Goal: Task Accomplishment & Management: Use online tool/utility

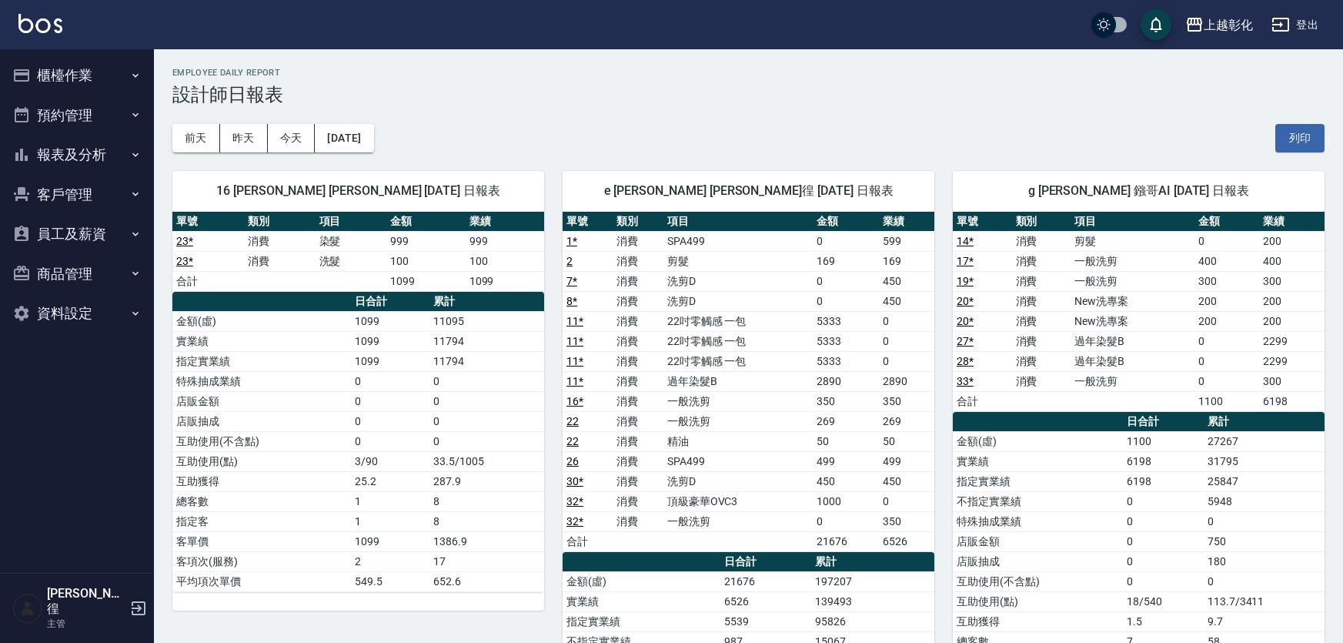
click at [62, 75] on button "櫃檯作業" at bounding box center [77, 75] width 142 height 40
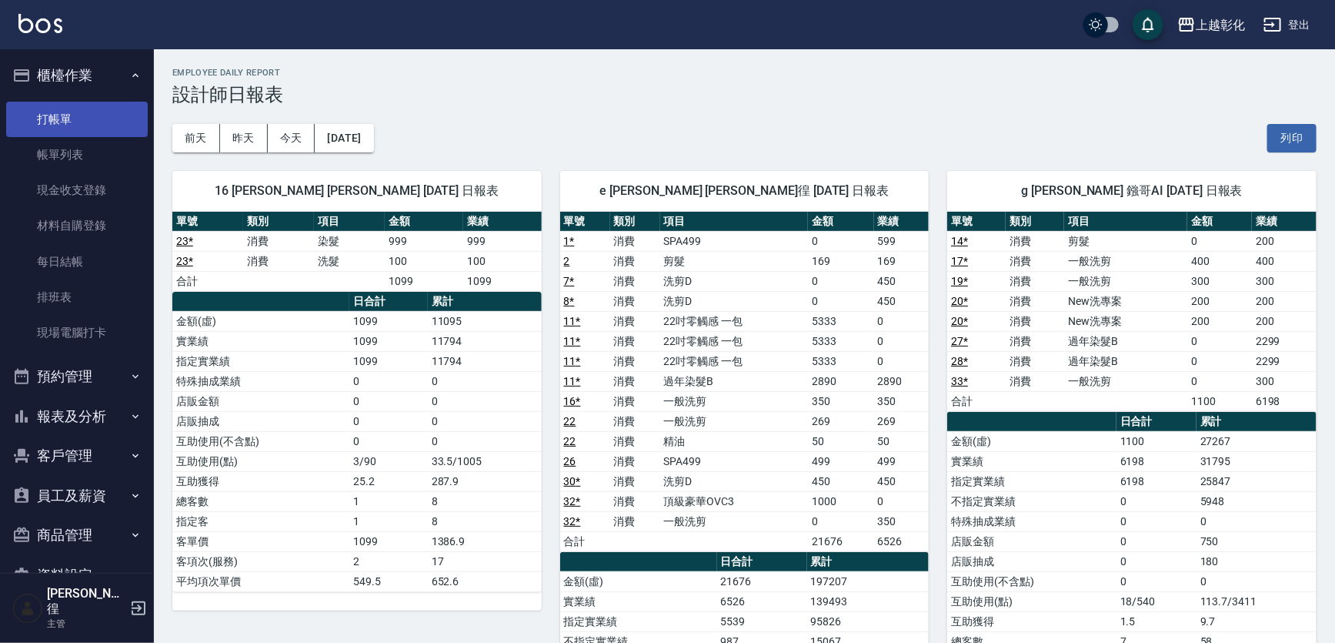
click at [44, 116] on link "打帳單" at bounding box center [77, 119] width 142 height 35
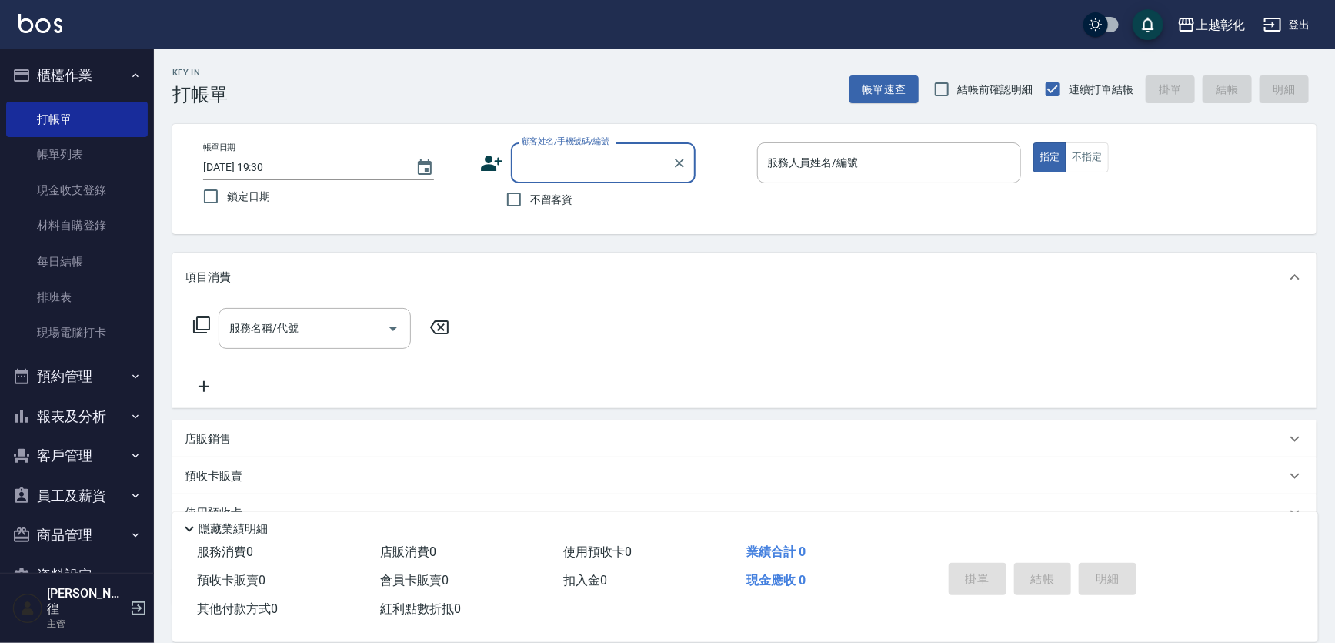
click at [574, 164] on input "顧客姓名/手機號碼/編號" at bounding box center [592, 162] width 148 height 27
click at [596, 211] on div "不留客資" at bounding box center [587, 199] width 215 height 32
type input "[PERSON_NAME]/0973559278/null"
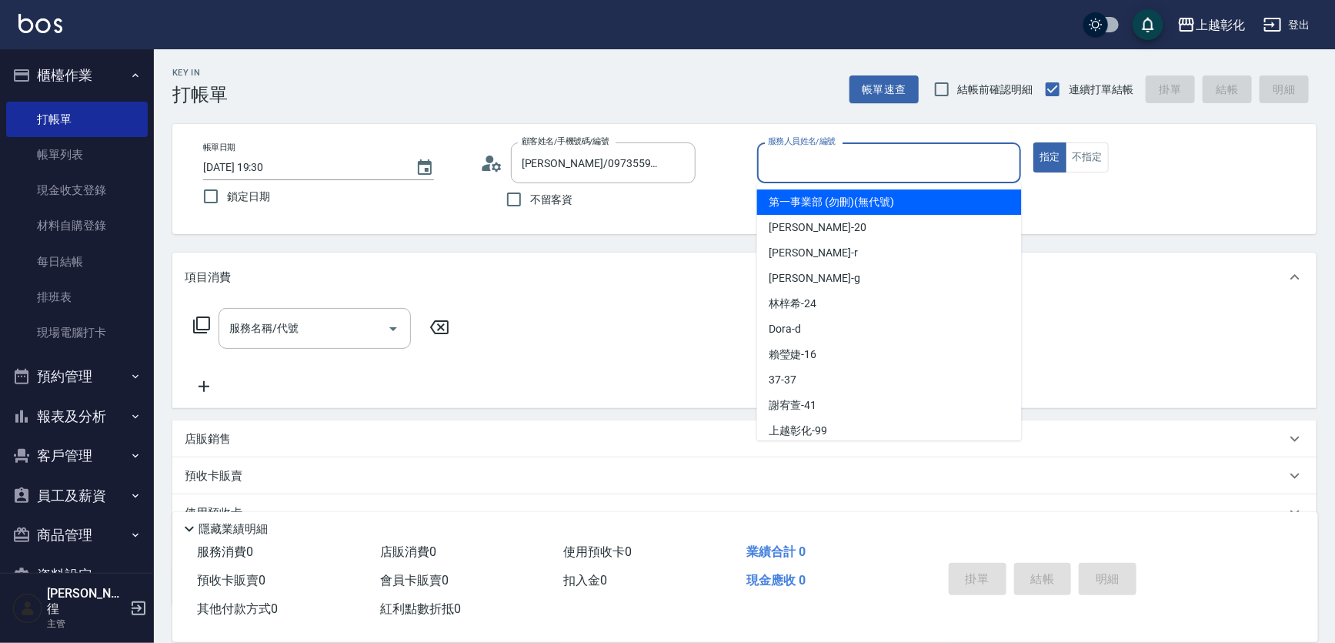
click at [813, 157] on input "服務人員姓名/編號" at bounding box center [889, 162] width 251 height 27
type input "ㄗ"
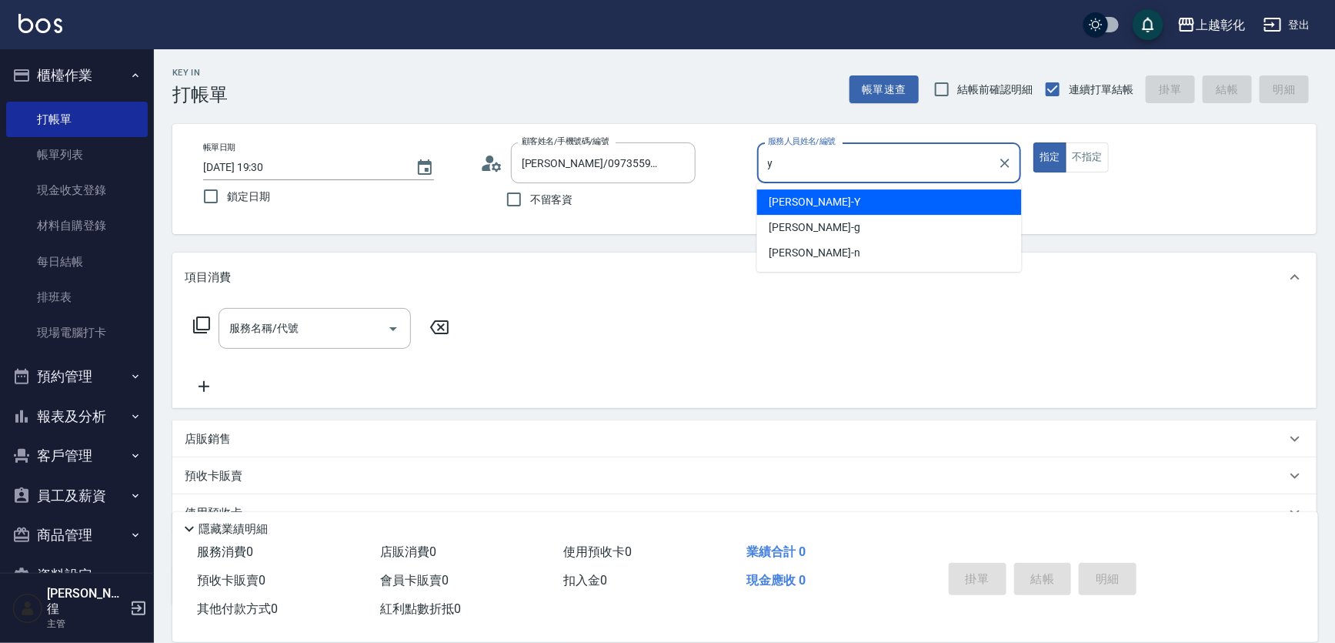
type input "[PERSON_NAME]-Y"
type button "true"
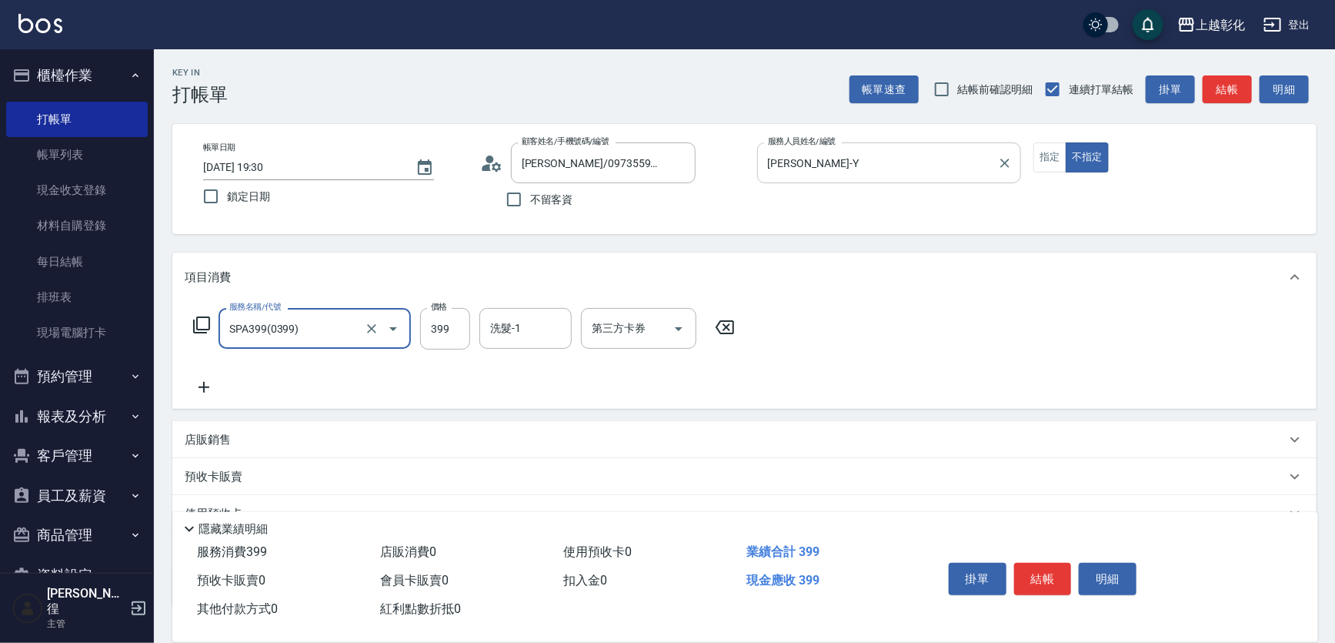
type input "SPA399(0399)"
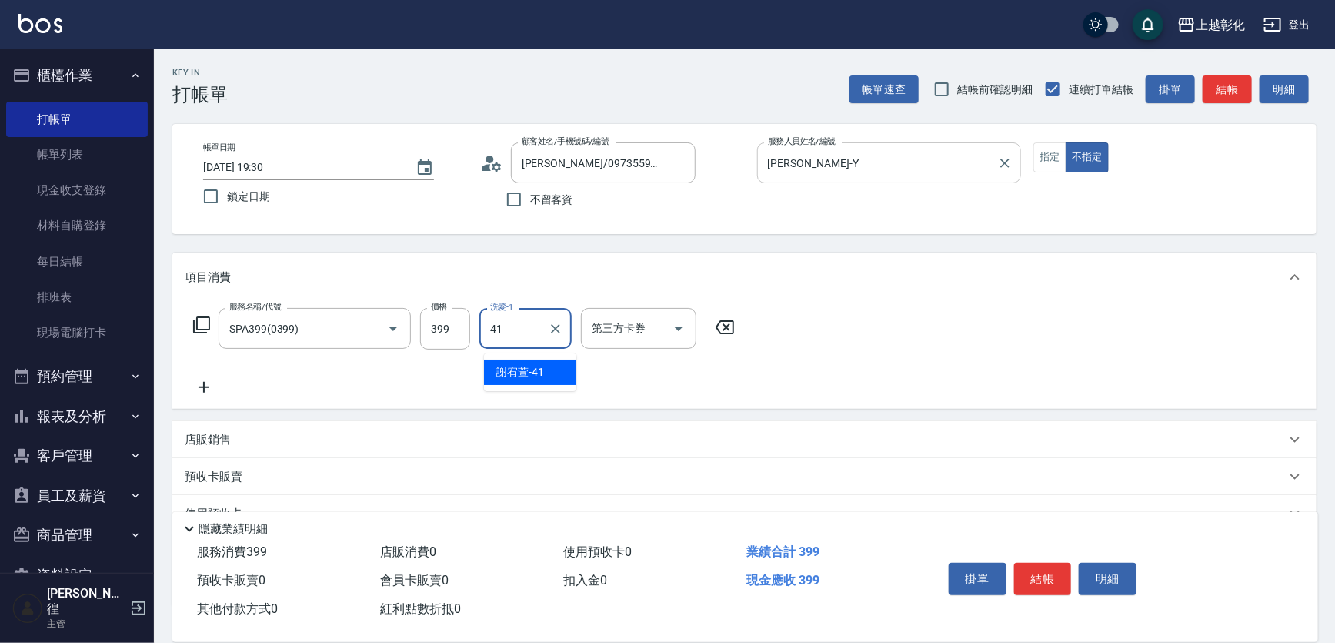
type input "4"
type input "[PERSON_NAME]-16"
click at [348, 335] on input "SPA399(0399)" at bounding box center [292, 328] width 135 height 27
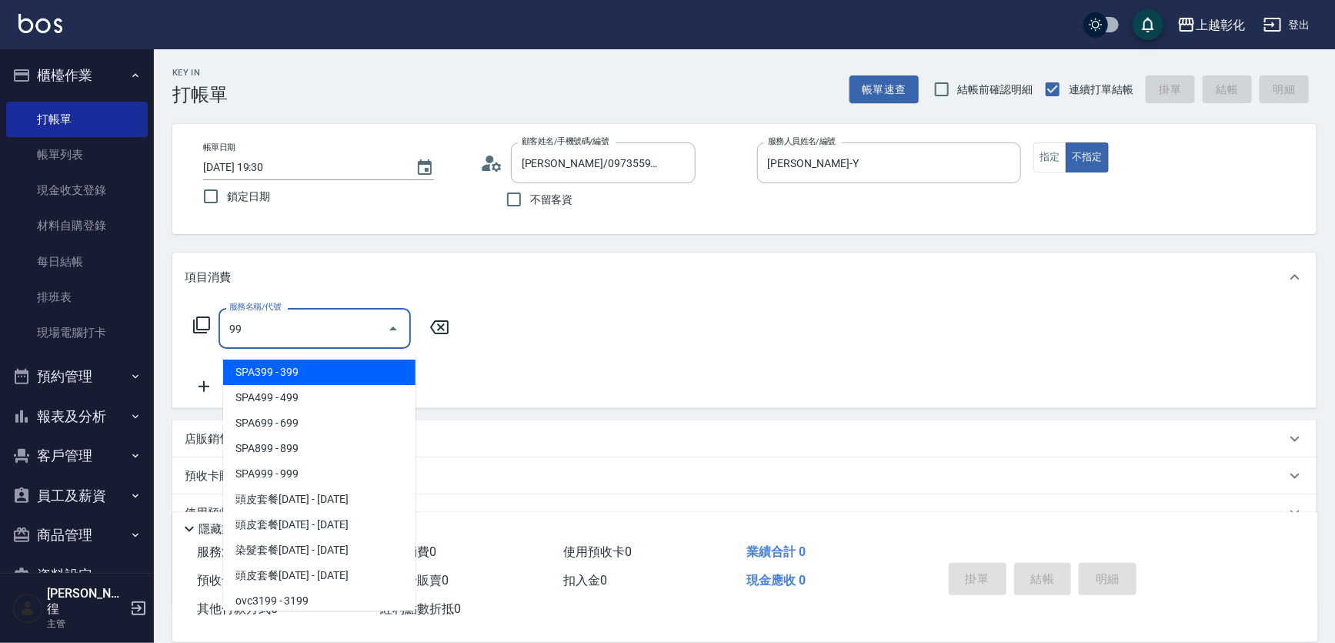
type input "SPA399(0399)"
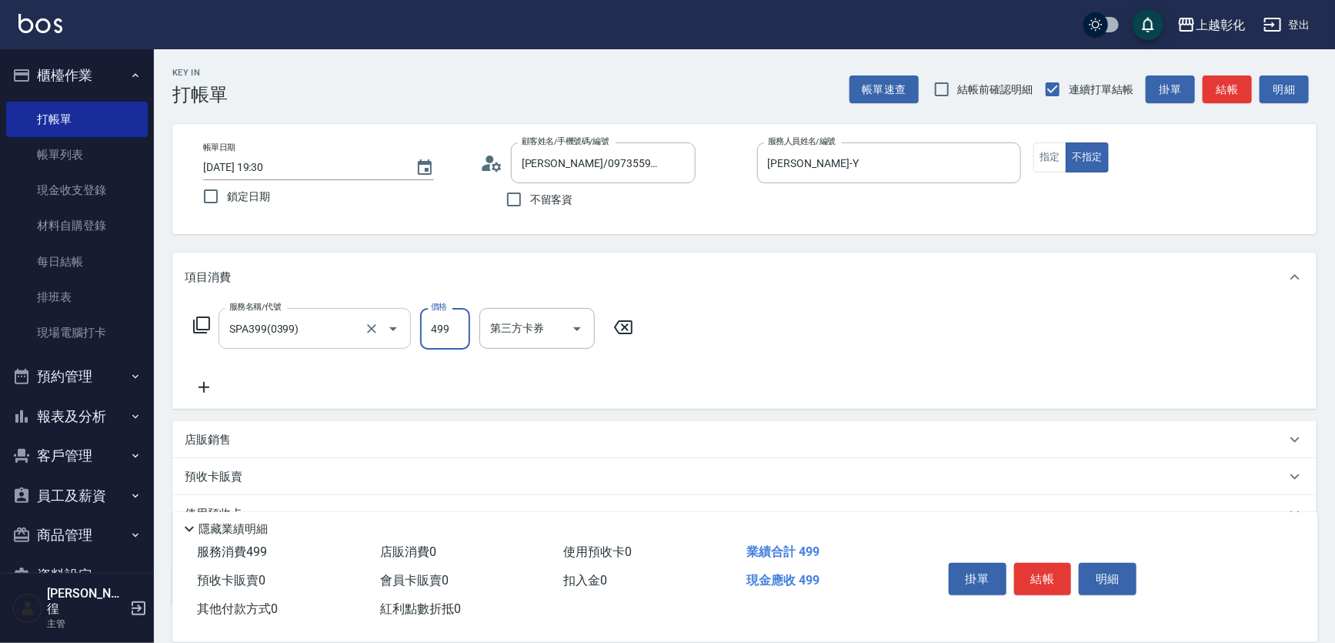
type input "499"
type input "46"
click at [1052, 573] on button "結帳" at bounding box center [1043, 579] width 58 height 32
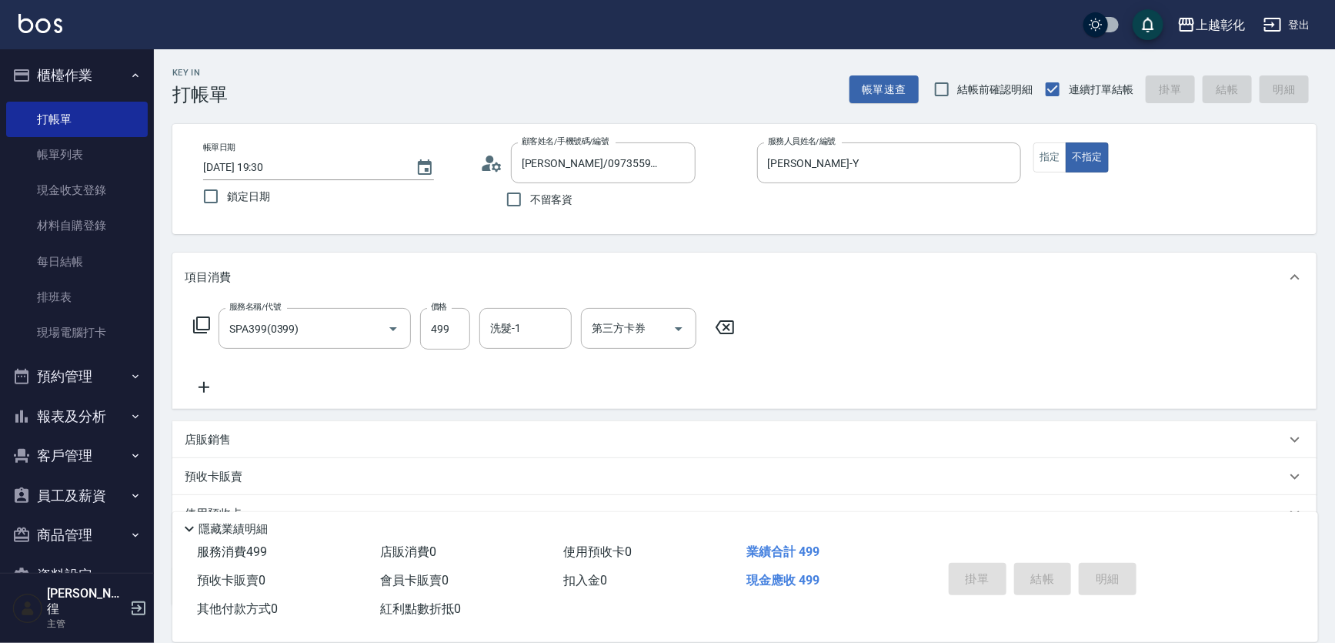
type input "[DATE] 19:32"
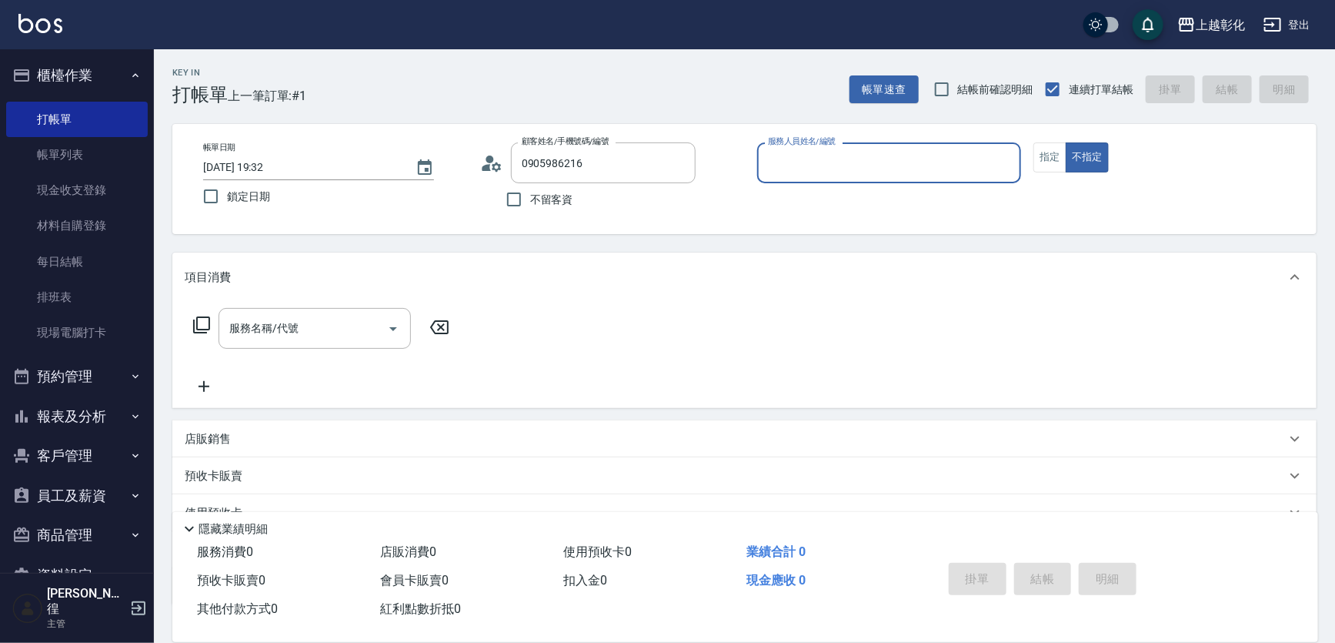
type input "[PERSON_NAME]/0905986216/null"
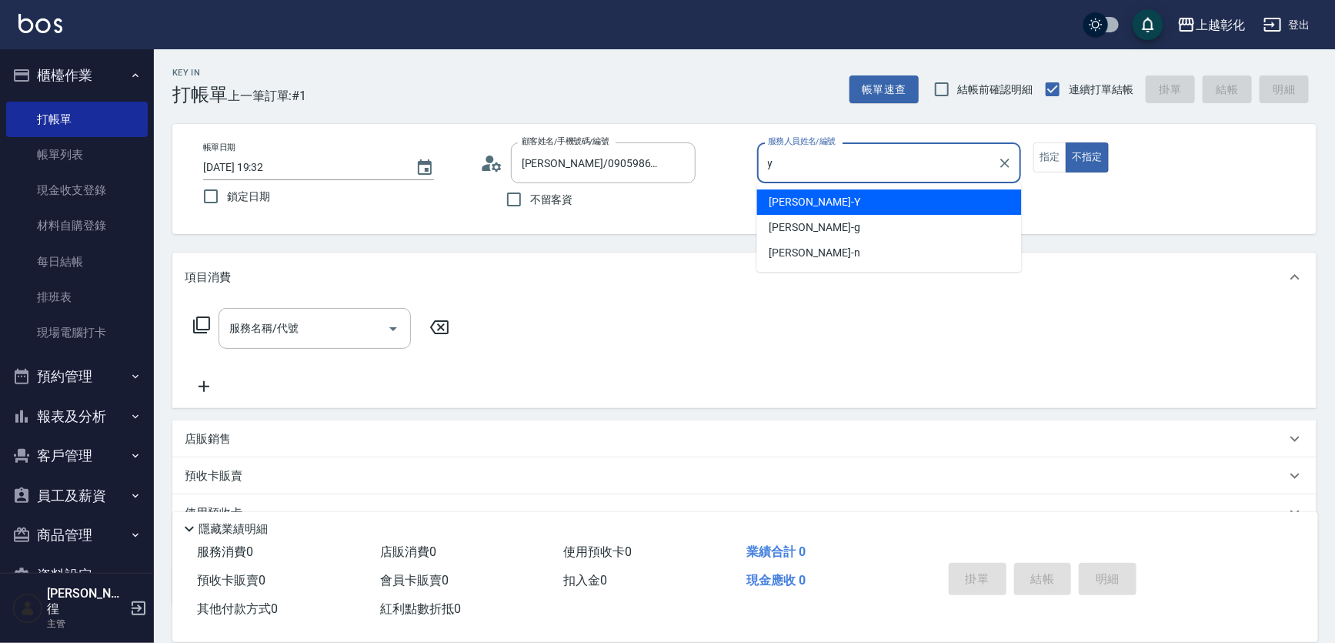
type input "[PERSON_NAME]-Y"
type button "false"
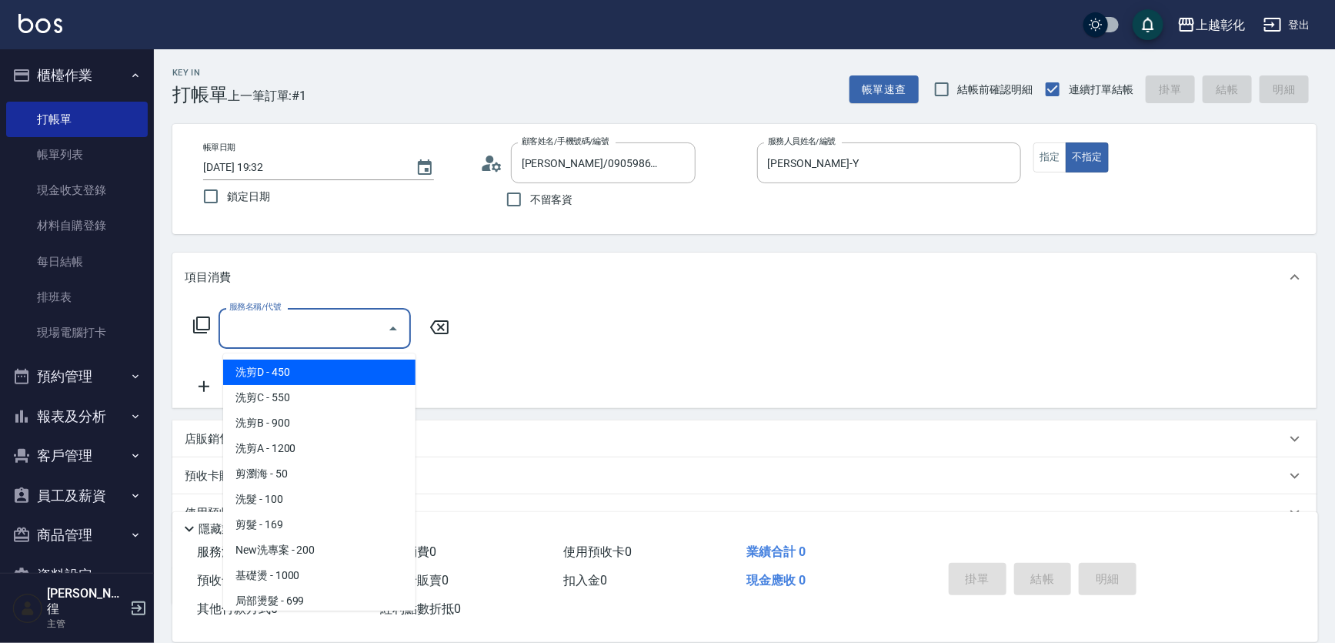
type input "洗剪D(002)"
type input "1"
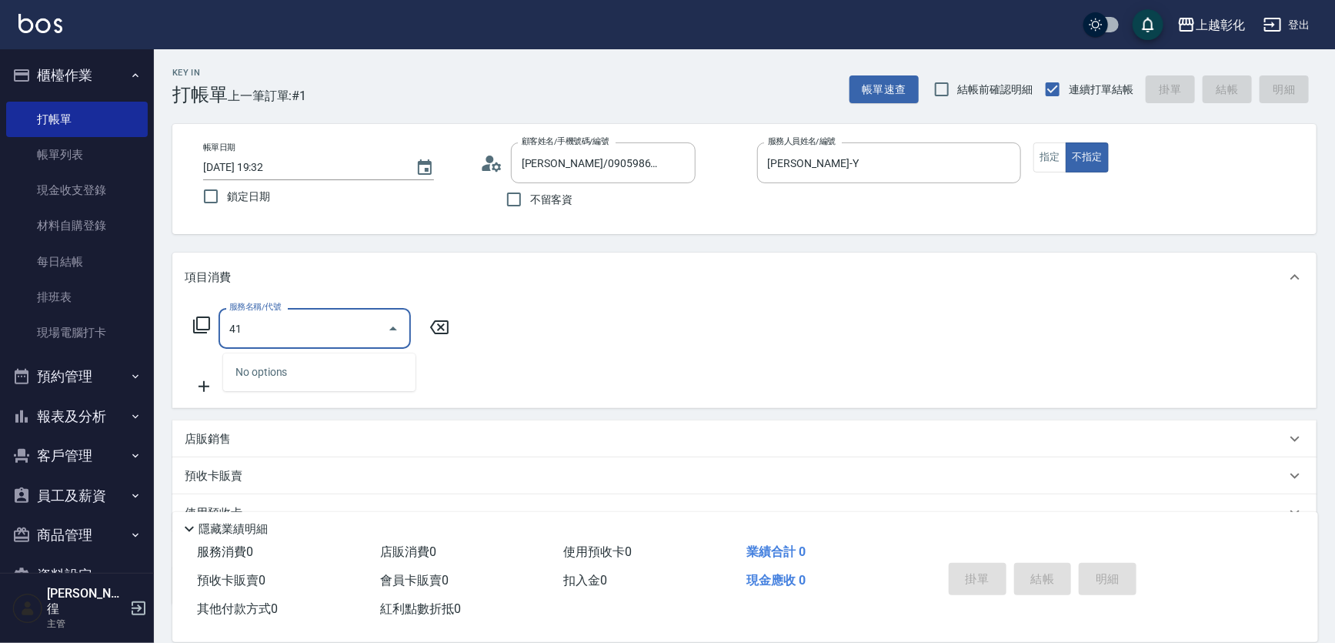
type input "4"
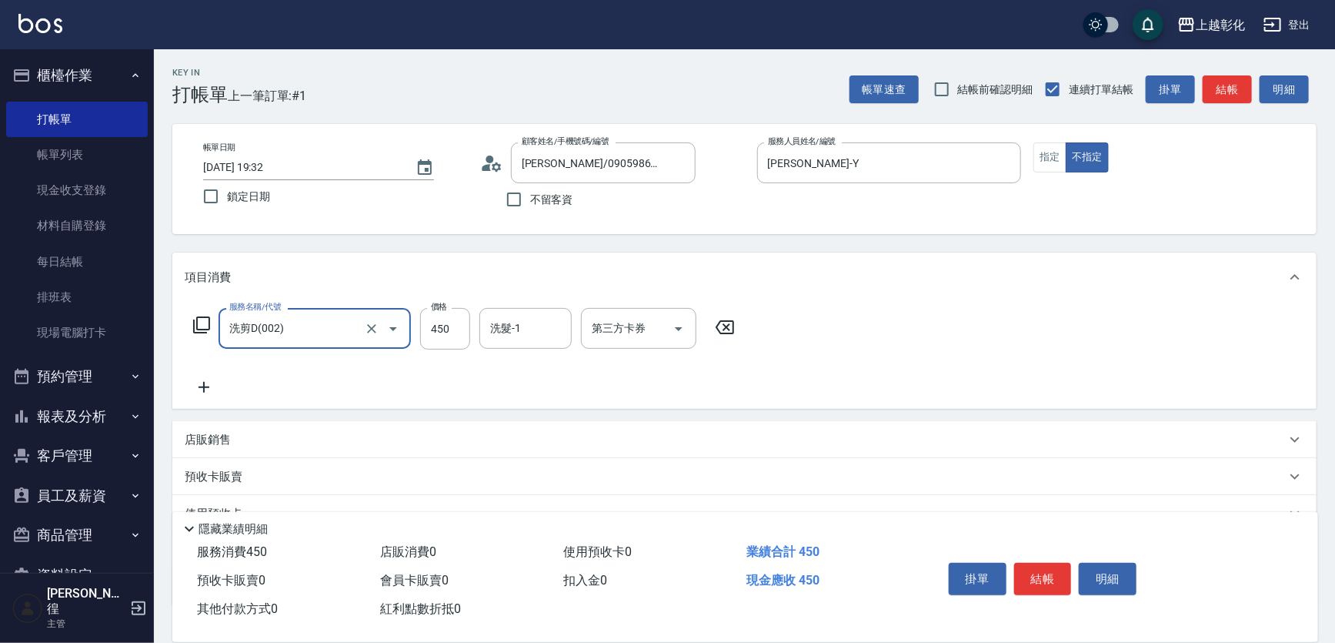
type input "洗剪D(002)"
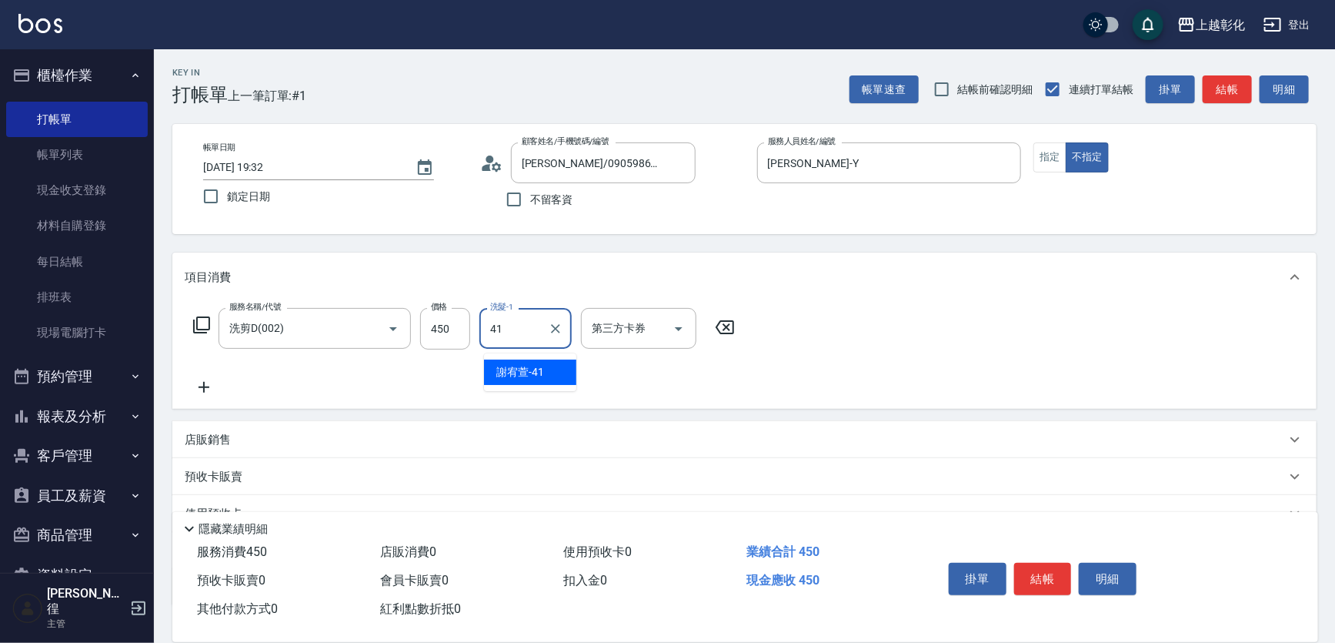
type input "[PERSON_NAME]-41"
click at [1049, 563] on button "結帳" at bounding box center [1043, 579] width 58 height 32
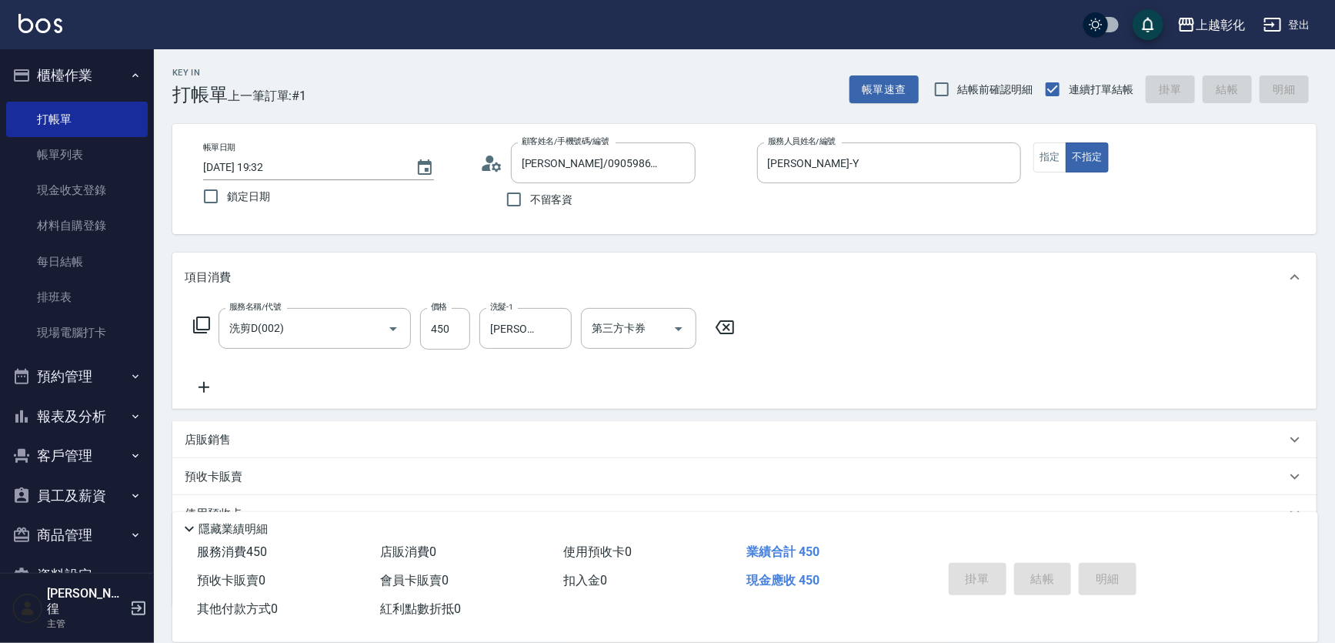
type input "[DATE] 19:33"
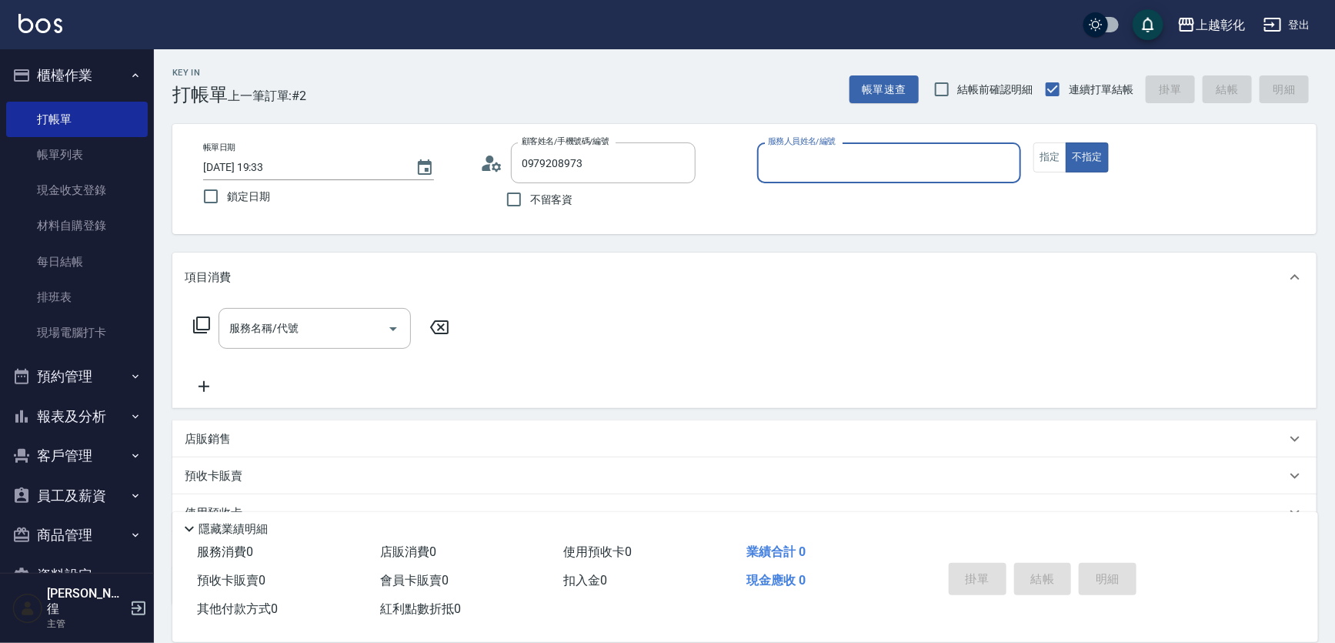
type input "399阿姨/0979208973/"
type input "yung yung-n"
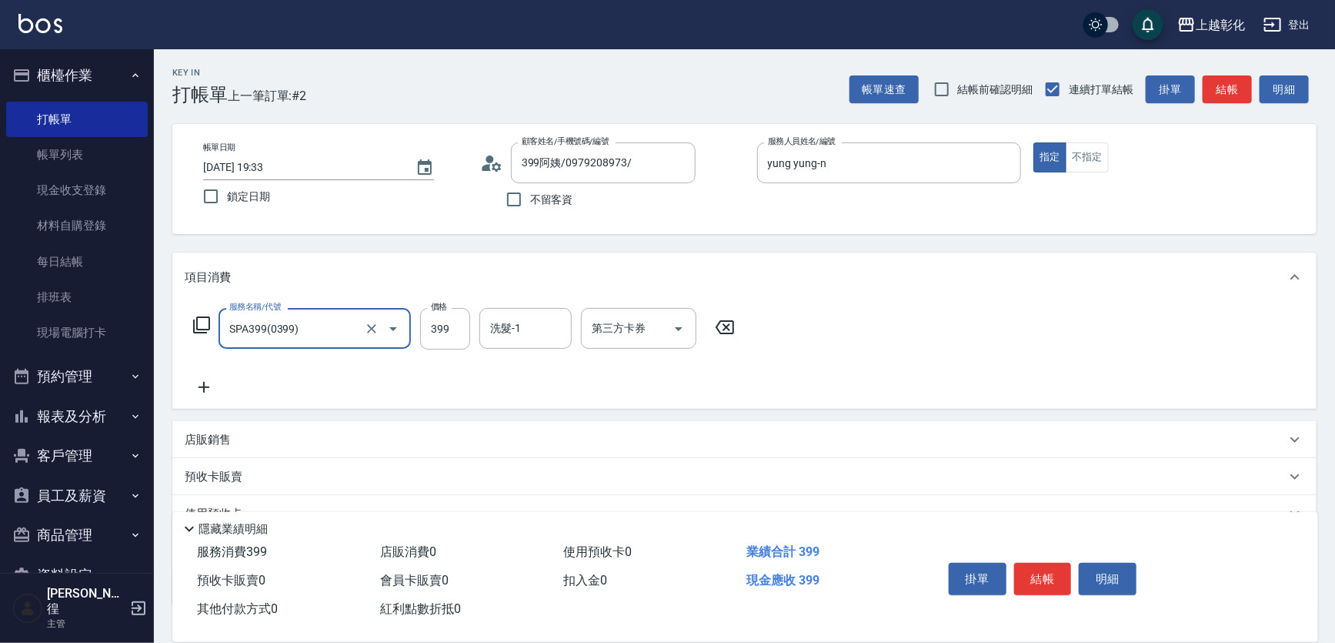
type input "SPA399(0399)"
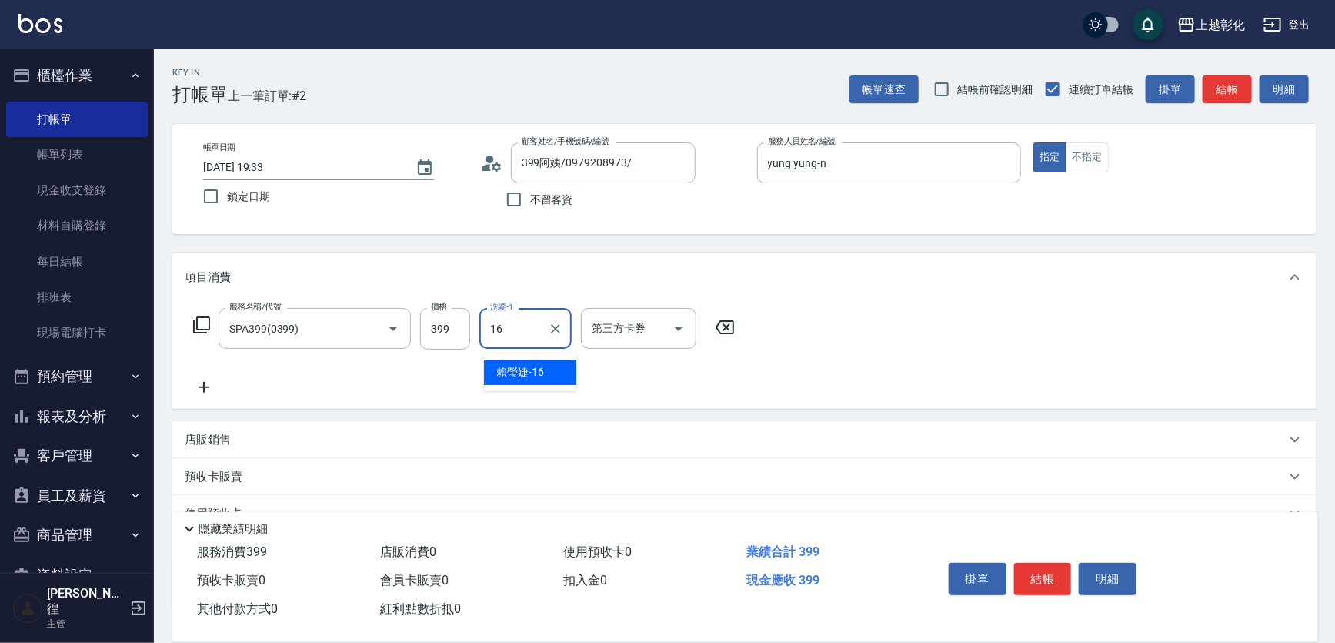
type input "[PERSON_NAME]-16"
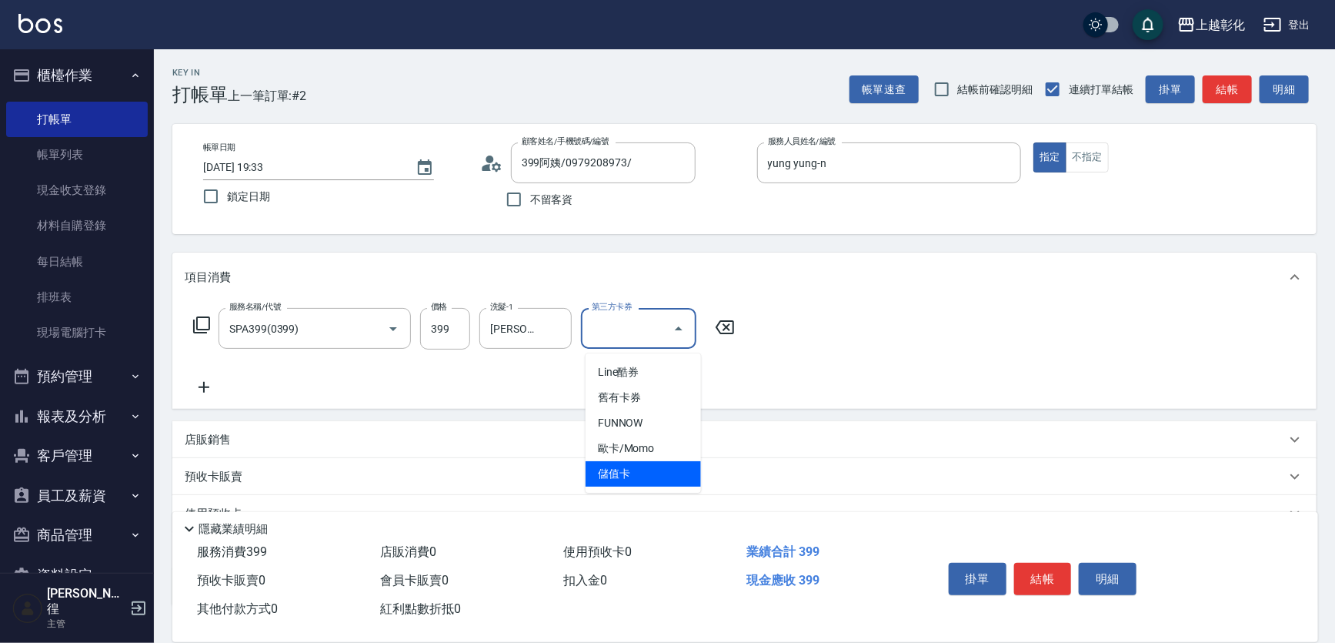
type input "儲值卡"
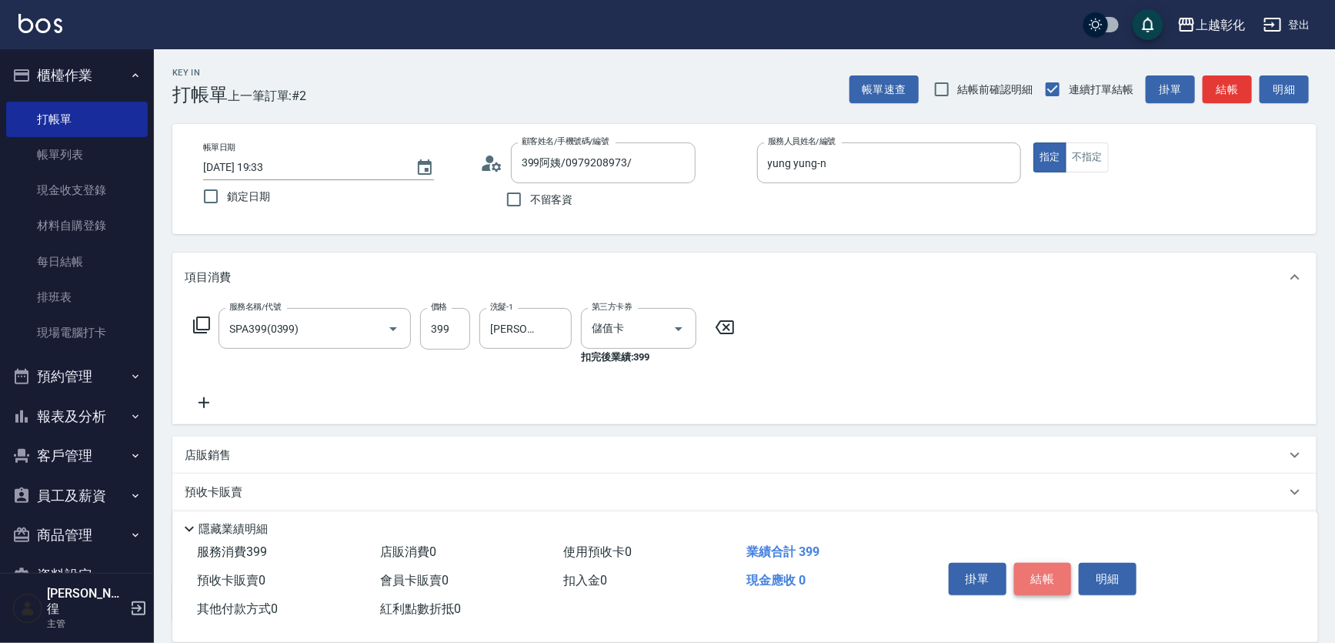
click at [1047, 569] on button "結帳" at bounding box center [1043, 579] width 58 height 32
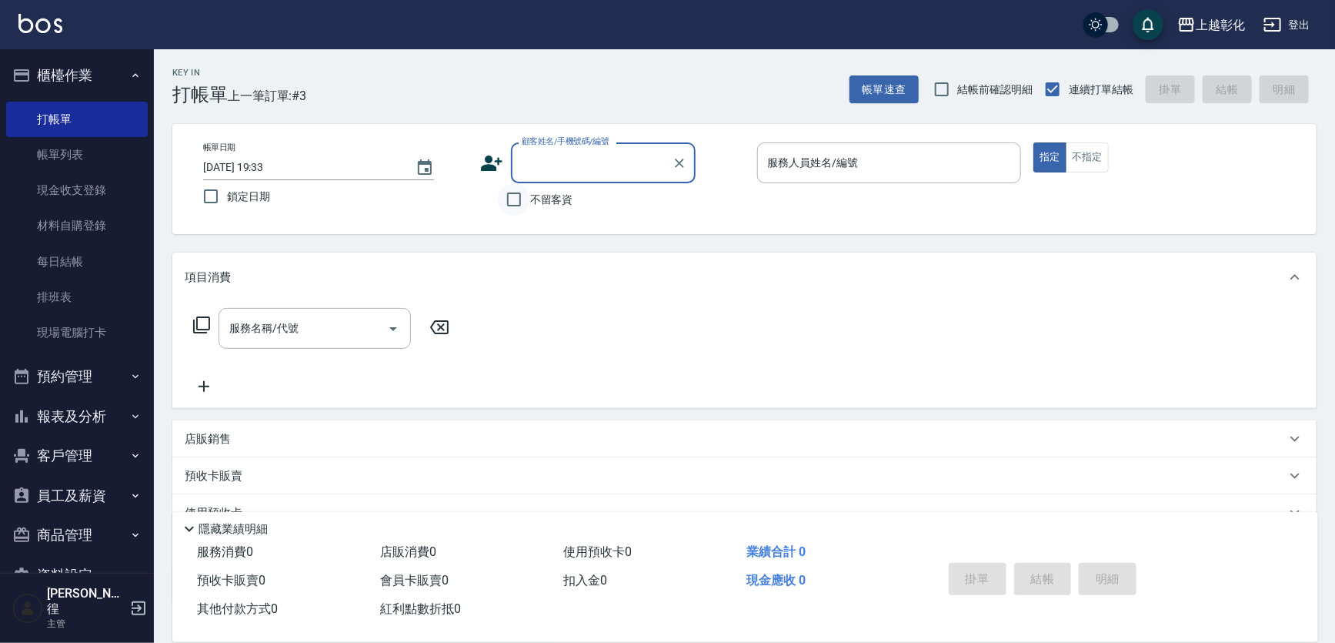
click at [519, 203] on input "不留客資" at bounding box center [514, 199] width 32 height 32
checkbox input "true"
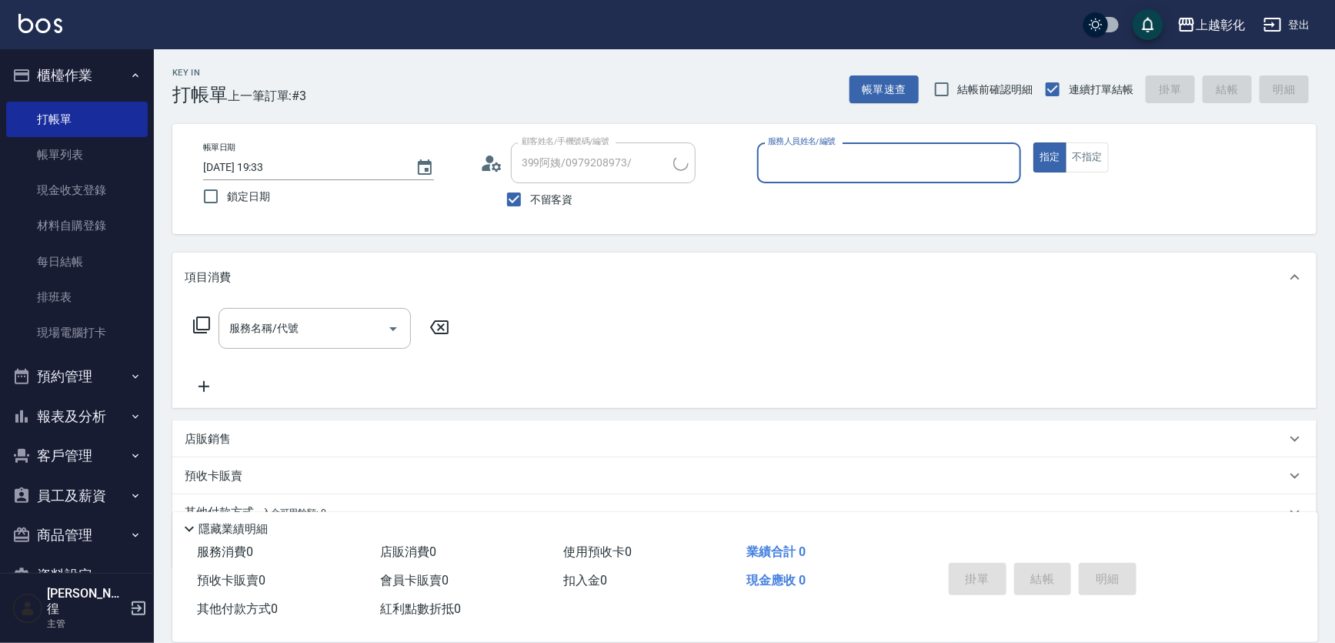
type input "[PERSON_NAME]/0921298765/"
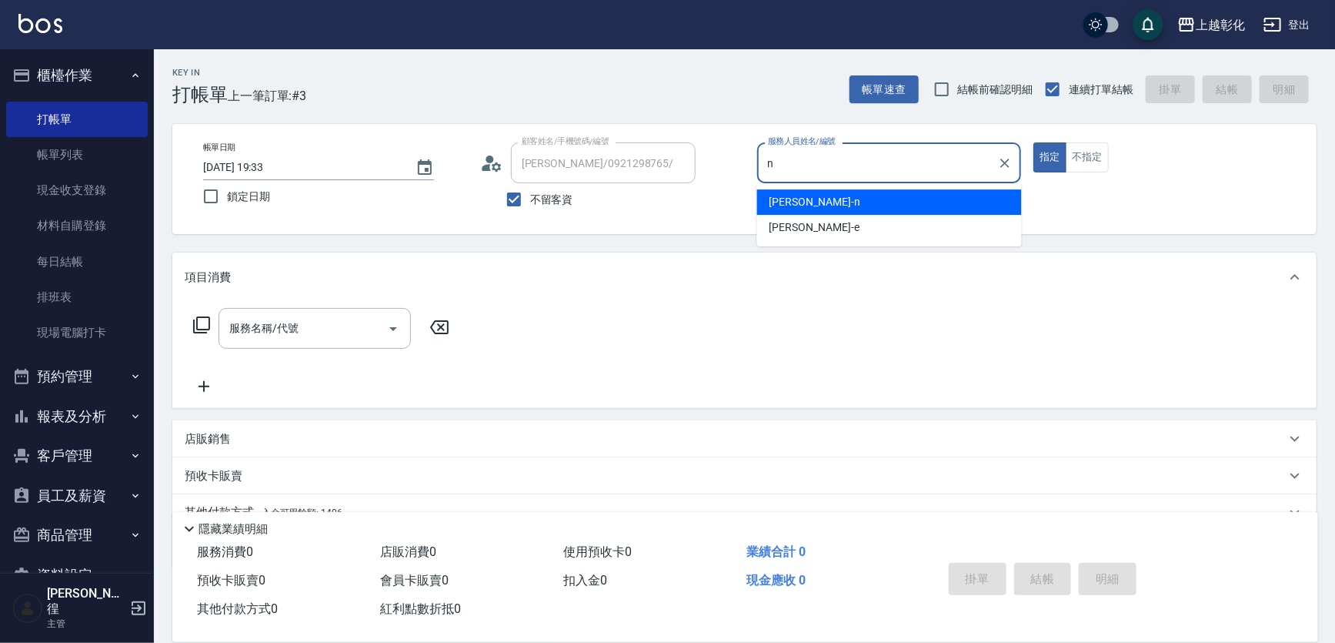
type input "yung yung-n"
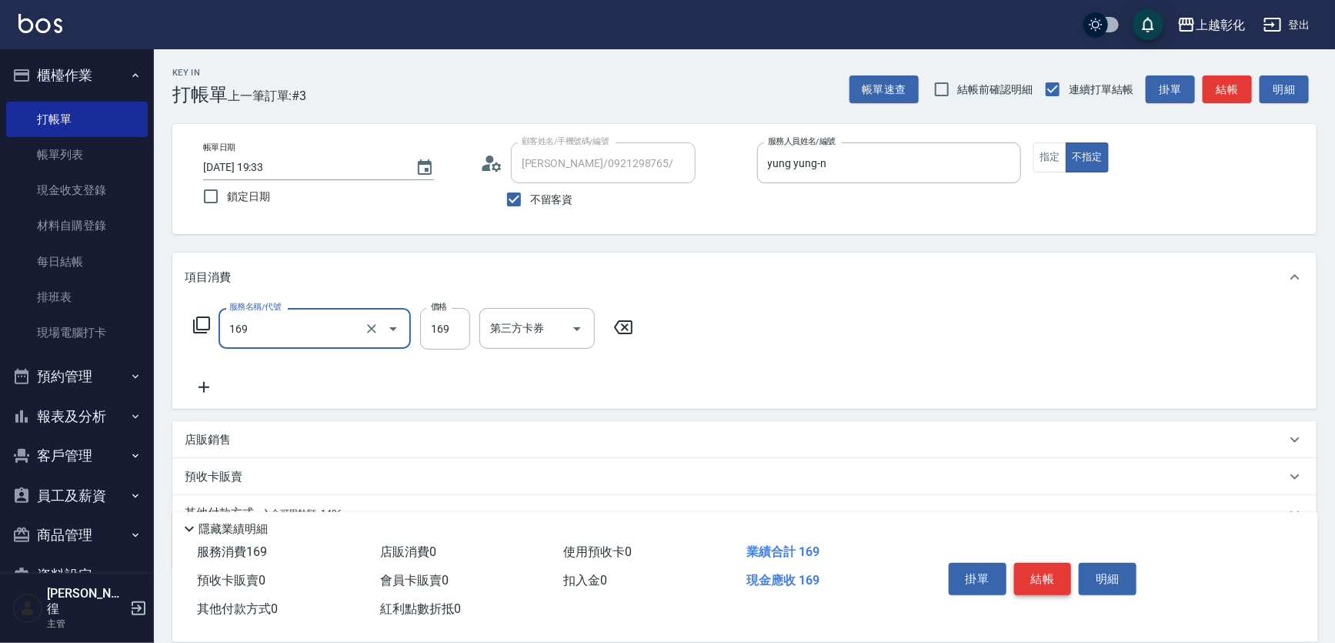
type input "剪髮(169)"
click at [1054, 563] on button "結帳" at bounding box center [1043, 579] width 58 height 32
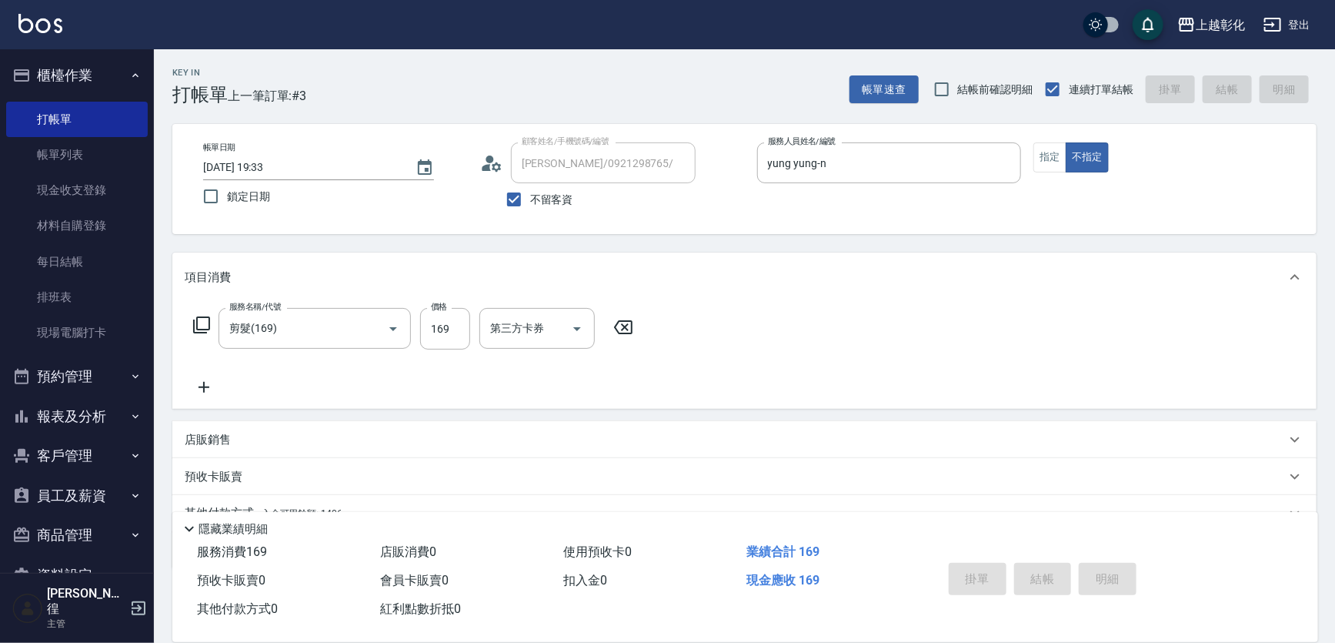
type input "[DATE] 19:34"
click at [522, 207] on input "不留客資" at bounding box center [514, 199] width 32 height 32
checkbox input "false"
click at [616, 145] on div "顧客姓名/手機號碼/編號" at bounding box center [603, 162] width 185 height 41
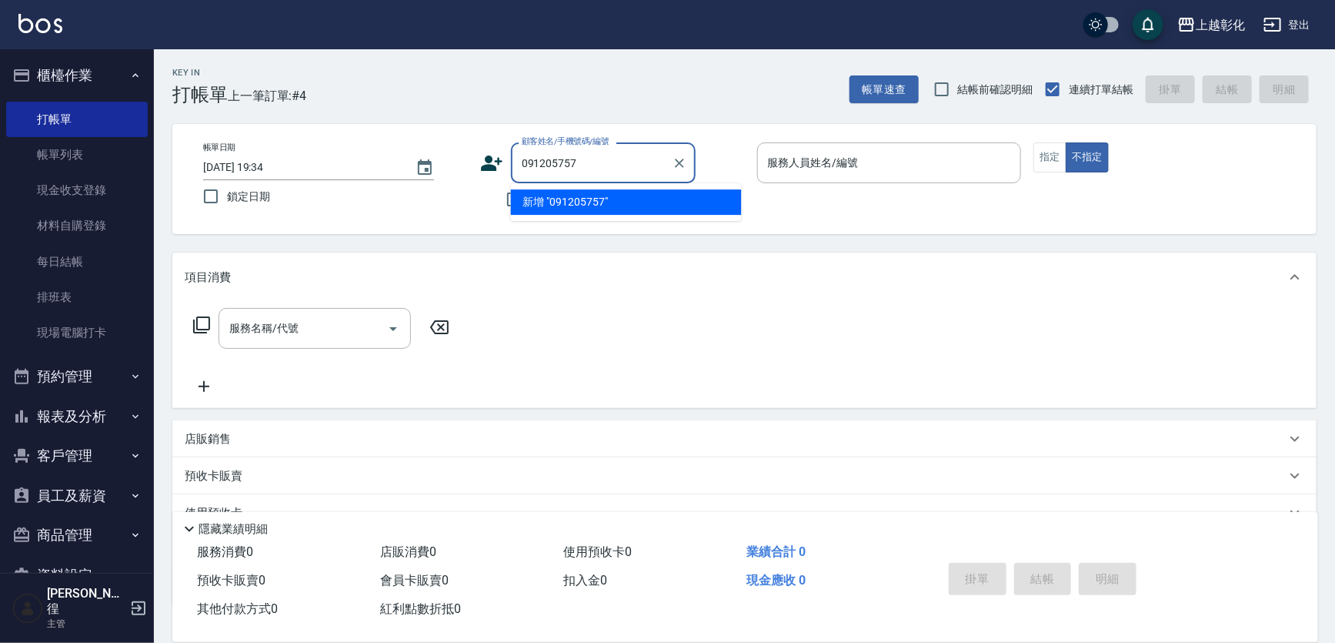
type input "0912057576"
click at [684, 159] on icon "Clear" at bounding box center [679, 163] width 9 height 9
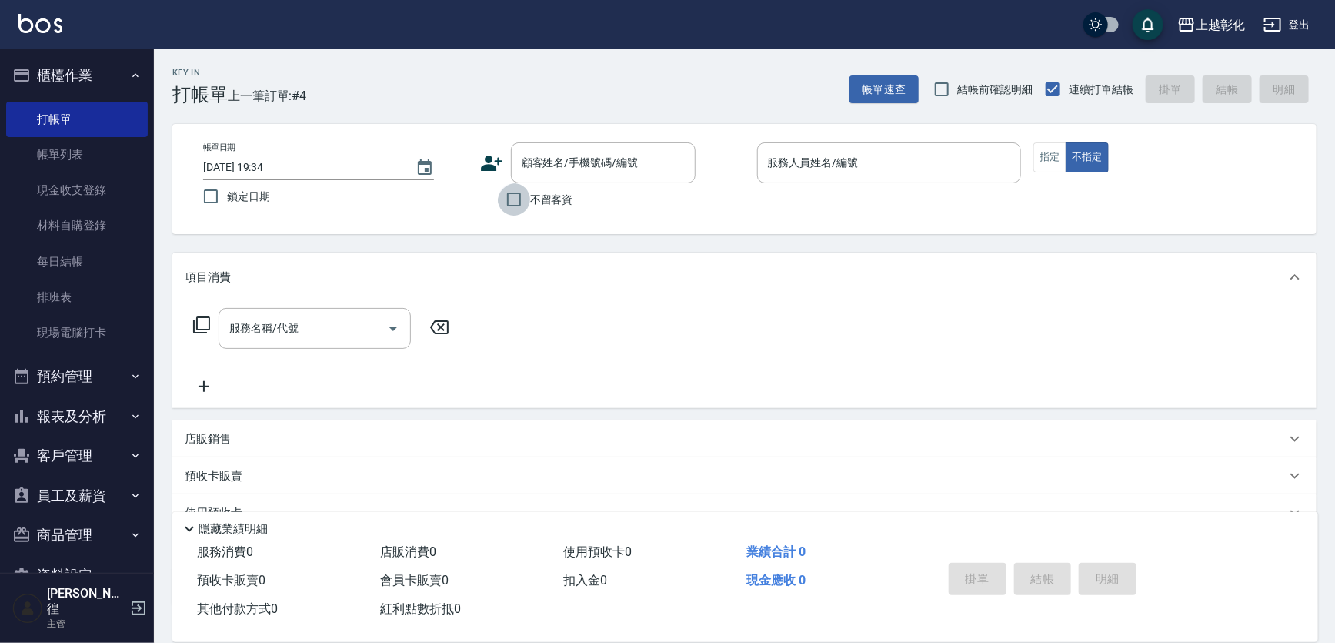
click at [524, 202] on input "不留客資" at bounding box center [514, 199] width 32 height 32
checkbox input "true"
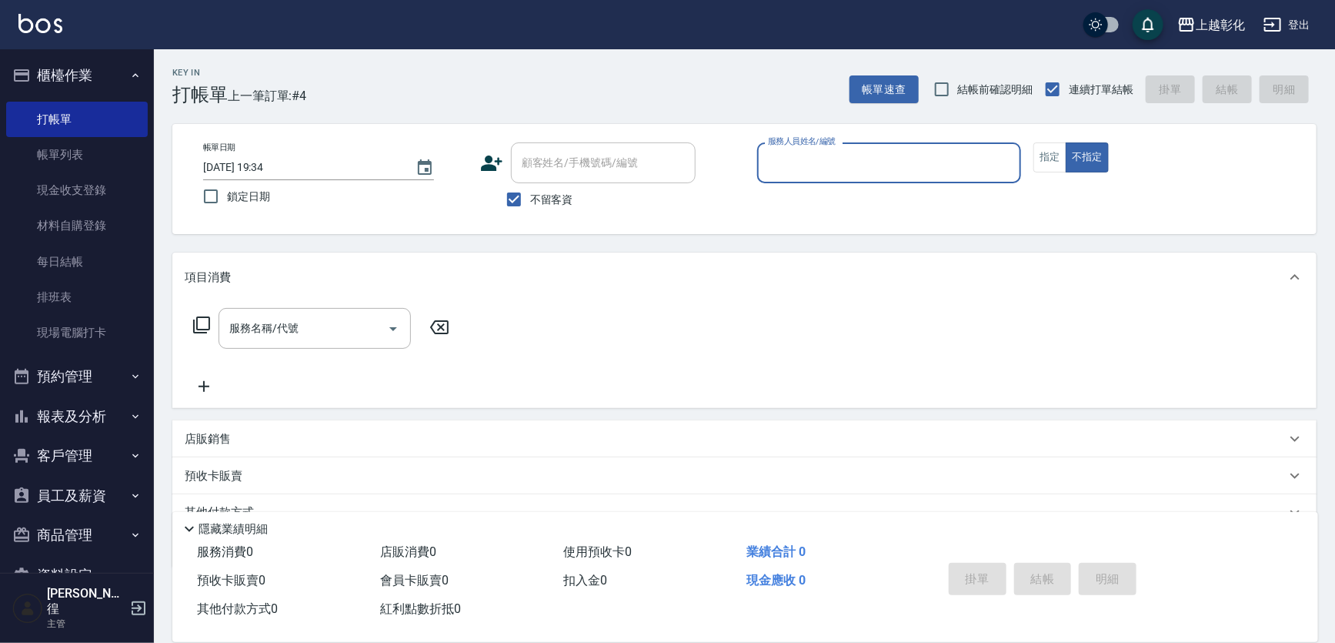
click at [831, 173] on input "服務人員姓名/編號" at bounding box center [889, 162] width 251 height 27
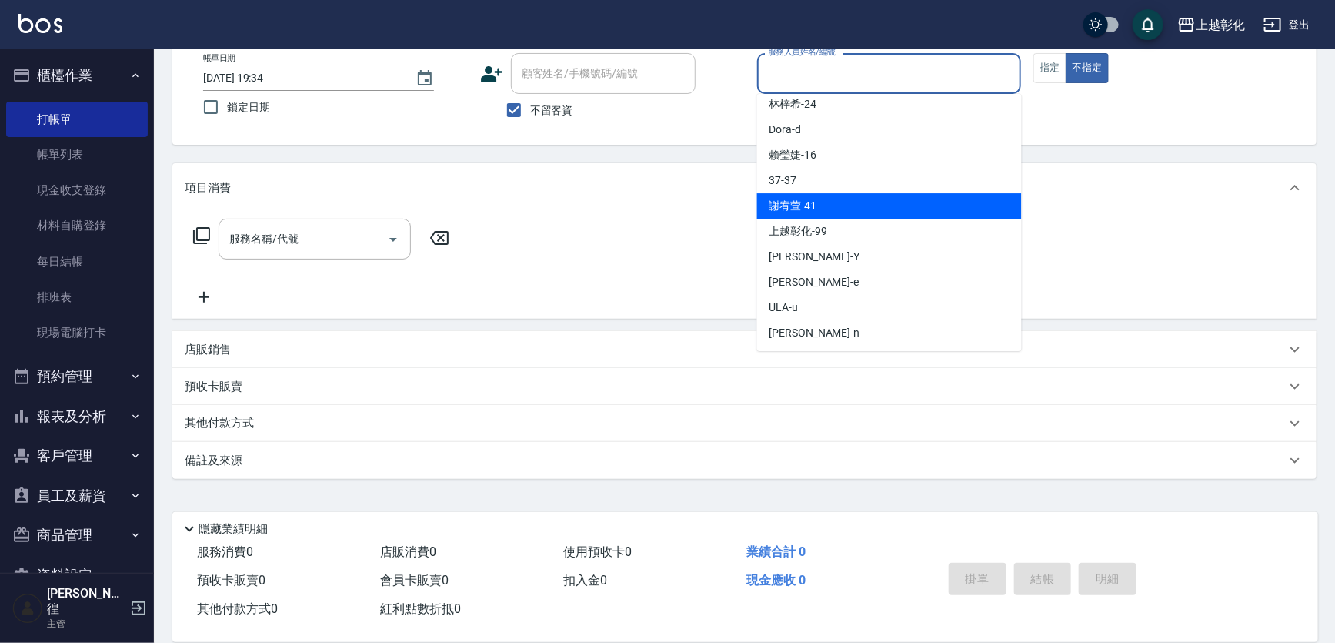
scroll to position [98, 0]
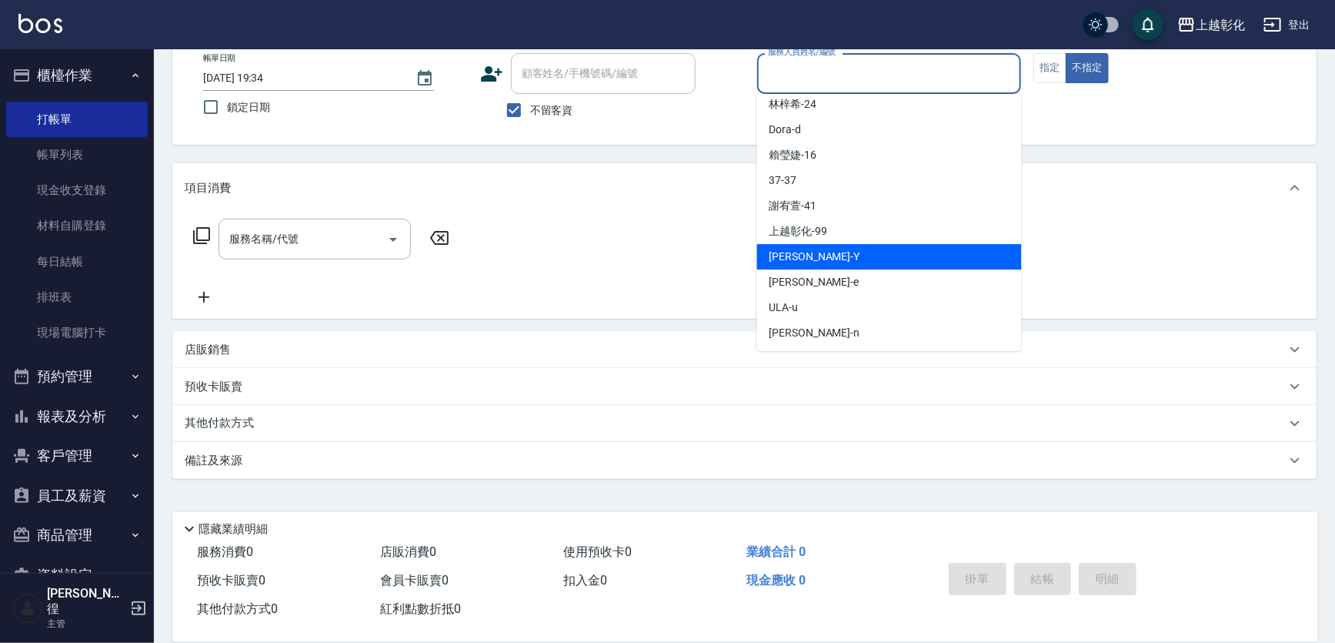
click at [823, 252] on div "[PERSON_NAME] -Y" at bounding box center [889, 256] width 265 height 25
type input "[PERSON_NAME]-Y"
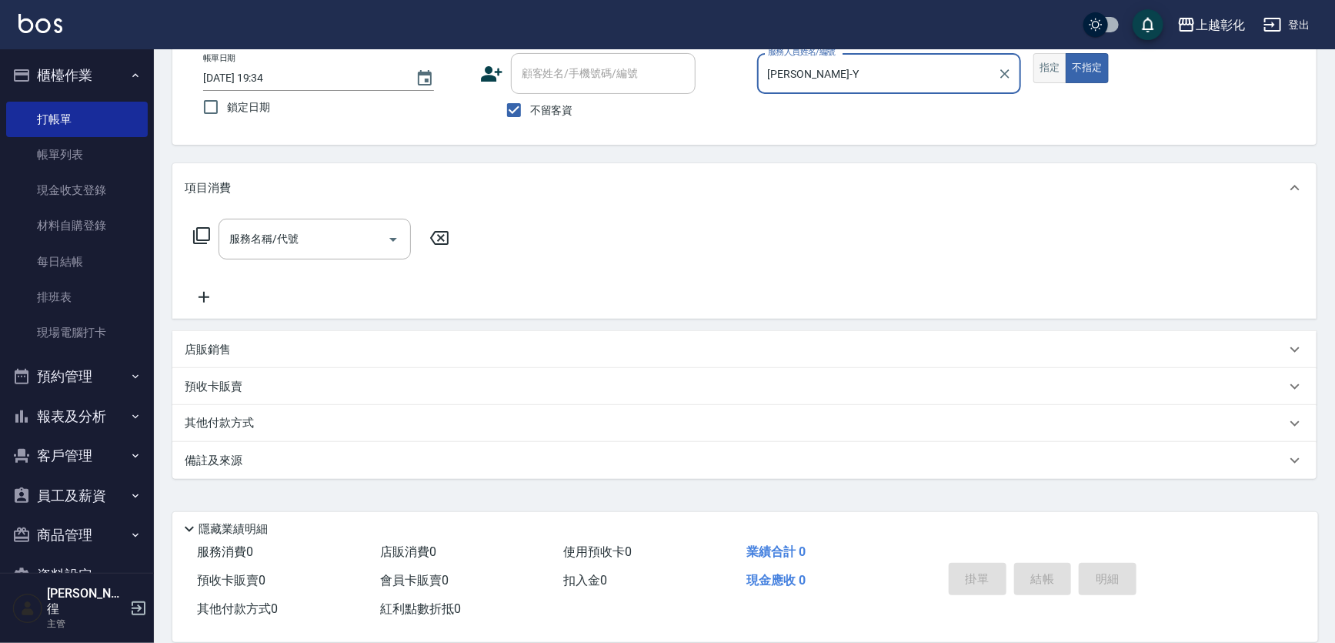
click at [1057, 67] on button "指定" at bounding box center [1050, 68] width 33 height 30
click at [266, 229] on input "服務名稱/代號" at bounding box center [302, 238] width 155 height 27
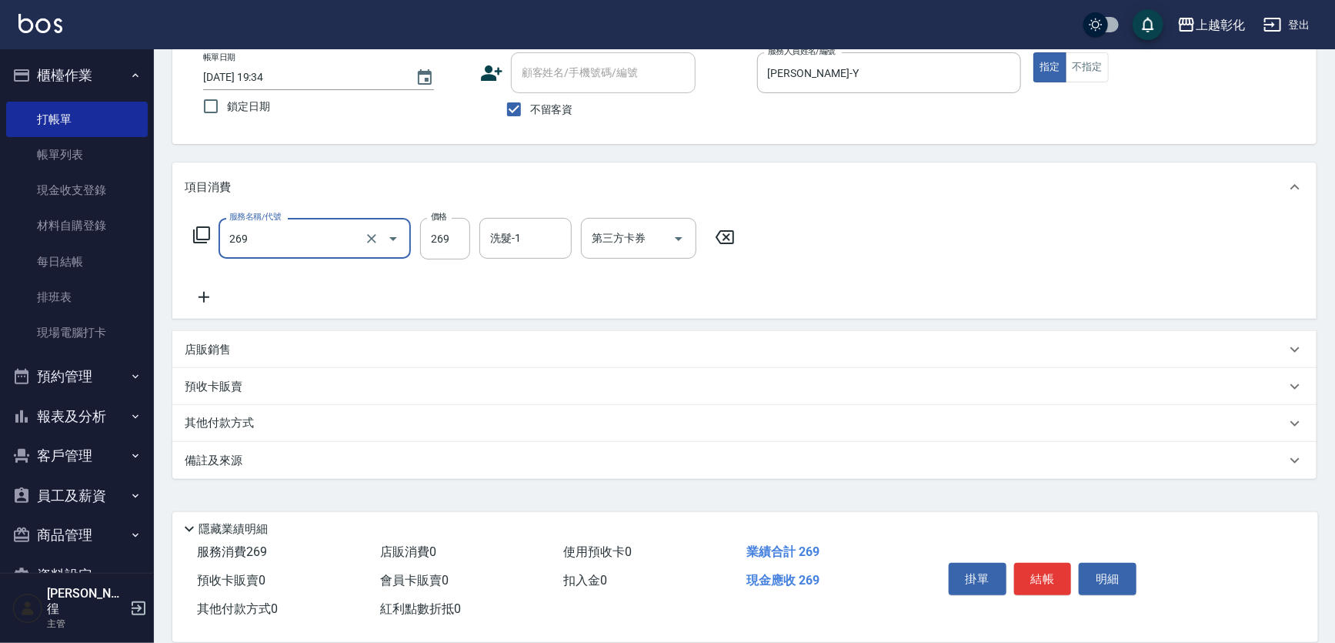
type input "一般洗剪(269)"
type input "350"
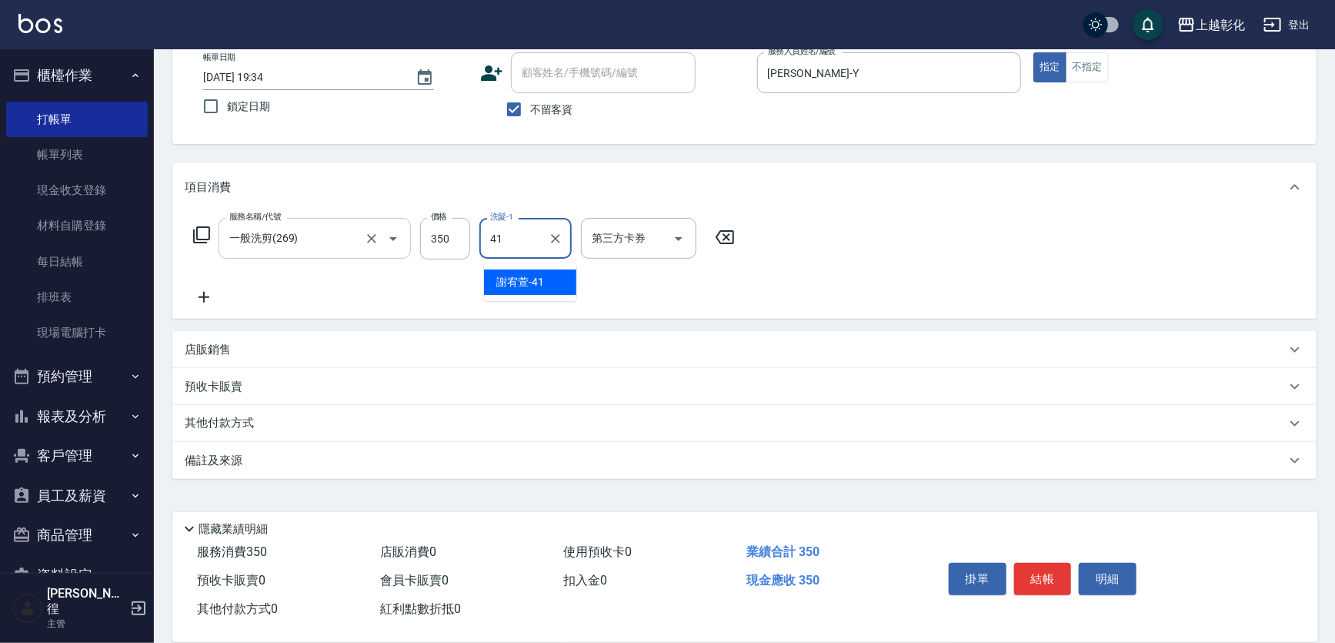
type input "[PERSON_NAME]-41"
click at [1054, 563] on button "結帳" at bounding box center [1043, 579] width 58 height 32
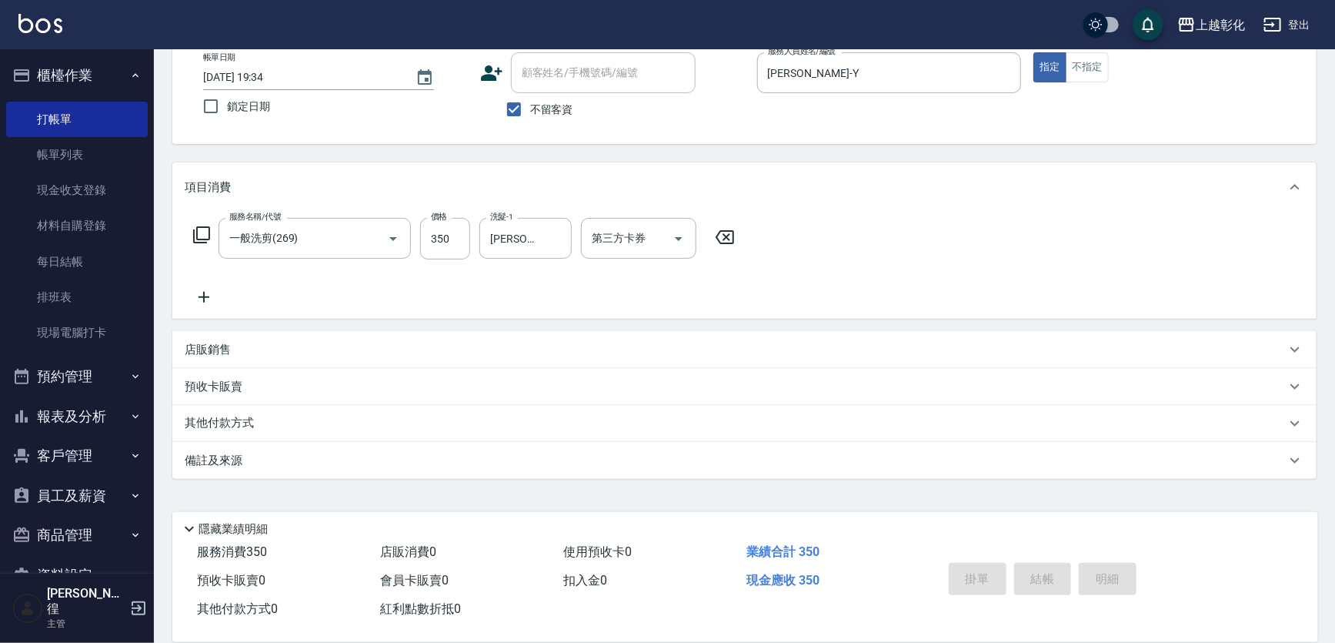
type input "[DATE] 19:35"
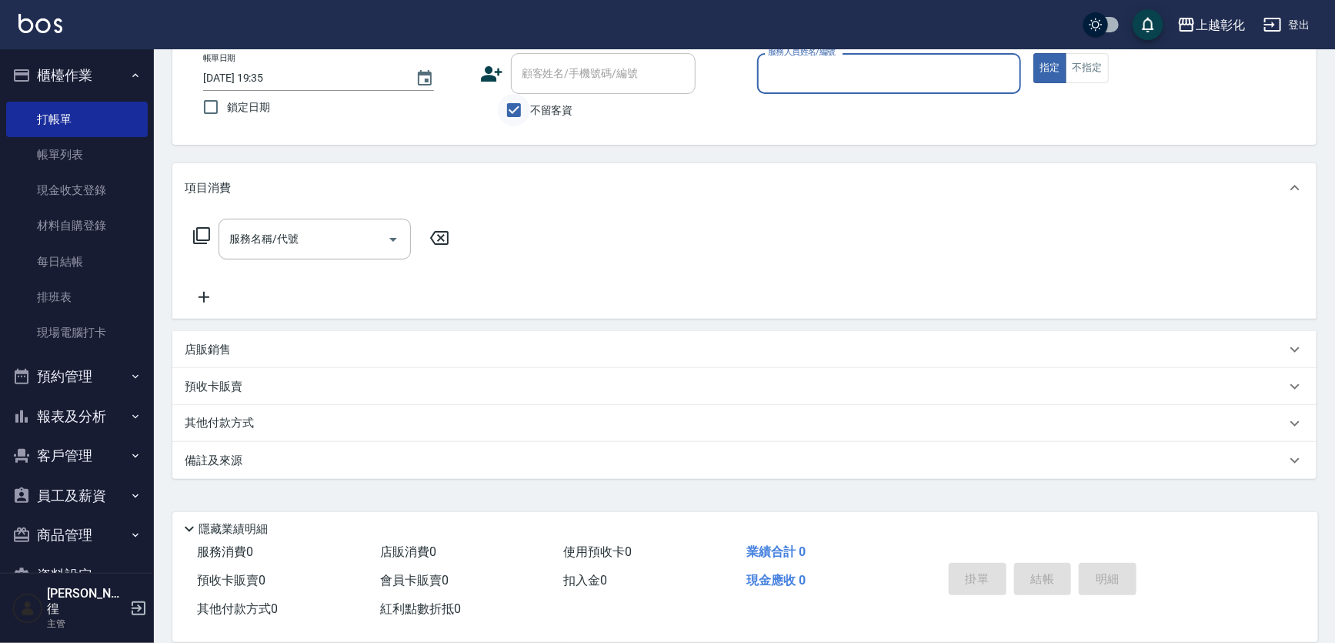
drag, startPoint x: 501, startPoint y: 95, endPoint x: 556, endPoint y: 82, distance: 56.2
click at [502, 95] on input "不留客資" at bounding box center [514, 110] width 32 height 32
checkbox input "false"
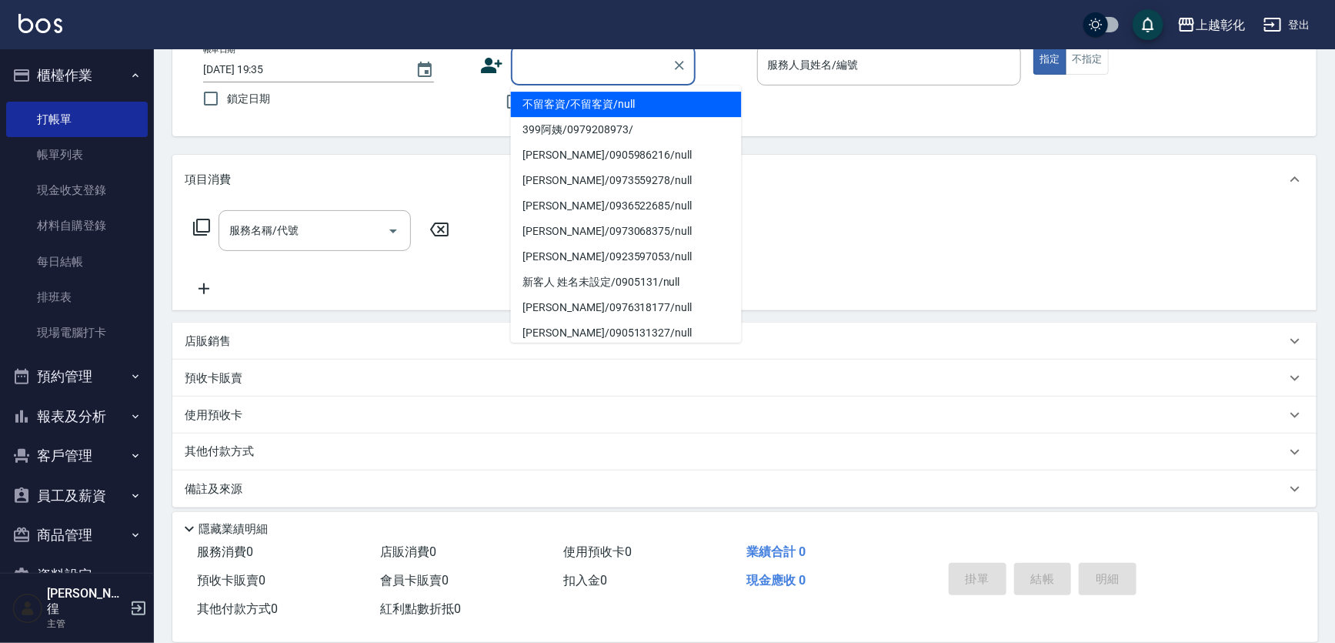
click at [565, 72] on input "顧客姓名/手機號碼/編號" at bounding box center [592, 65] width 148 height 27
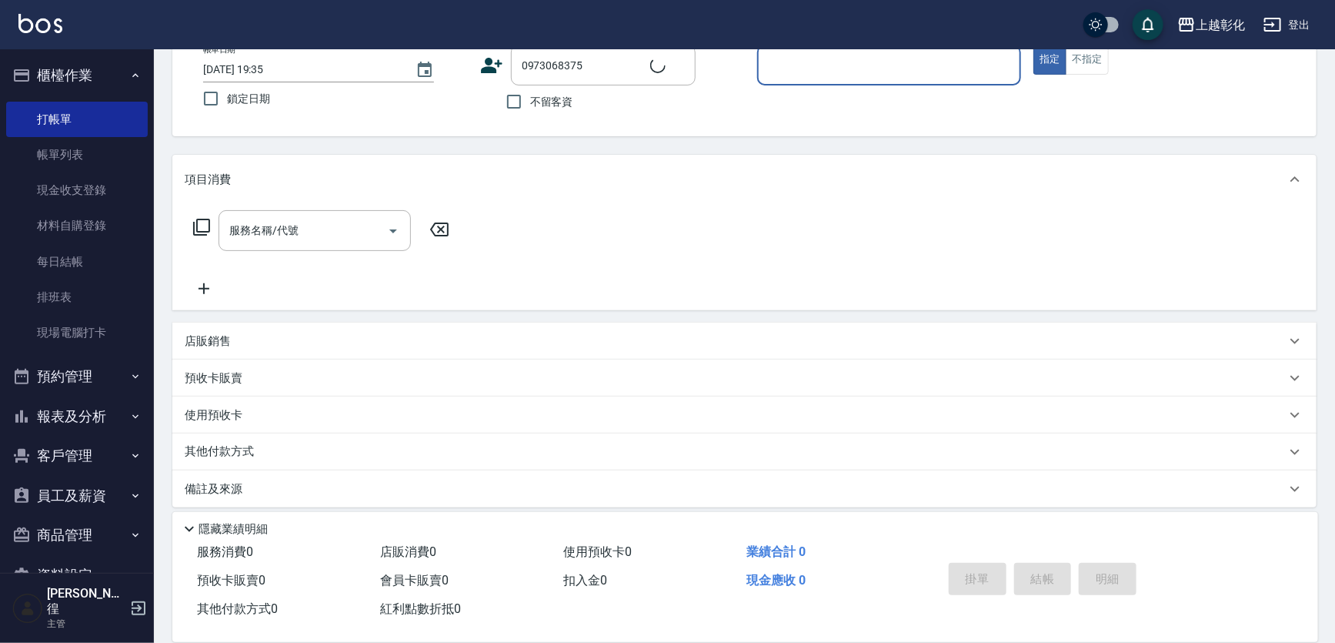
type input "[PERSON_NAME]/0973068375/null"
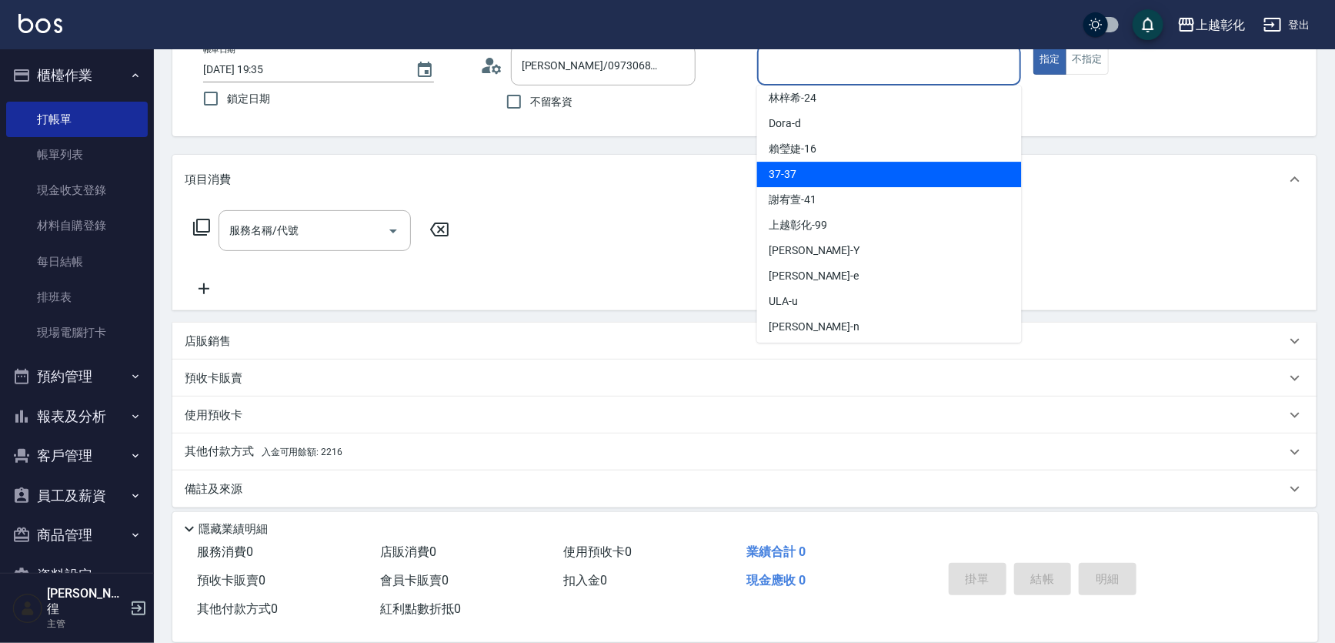
scroll to position [110, 0]
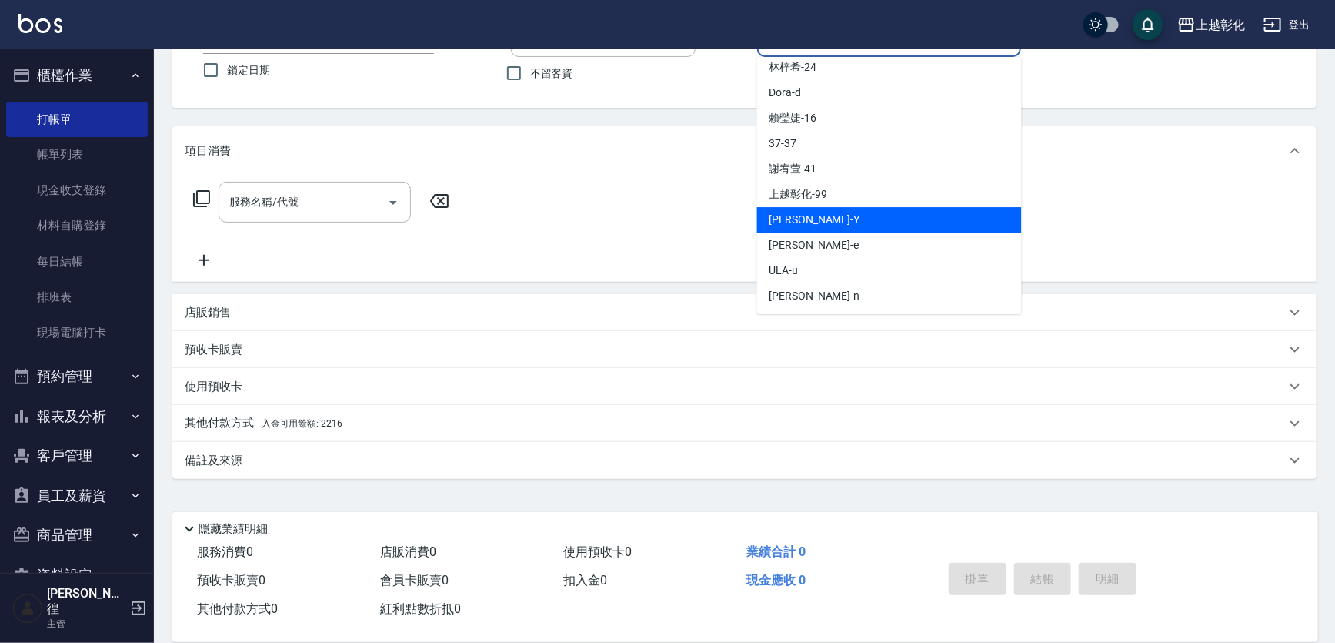
click at [839, 212] on div "[PERSON_NAME] -Y" at bounding box center [889, 219] width 265 height 25
type input "[PERSON_NAME]-Y"
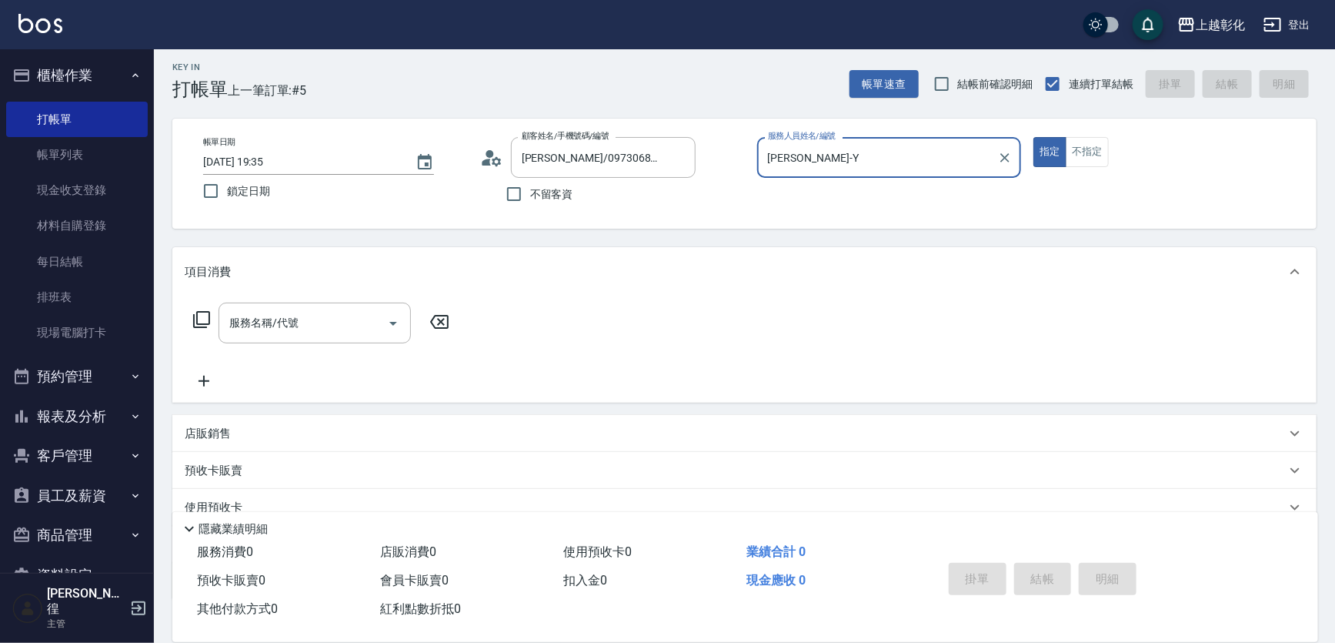
scroll to position [0, 0]
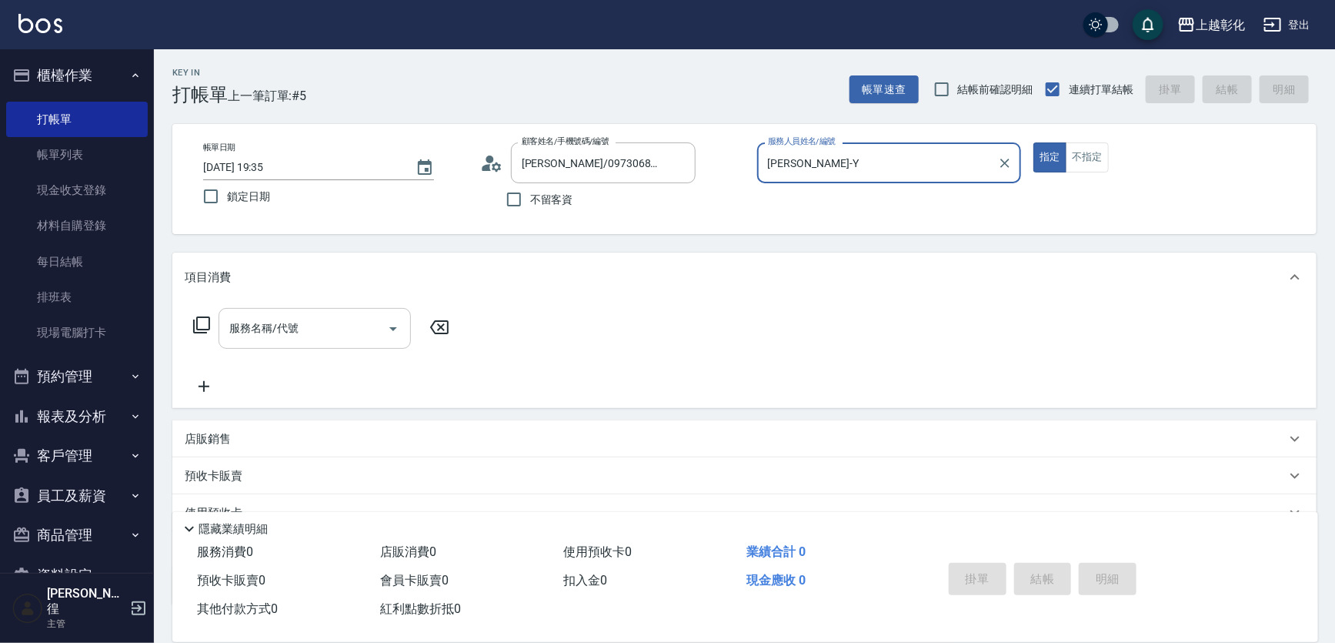
click at [288, 336] on input "服務名稱/代號" at bounding box center [302, 328] width 155 height 27
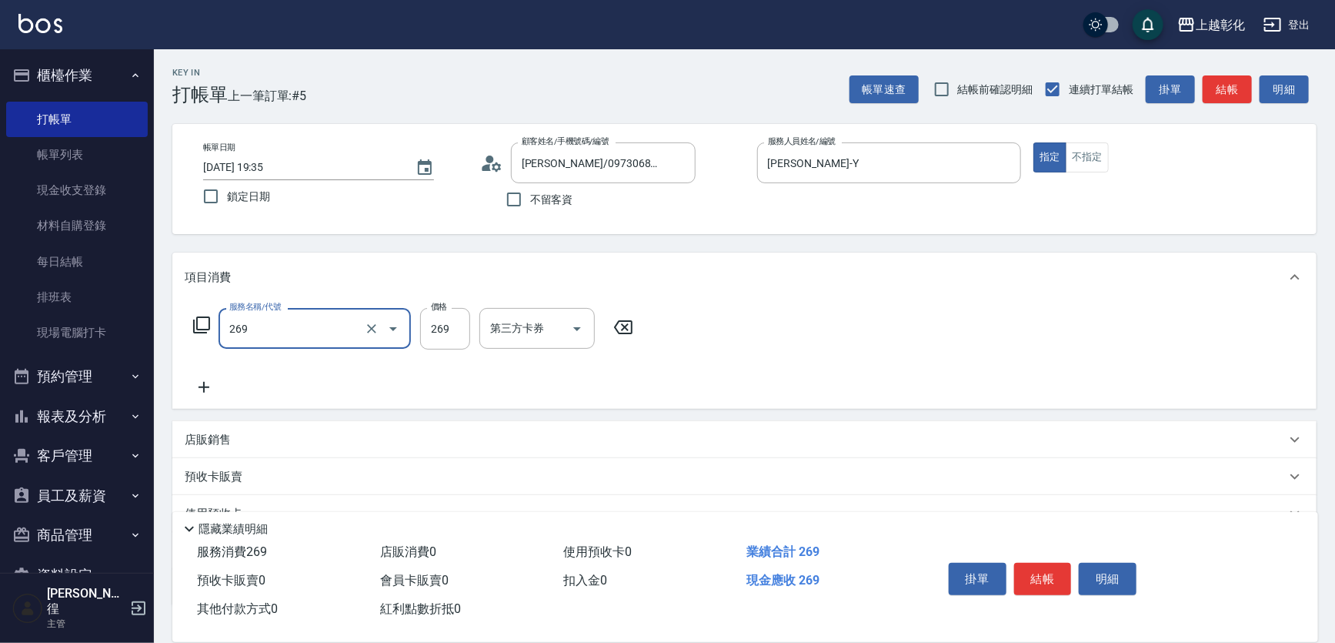
type input "一般洗剪(269)"
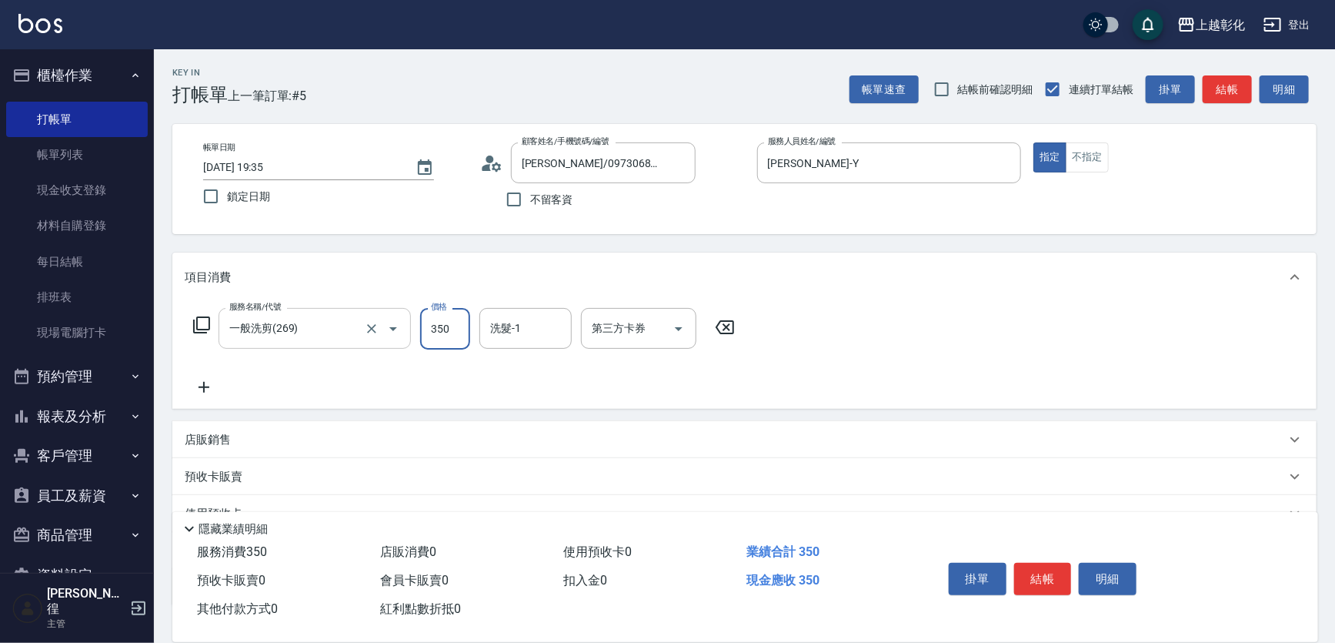
type input "350"
type input "1"
type input "[PERSON_NAME]-41"
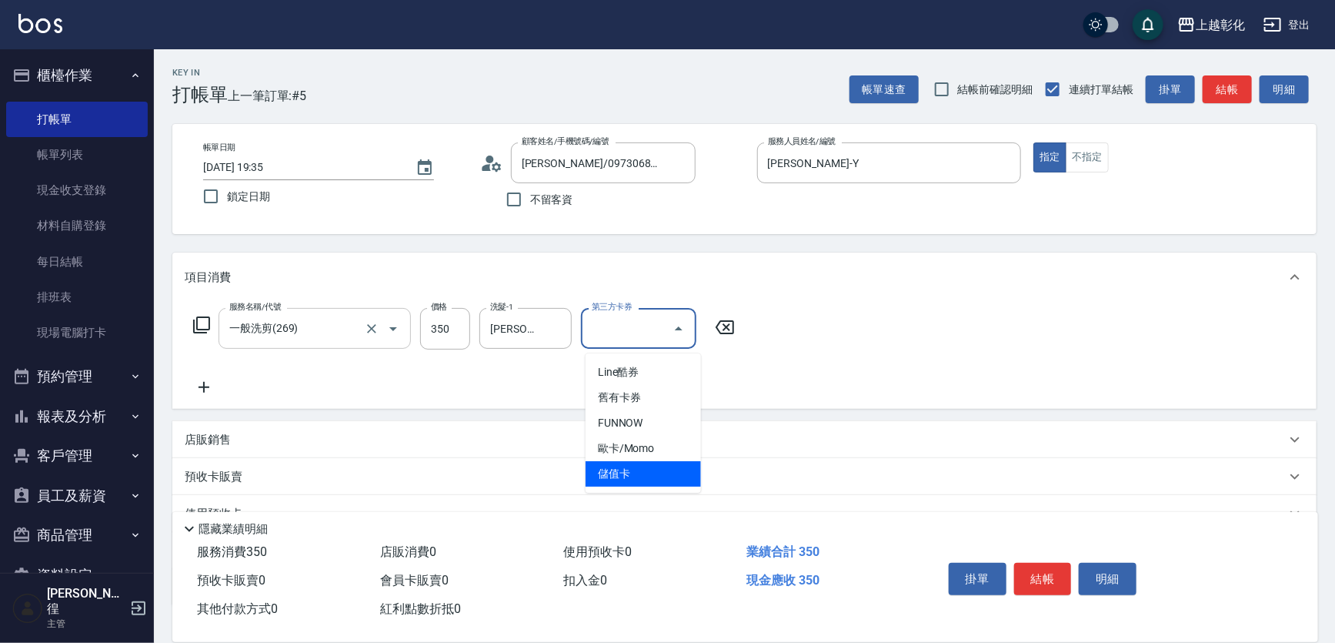
type input "儲值卡"
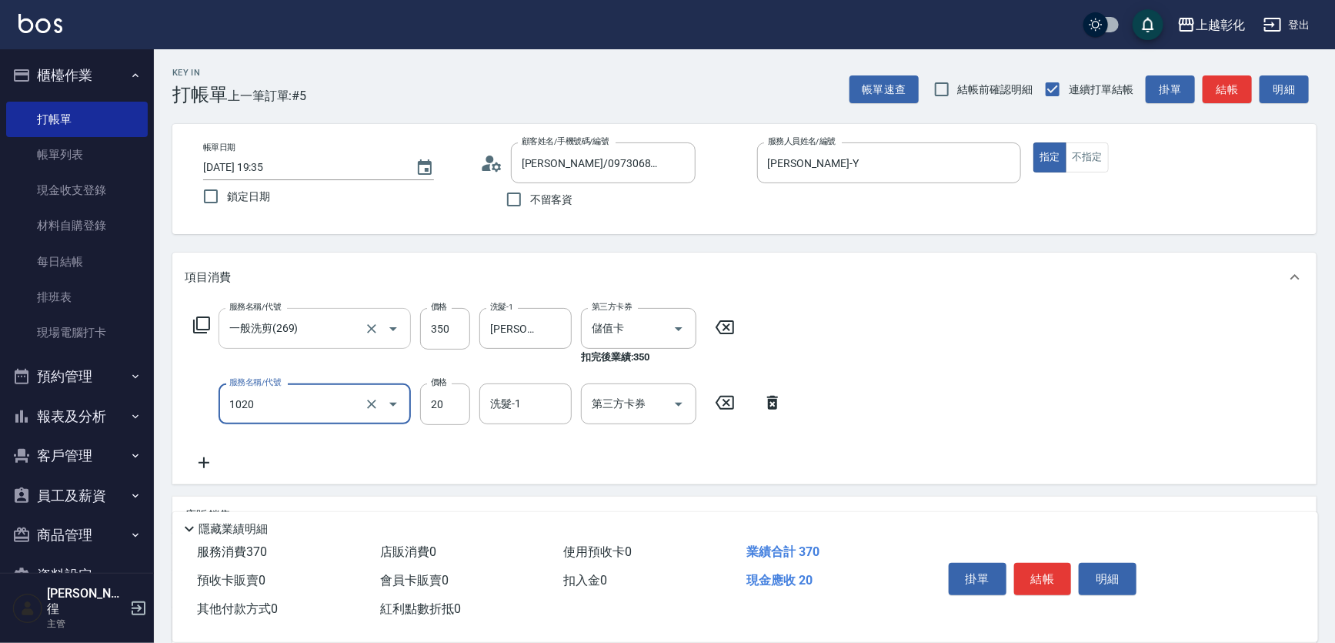
type input "潤絲(1020)"
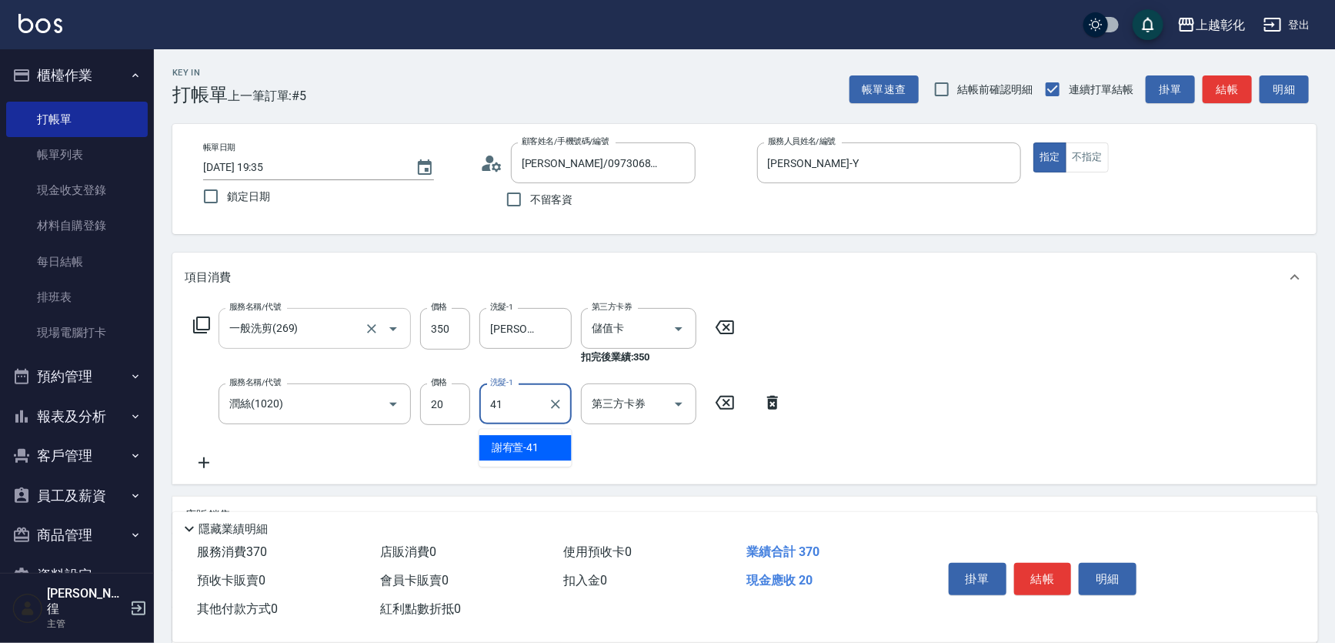
type input "[PERSON_NAME]-41"
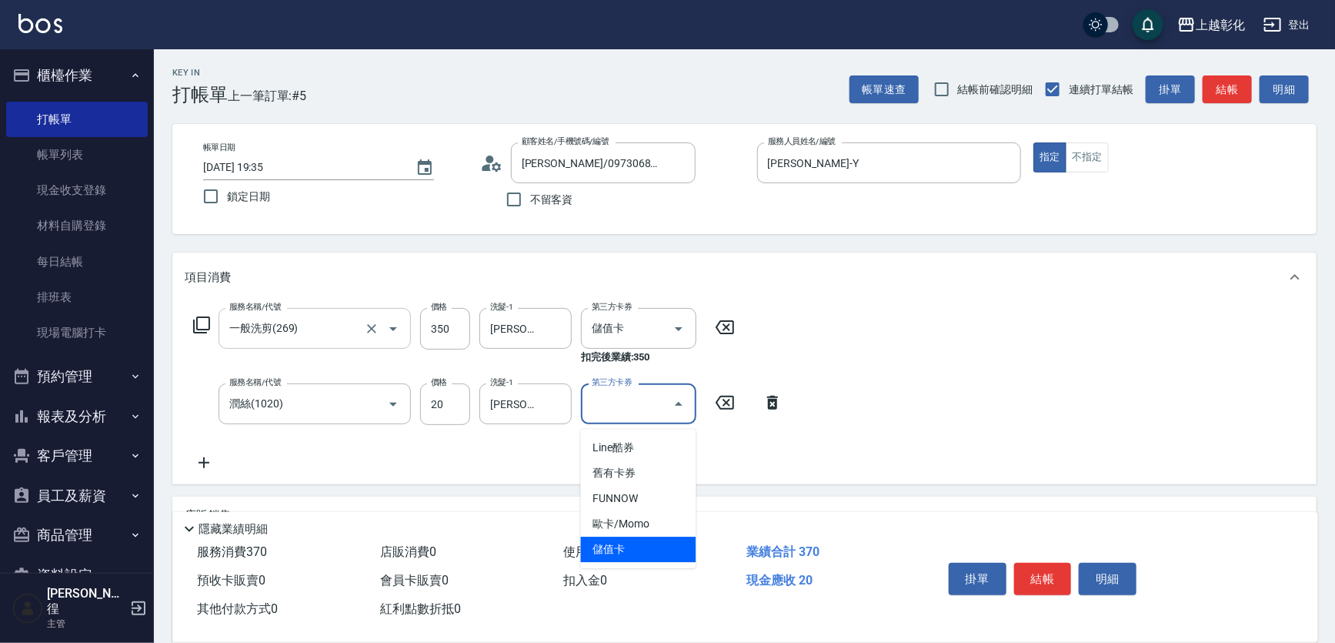
type input "儲值卡"
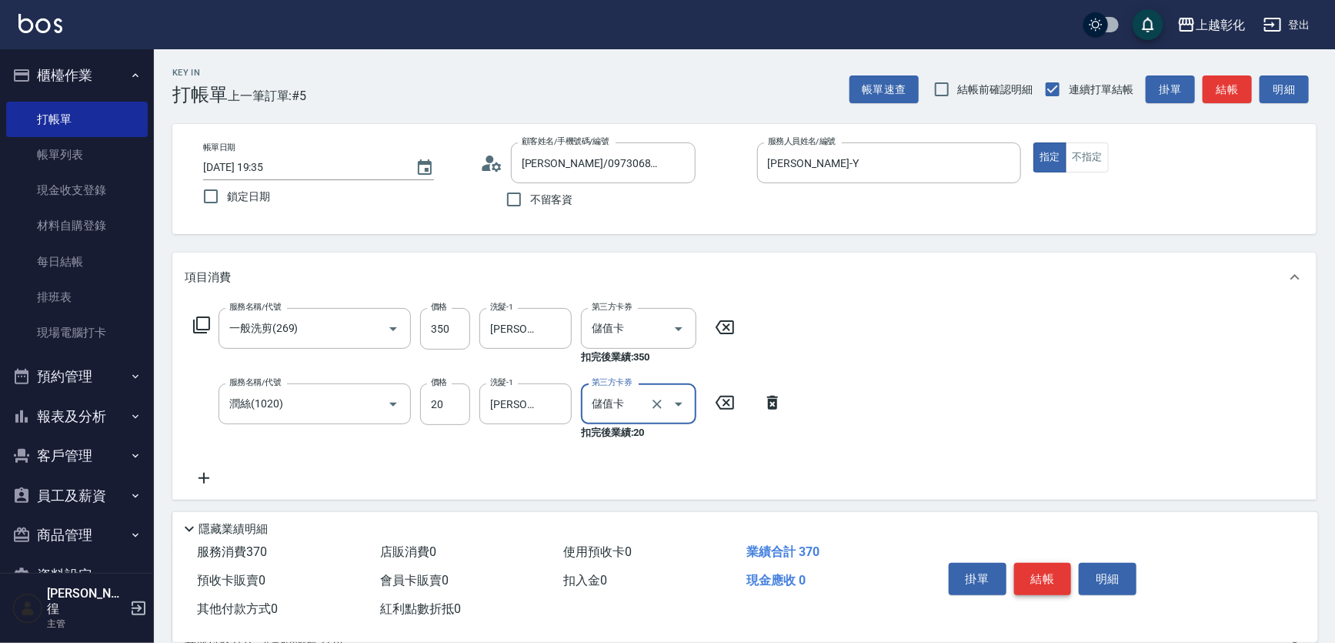
click at [1054, 569] on button "結帳" at bounding box center [1043, 579] width 58 height 32
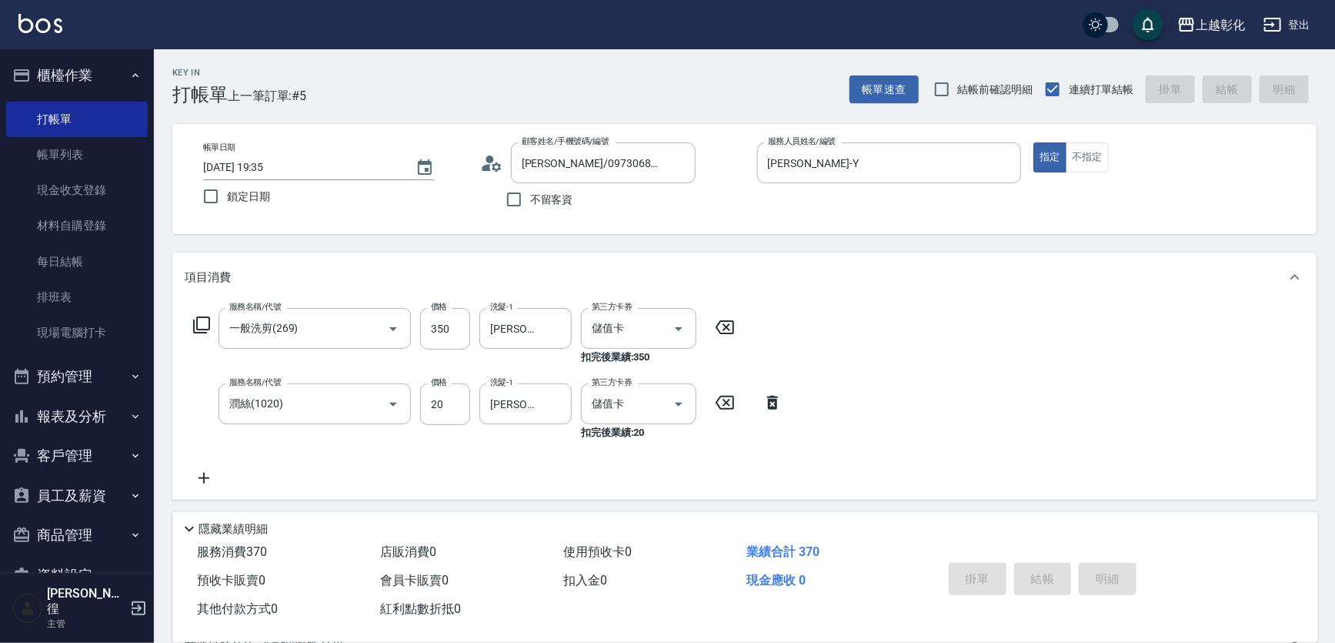
type input "[DATE] 19:36"
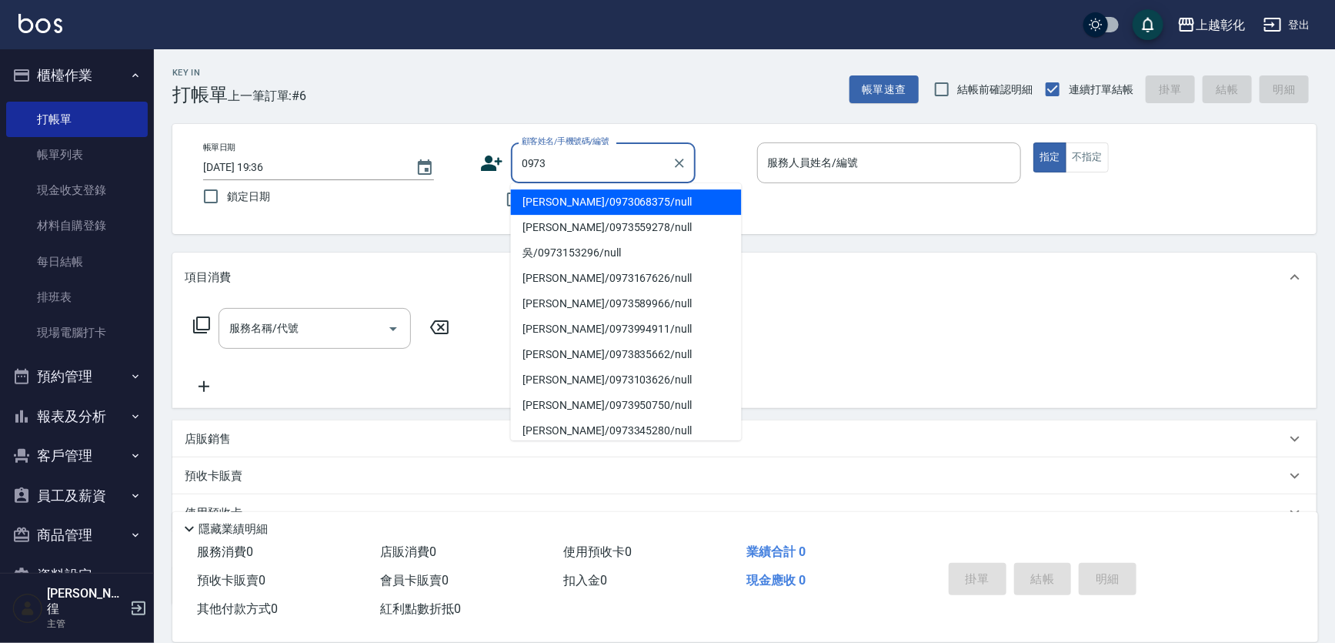
click at [523, 197] on li "[PERSON_NAME]/0973068375/null" at bounding box center [626, 201] width 231 height 25
type input "[PERSON_NAME]/0973068375/null"
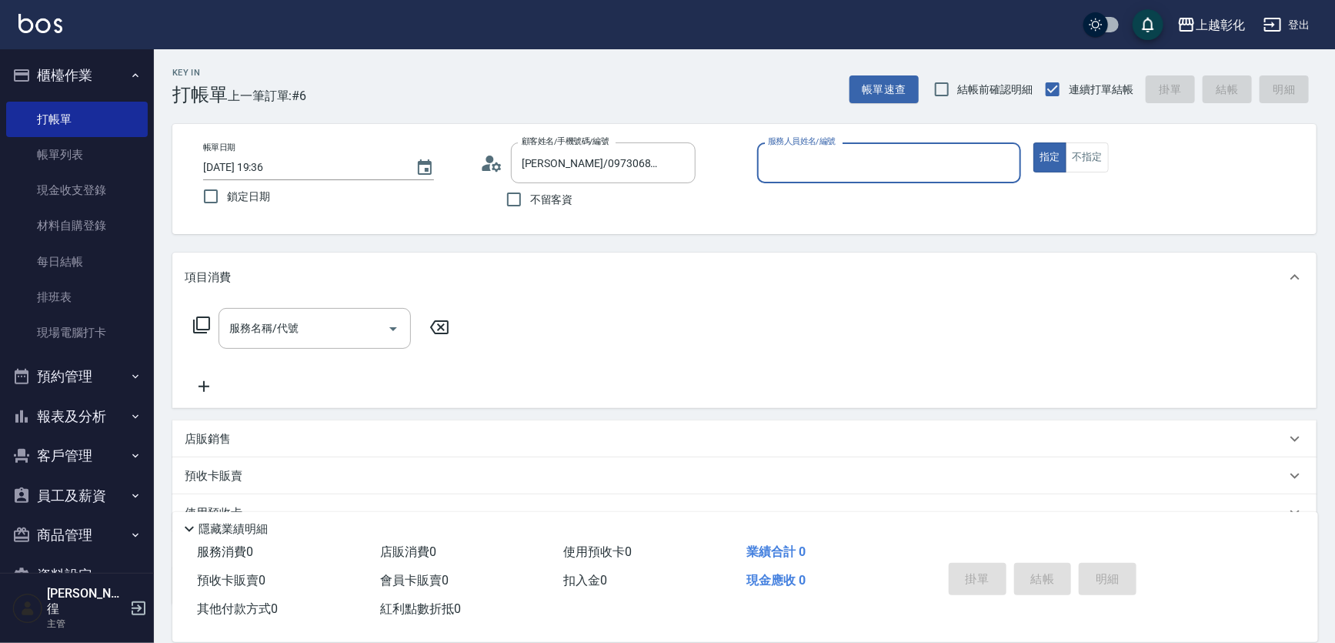
click at [788, 151] on input "服務人員姓名/編號" at bounding box center [889, 162] width 251 height 27
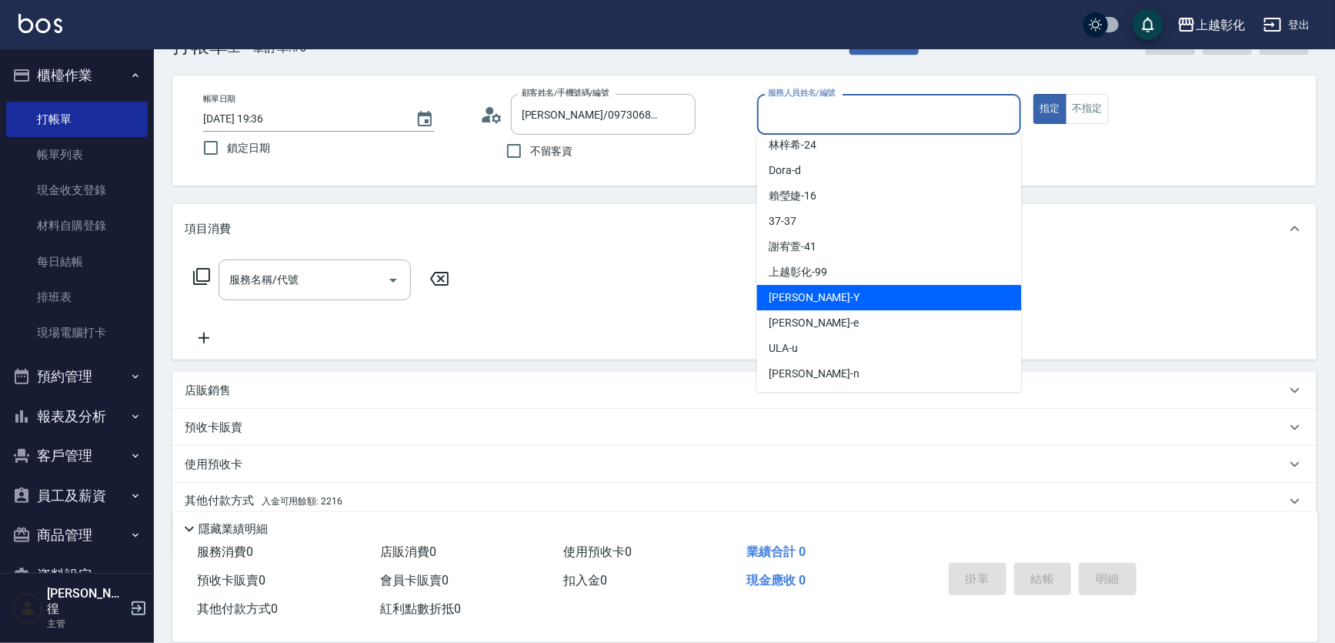
scroll to position [69, 0]
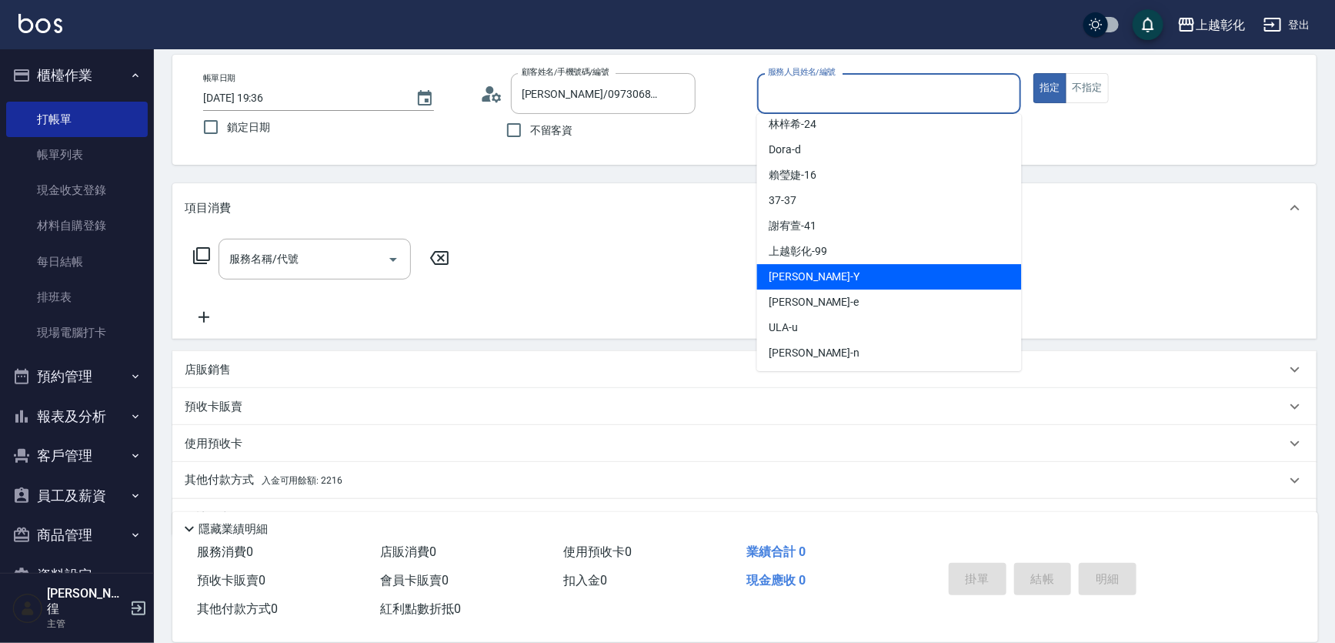
click at [831, 282] on div "[PERSON_NAME] -Y" at bounding box center [889, 276] width 265 height 25
type input "[PERSON_NAME]-Y"
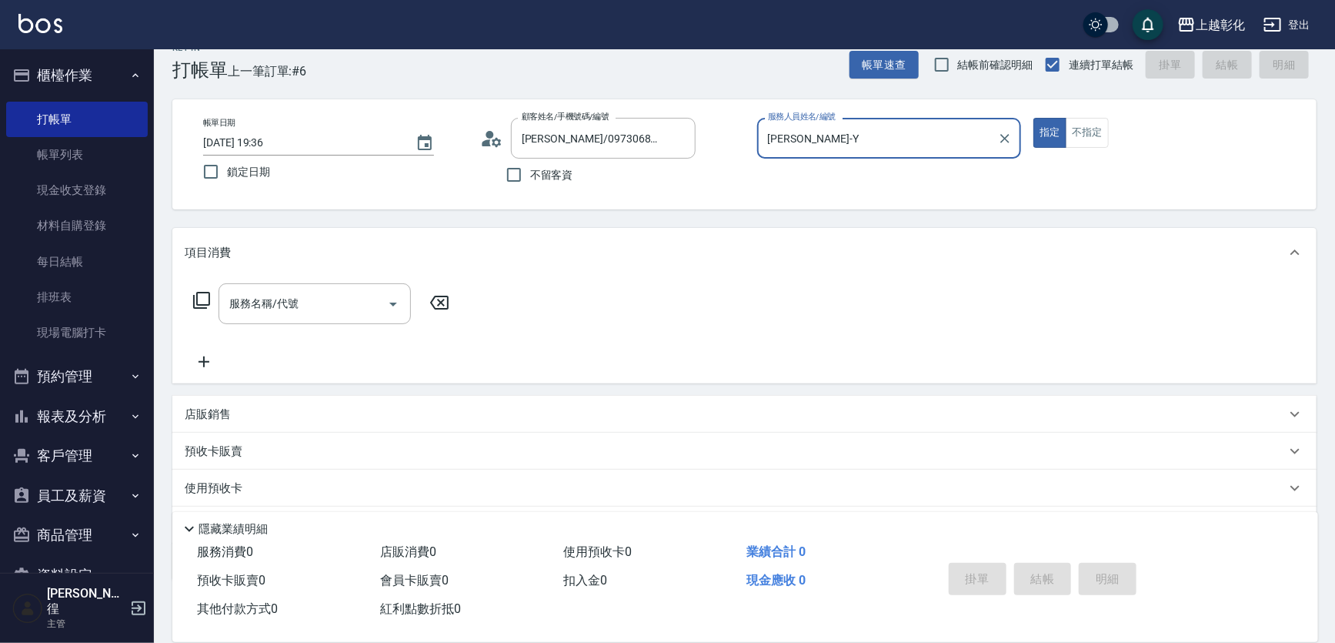
scroll to position [0, 0]
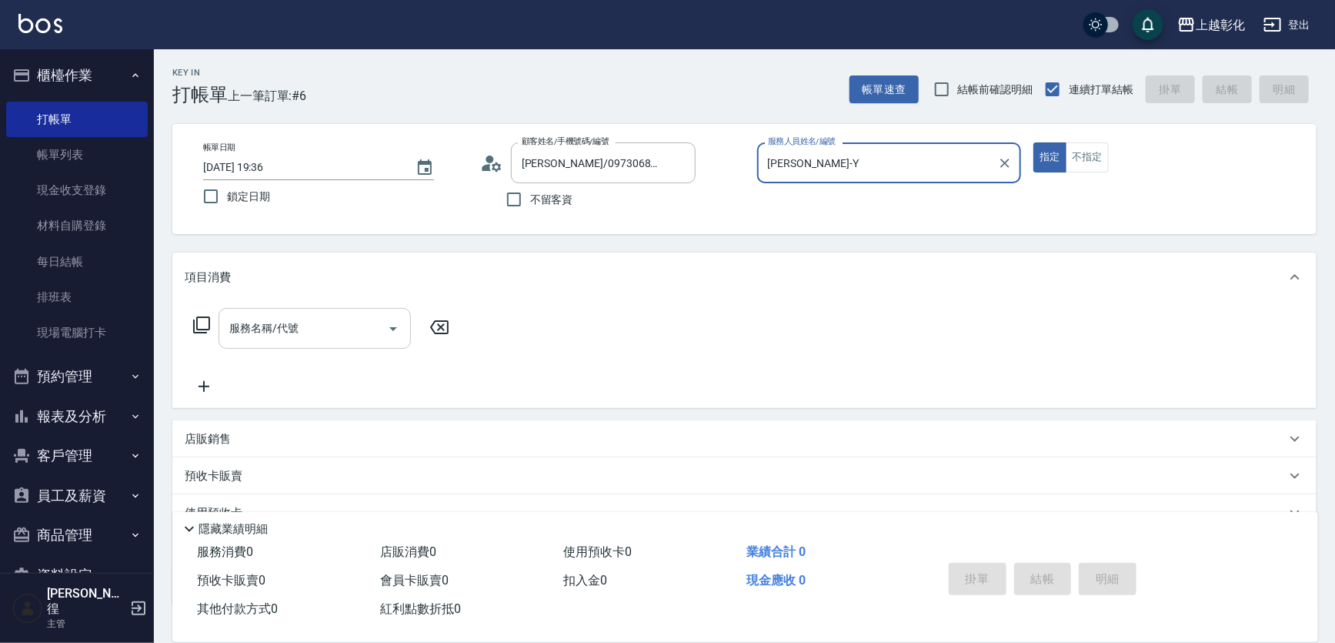
click at [262, 337] on input "服務名稱/代號" at bounding box center [302, 328] width 155 height 27
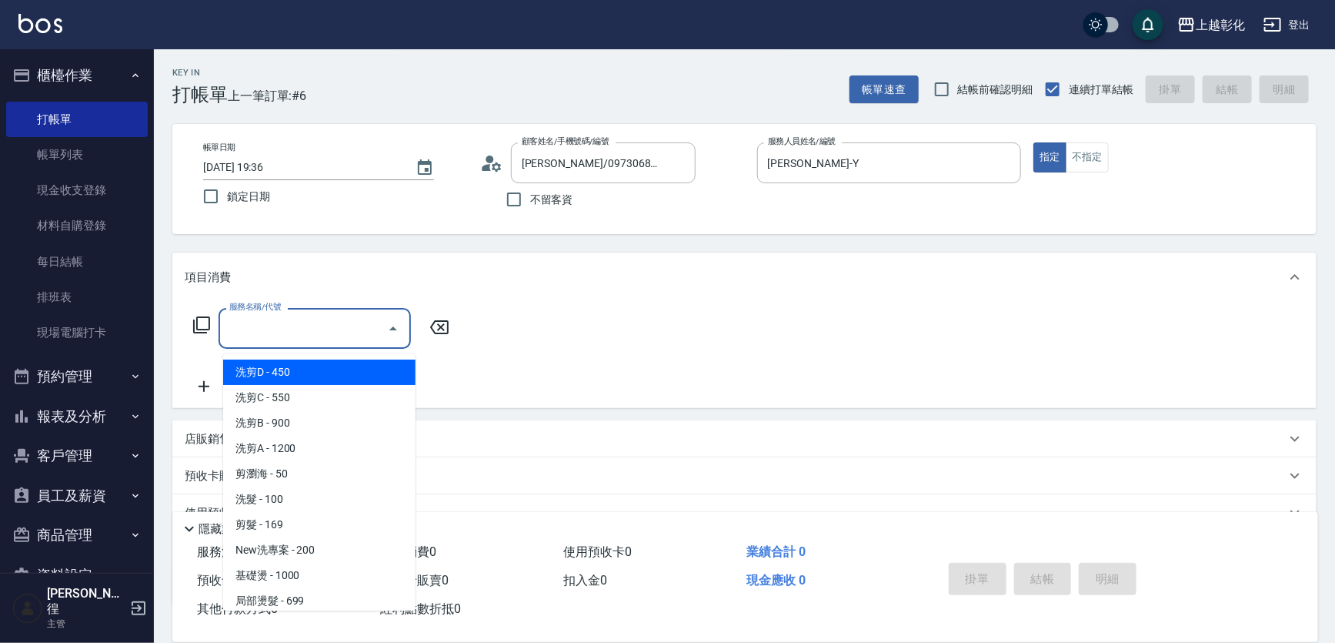
type input "洗剪D(002)"
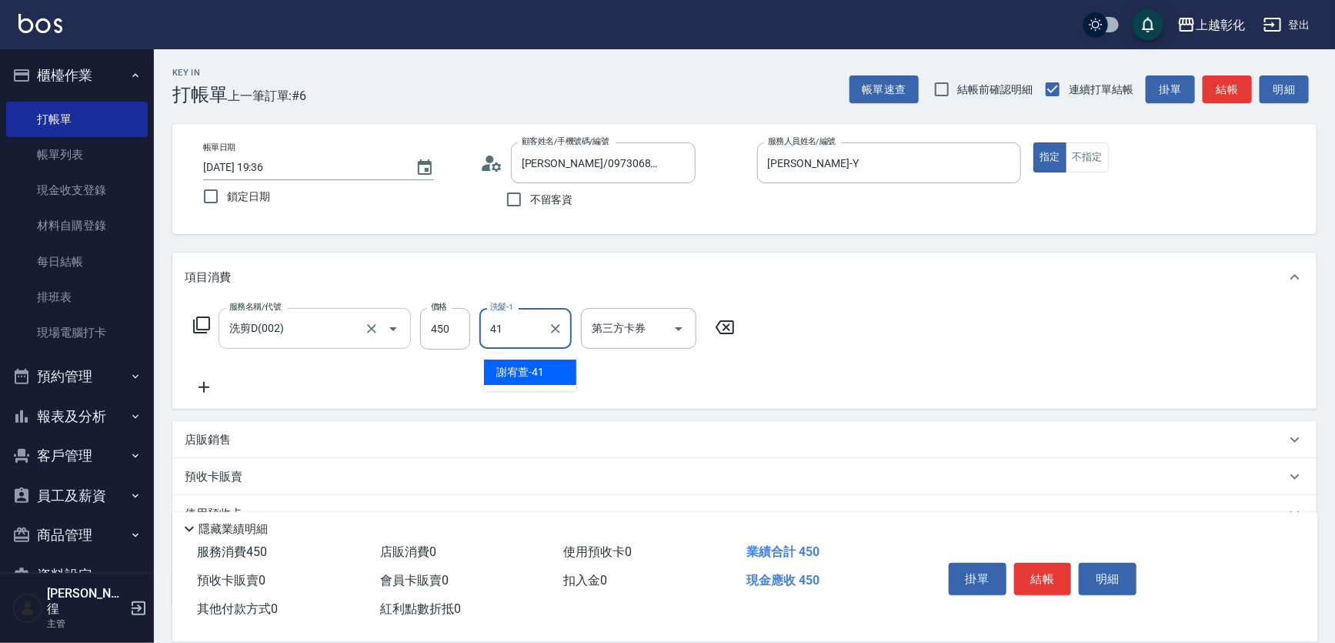
type input "[PERSON_NAME]-41"
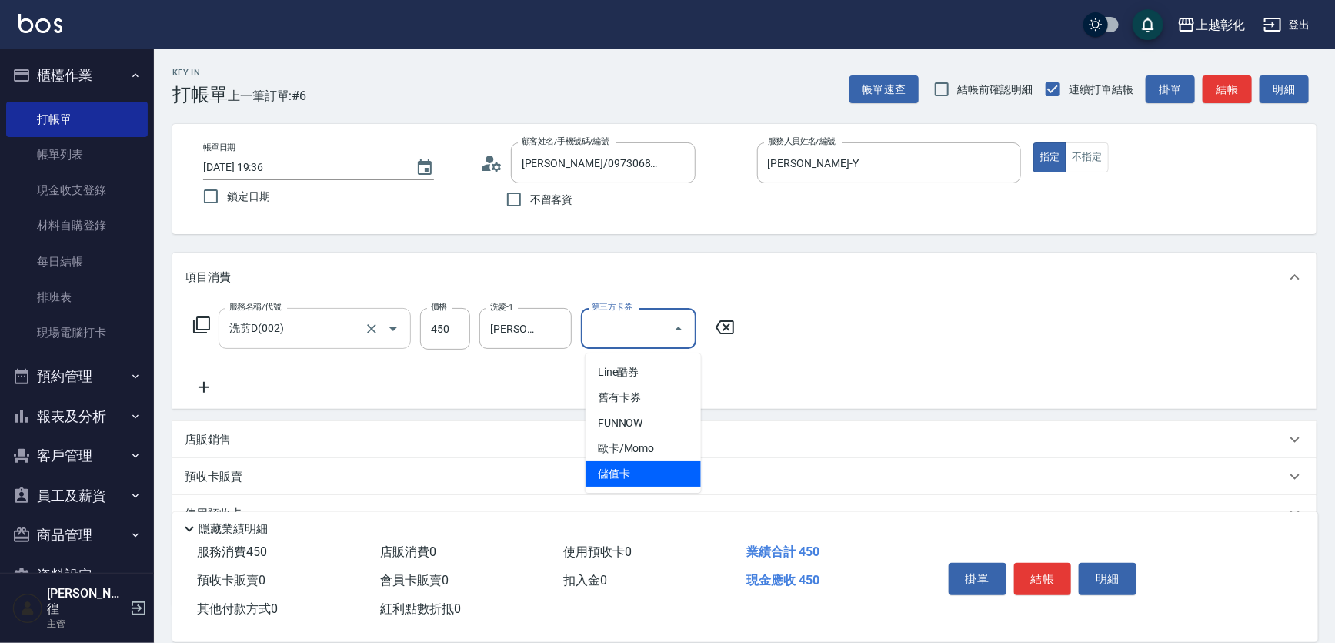
type input "儲值卡"
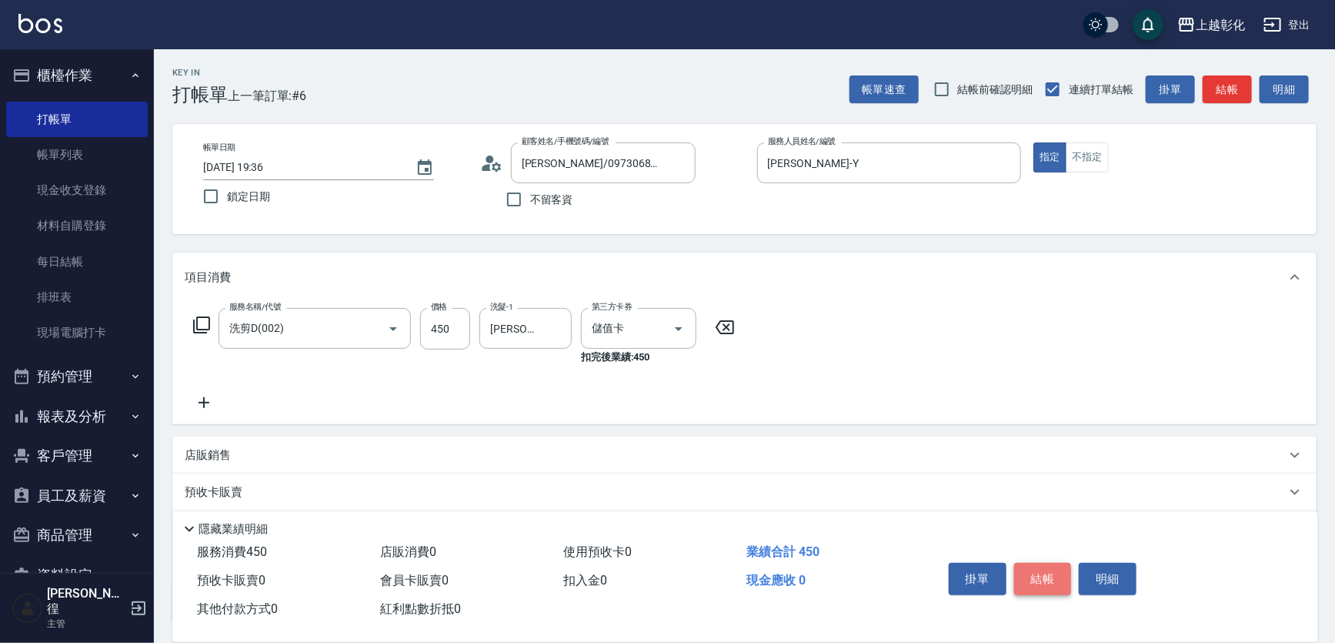
click at [1052, 563] on button "結帳" at bounding box center [1043, 579] width 58 height 32
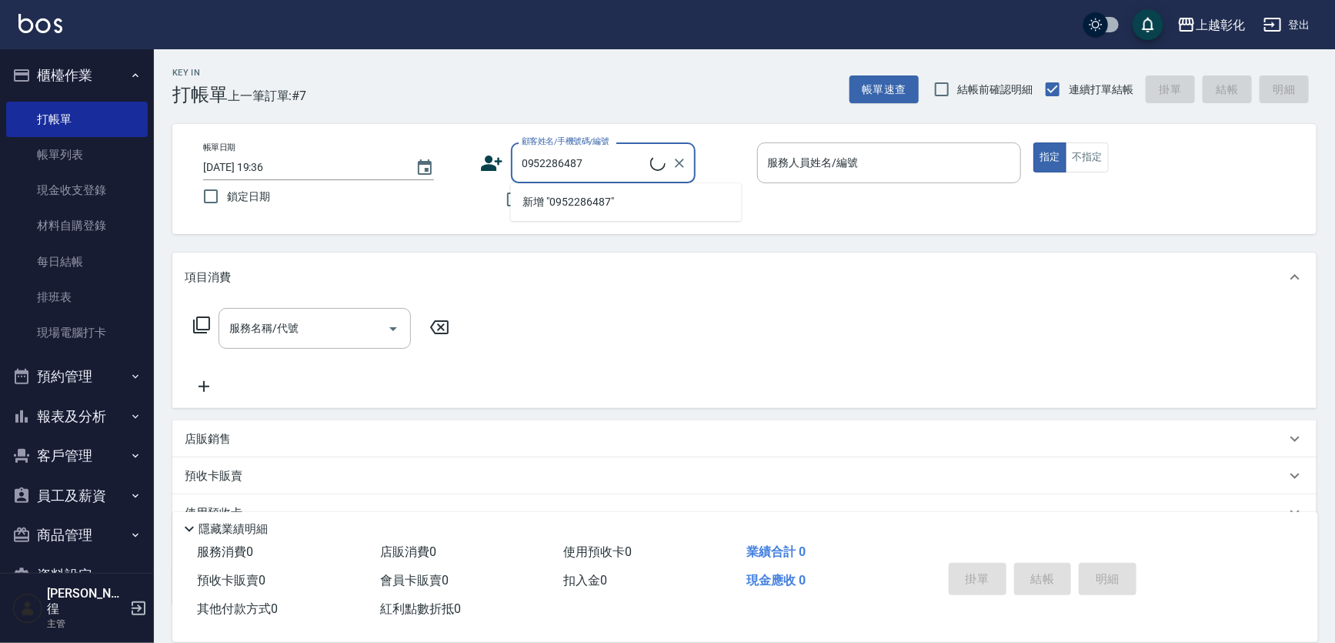
type input "[PERSON_NAME]/0952286487/null"
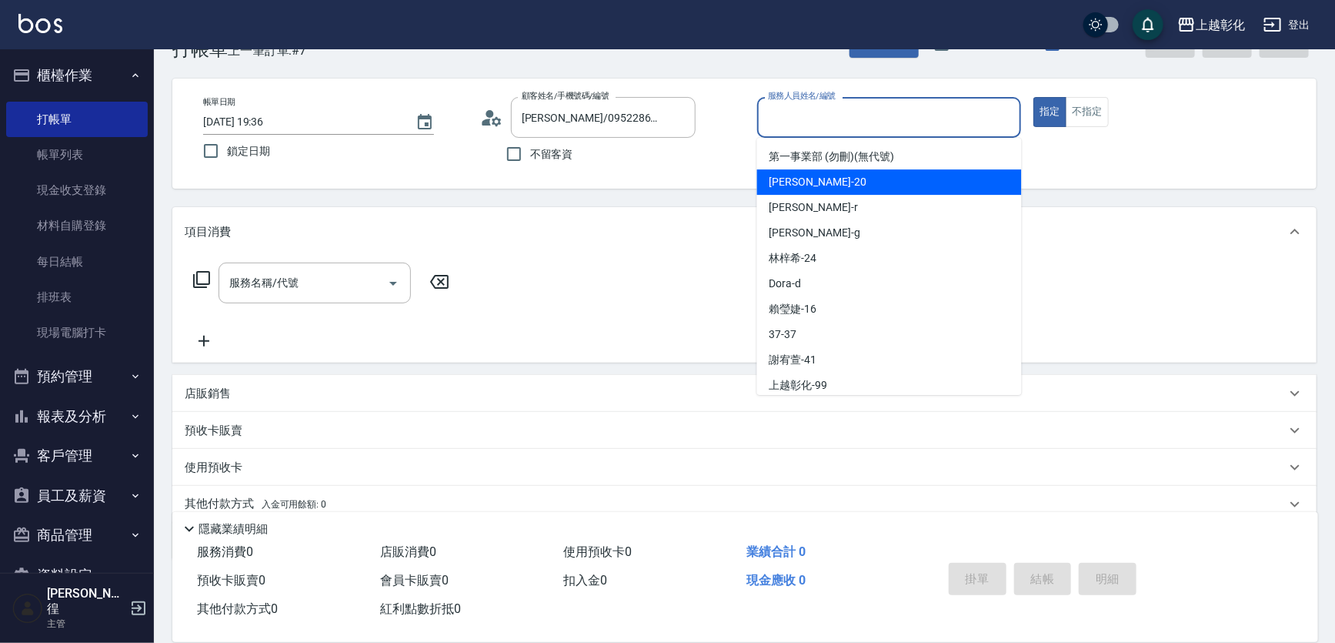
scroll to position [69, 0]
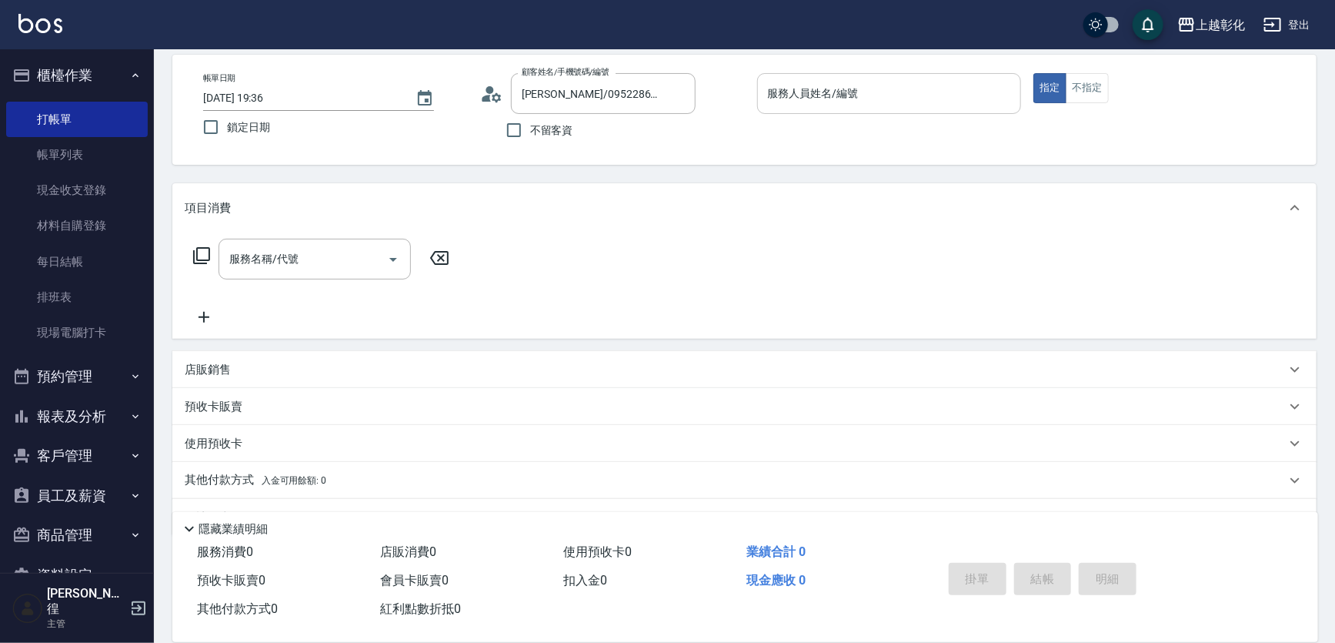
drag, startPoint x: 753, startPoint y: 622, endPoint x: 867, endPoint y: 90, distance: 543.7
click at [867, 90] on input "服務人員姓名/編號" at bounding box center [889, 93] width 251 height 27
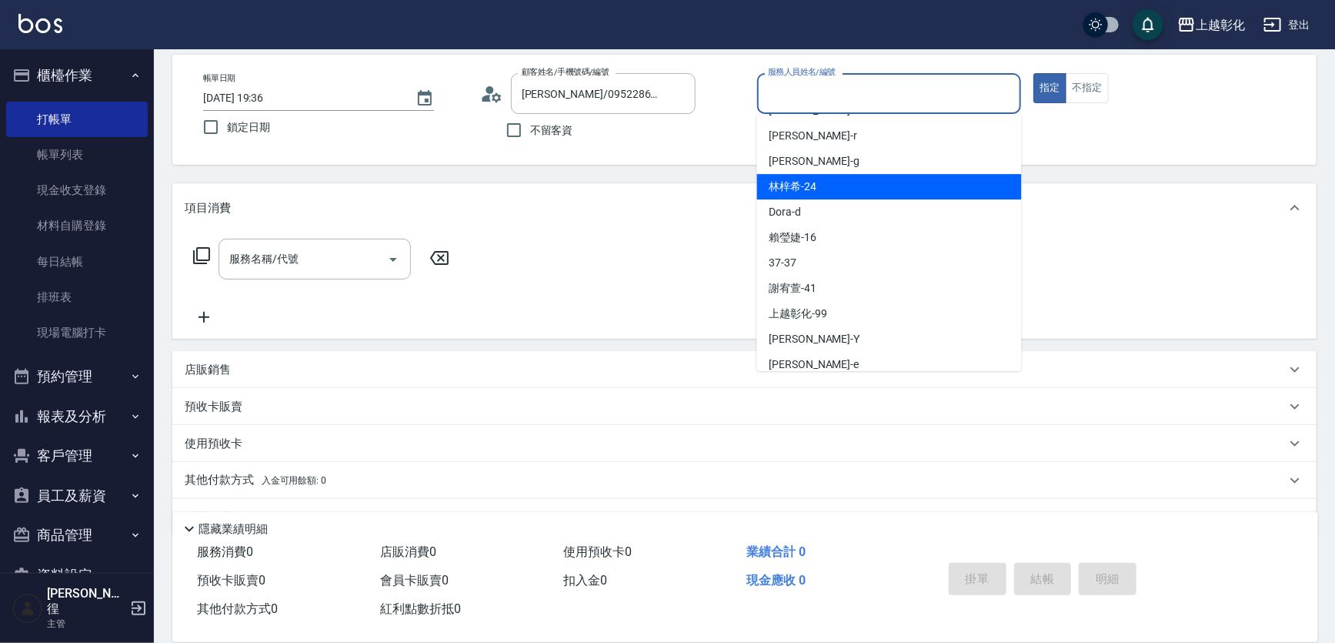
scroll to position [110, 0]
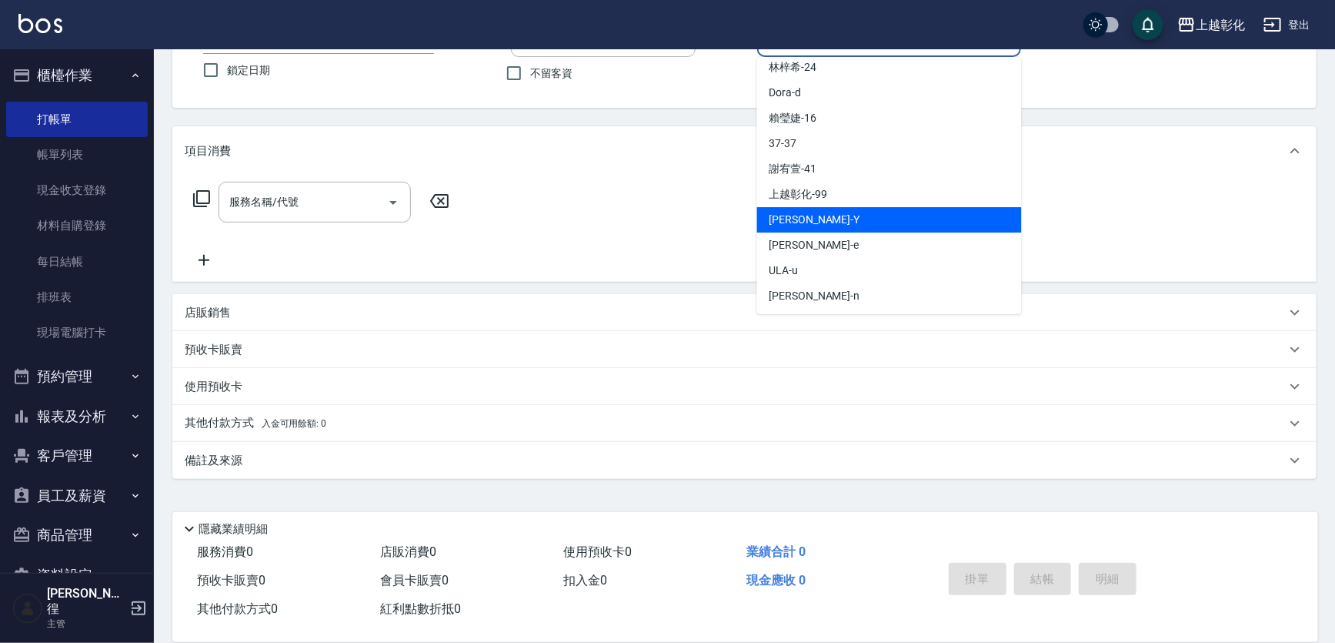
click at [824, 208] on div "[PERSON_NAME] -Y" at bounding box center [889, 219] width 265 height 25
type input "[PERSON_NAME]-Y"
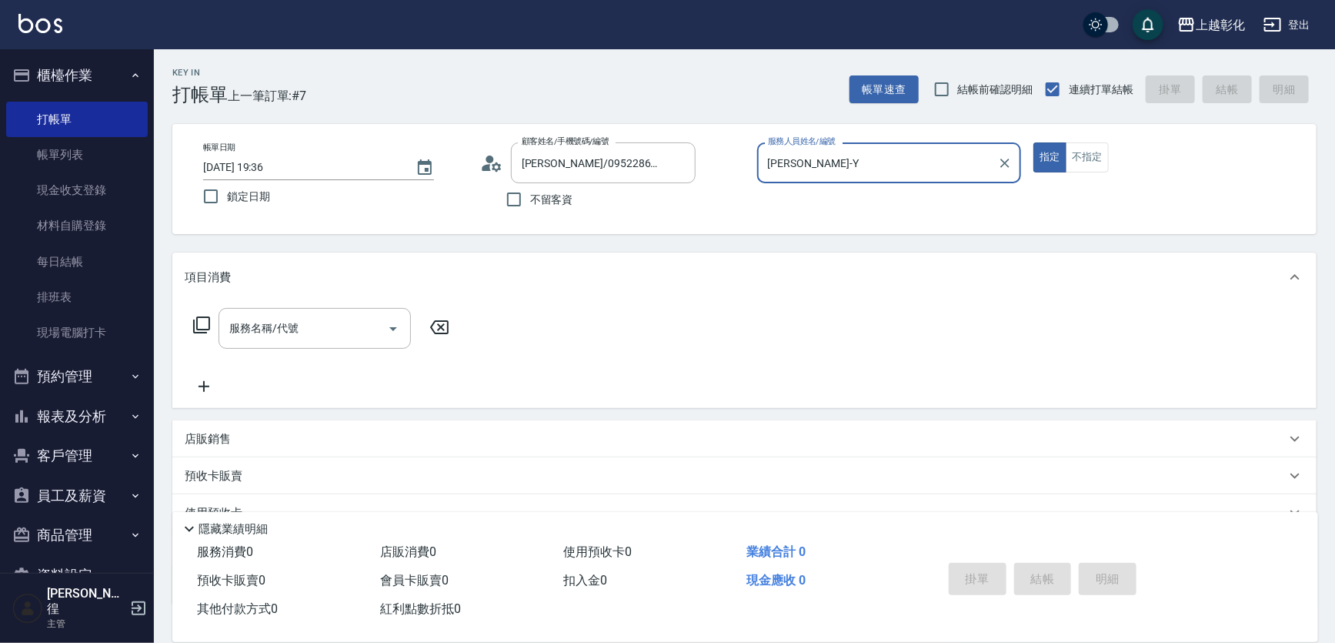
scroll to position [0, 0]
click at [287, 331] on input "服務名稱/代號" at bounding box center [302, 328] width 155 height 27
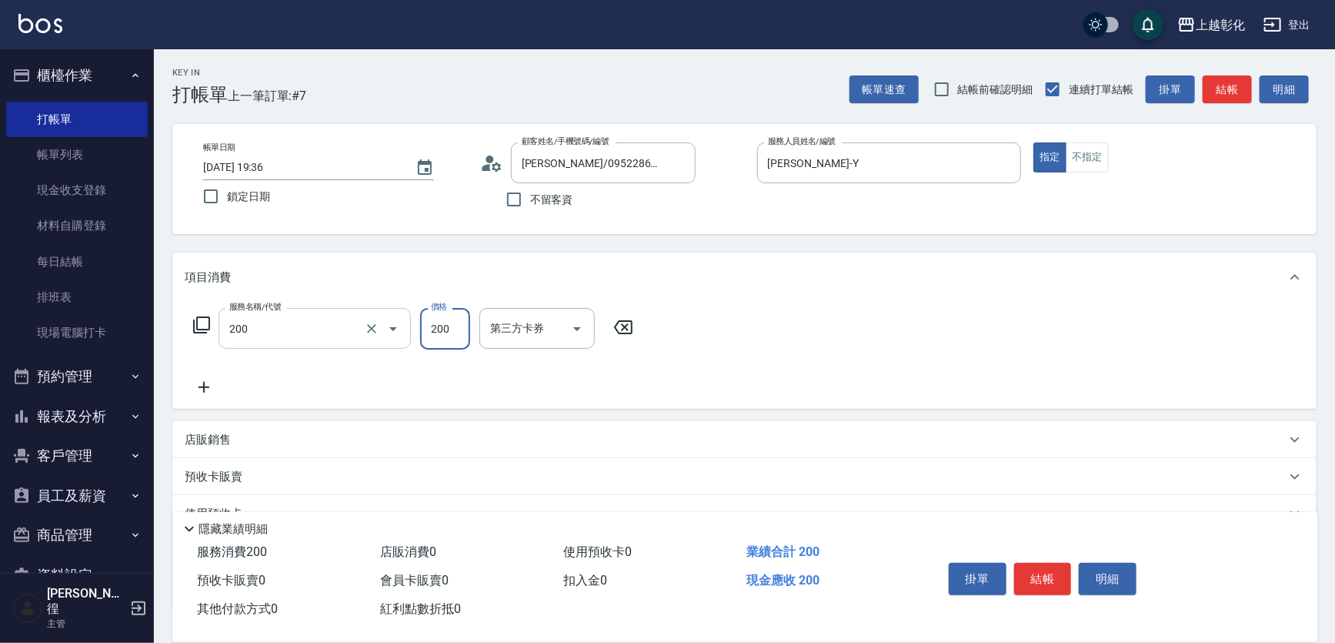
type input "New洗專案(200)"
type input "[PERSON_NAME]-16"
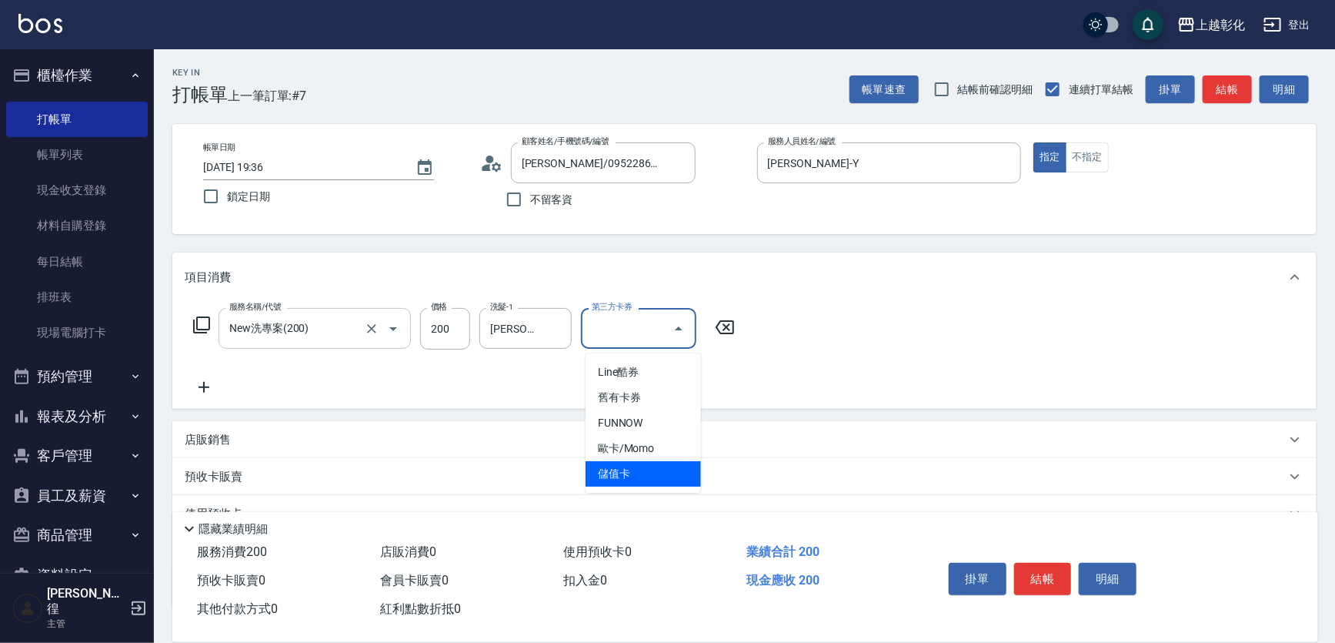
type input "儲值卡"
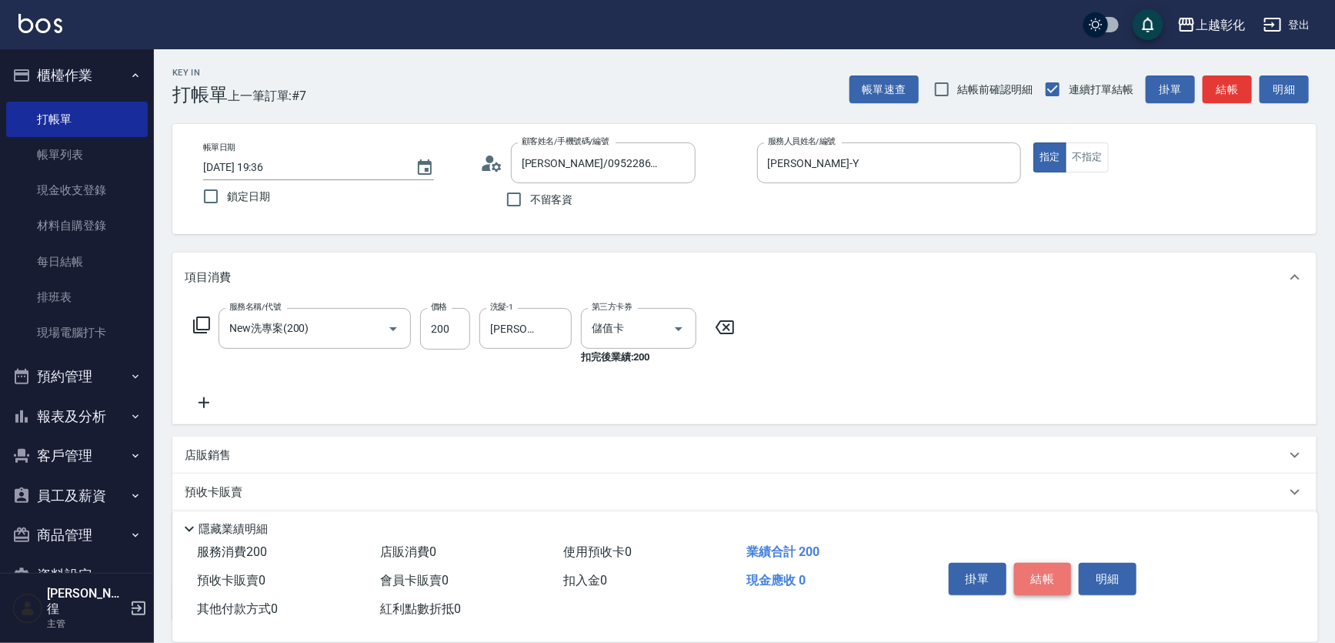
click at [1034, 563] on button "結帳" at bounding box center [1043, 579] width 58 height 32
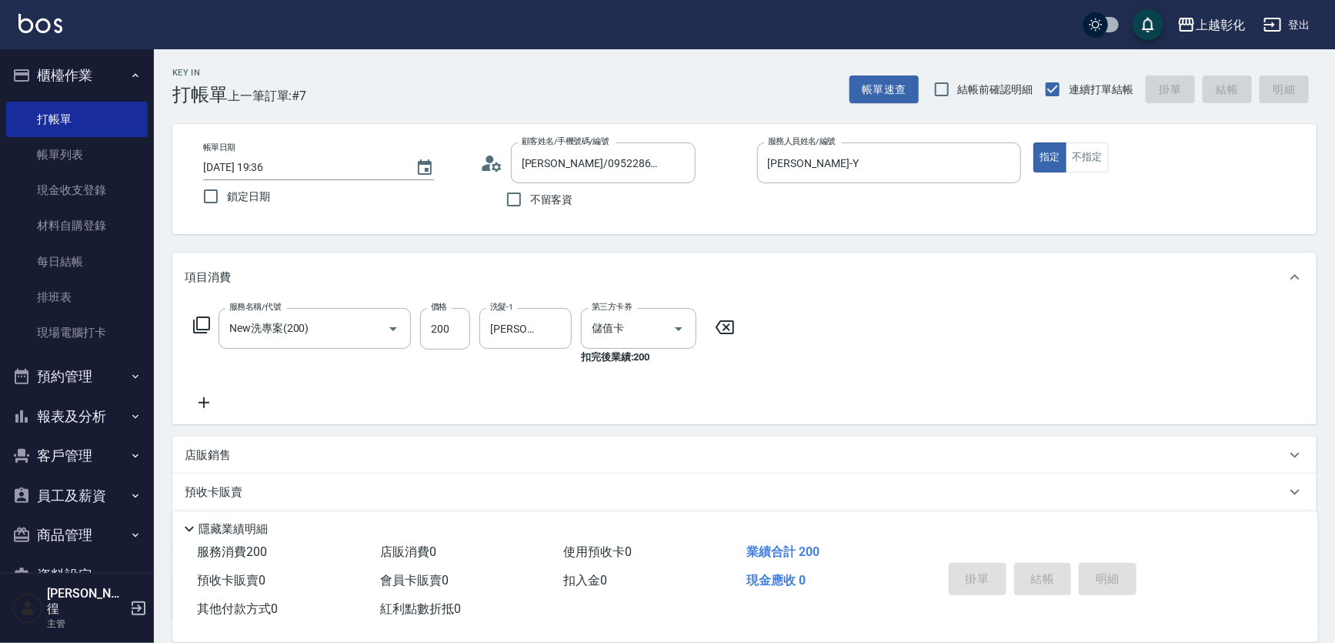
type input "[DATE] 19:37"
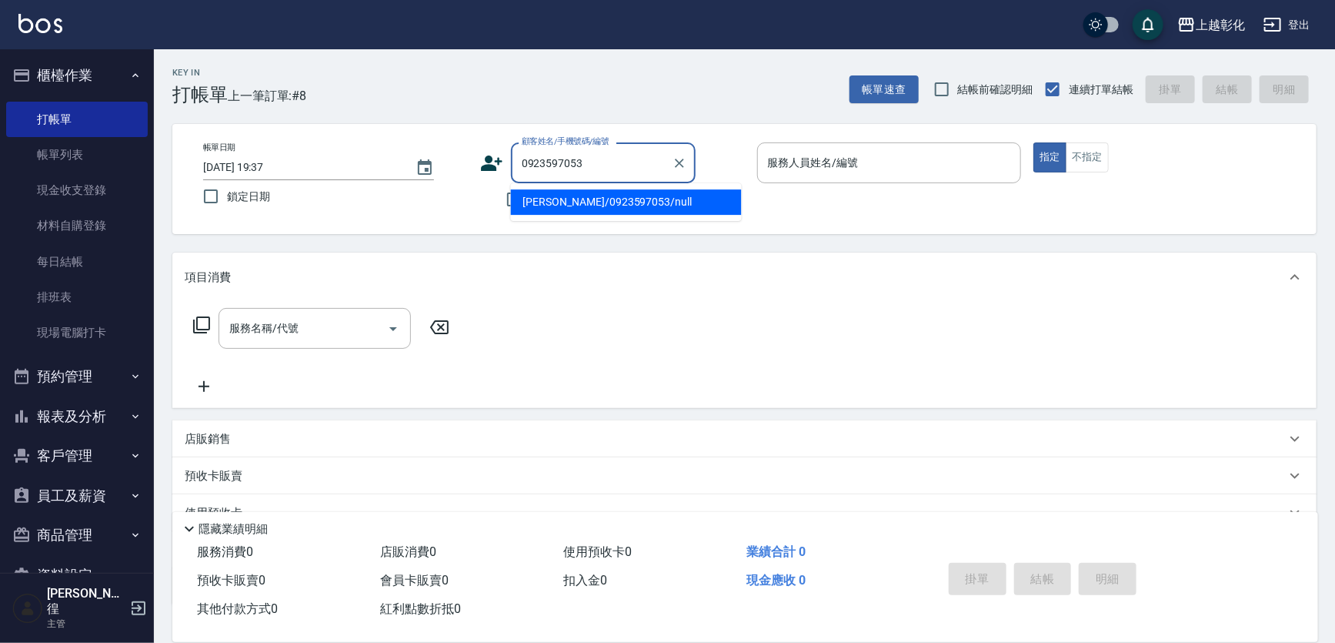
type input "[PERSON_NAME]/0923597053/null"
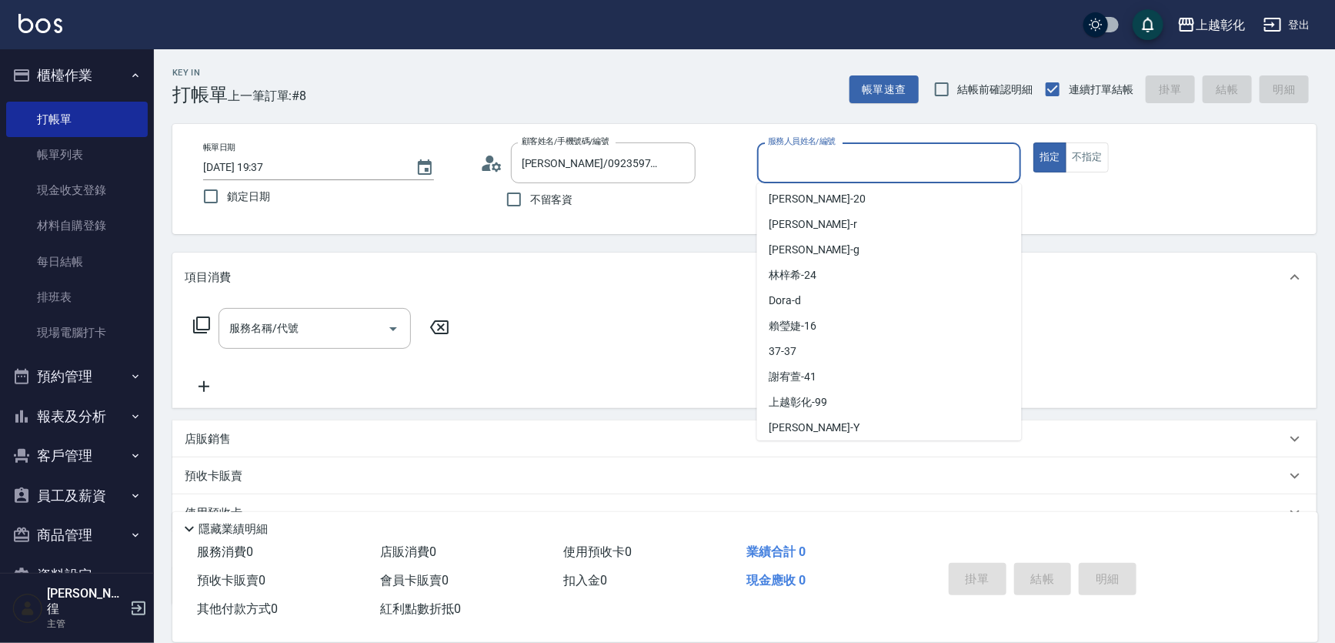
scroll to position [54, 0]
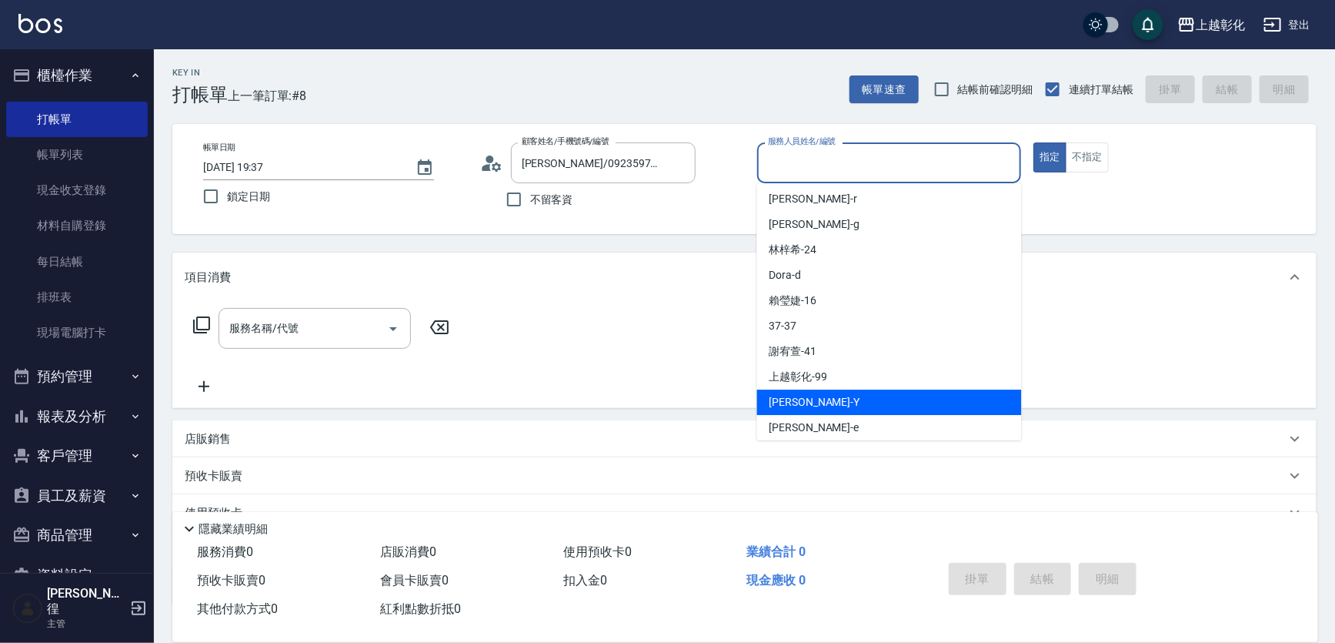
type input "[PERSON_NAME]-Y"
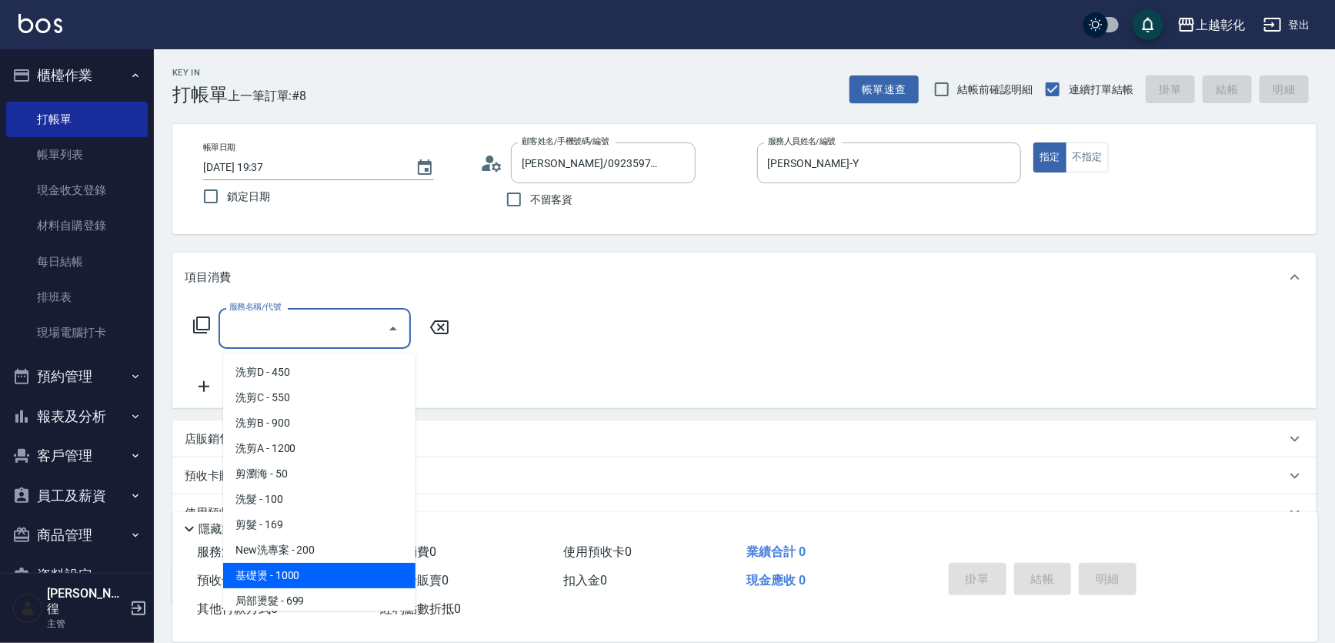
click at [312, 572] on span "基礎燙 - 1000" at bounding box center [319, 575] width 192 height 25
type input "基礎燙(201)"
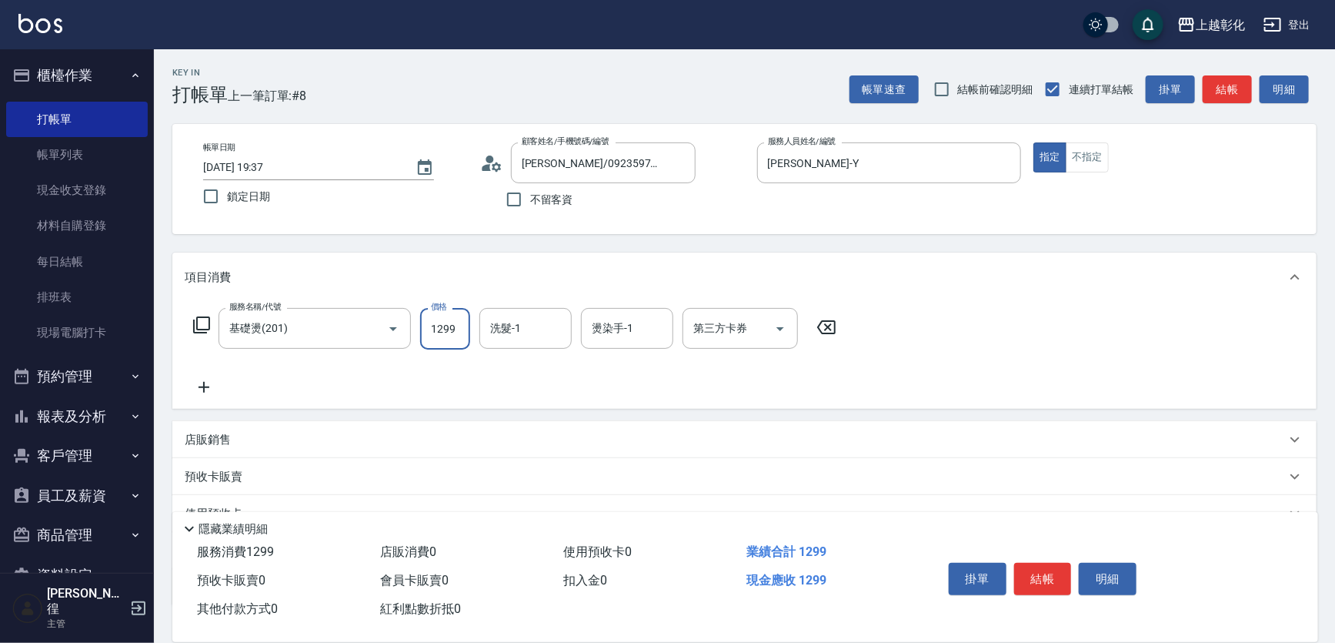
type input "1299"
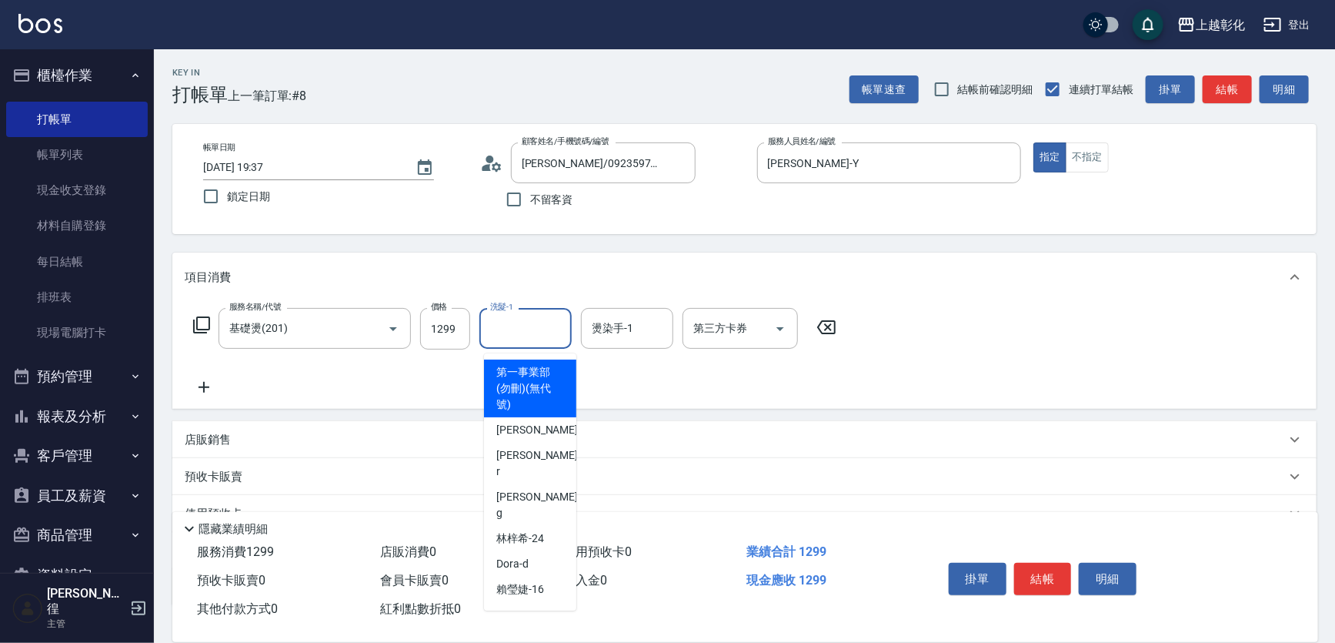
scroll to position [137, 0]
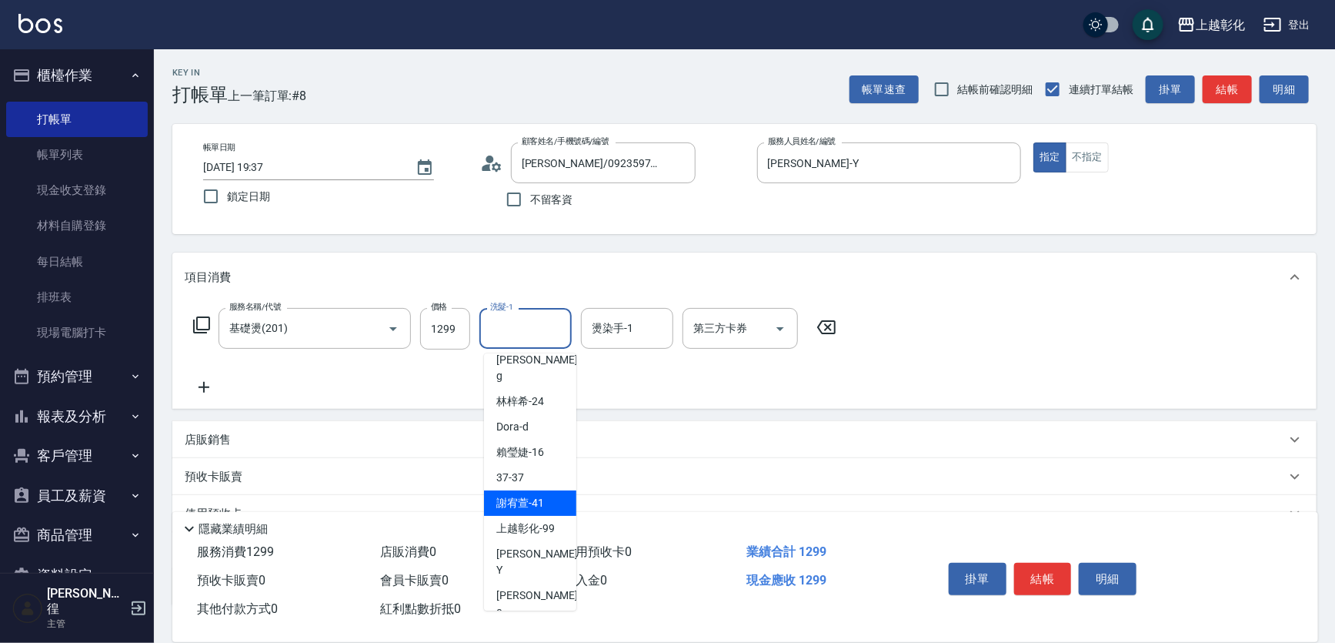
type input "[PERSON_NAME]-41"
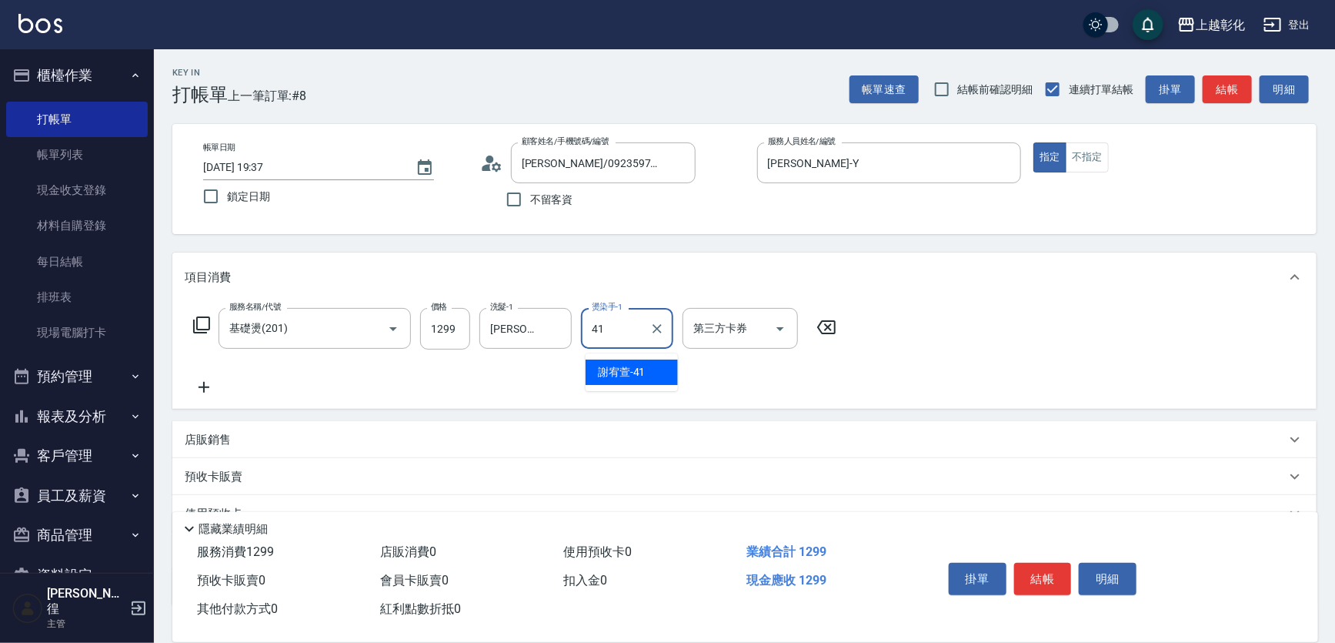
type input "[PERSON_NAME]-41"
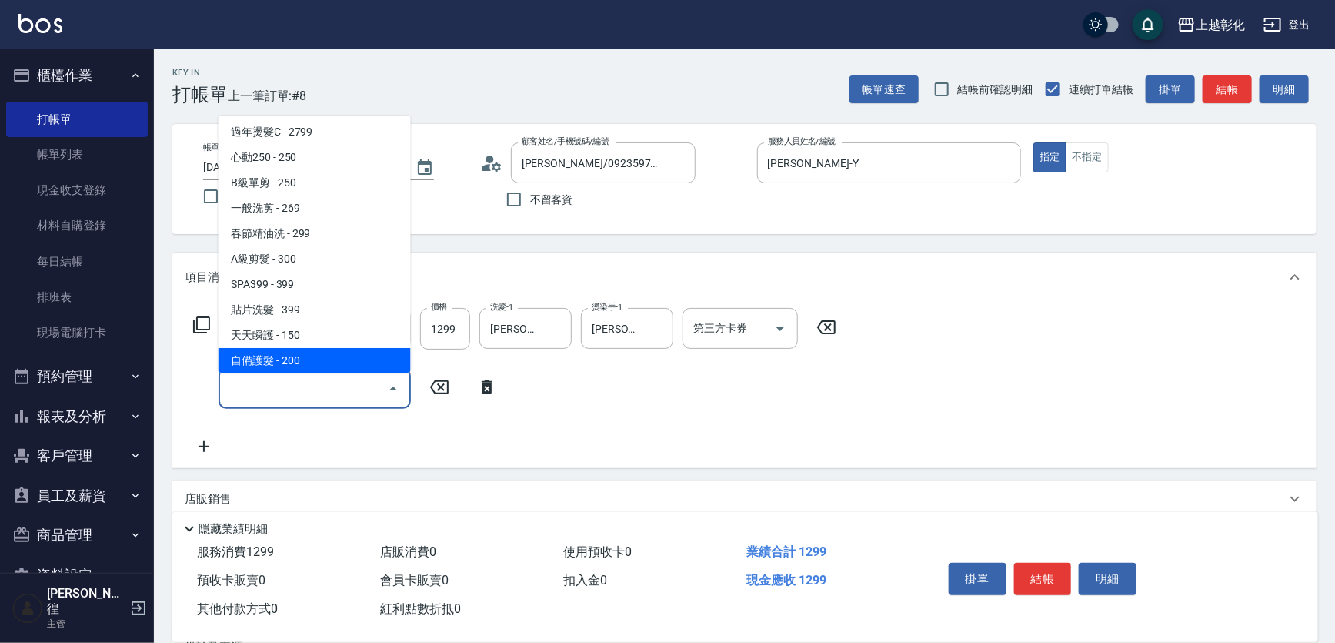
scroll to position [359, 0]
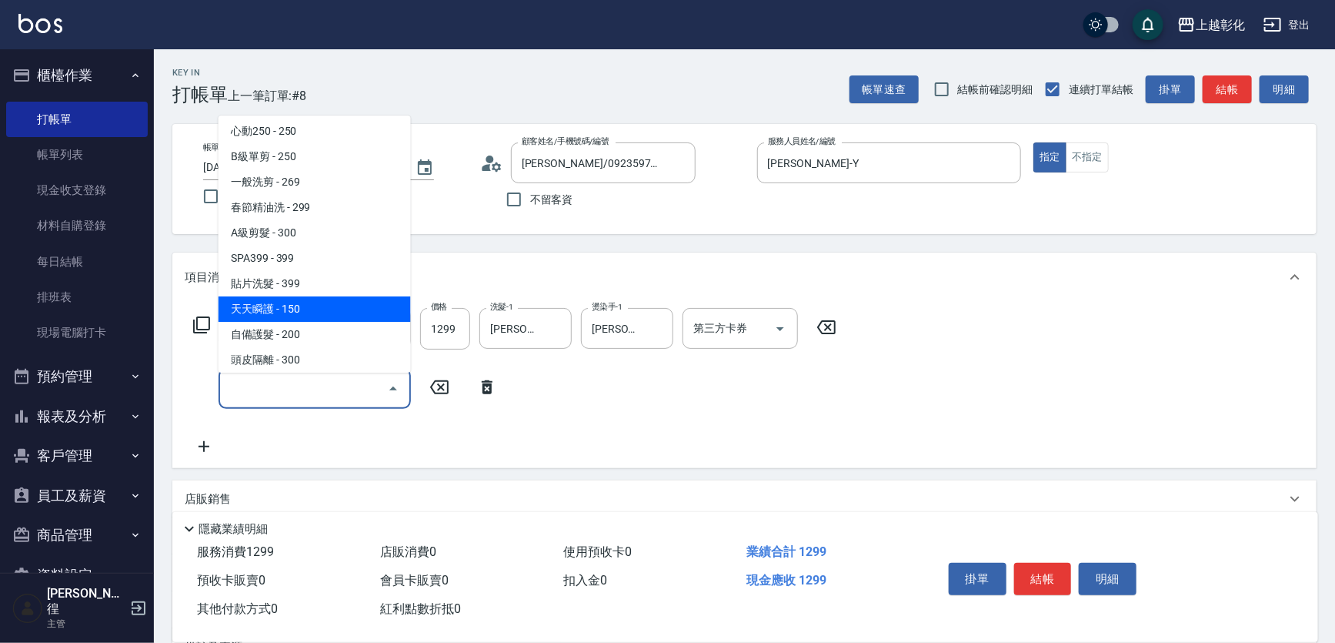
type input "天天瞬護(400)"
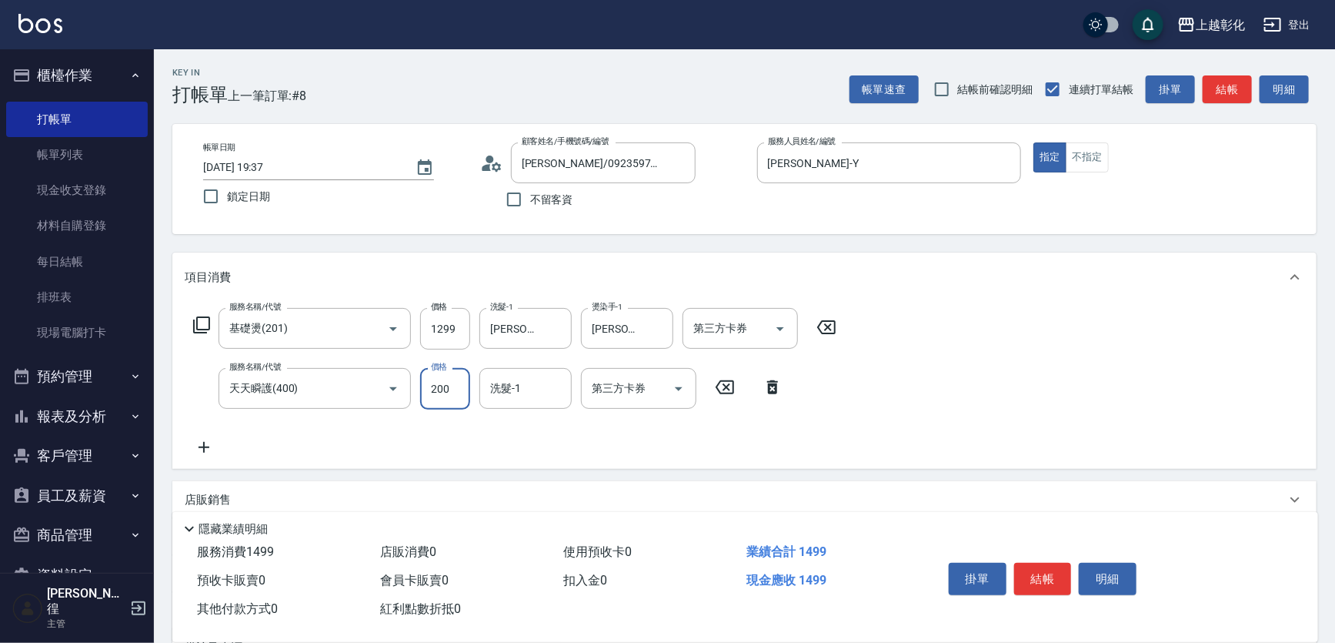
type input "200"
type input "[PERSON_NAME]-41"
click at [1057, 563] on button "結帳" at bounding box center [1043, 579] width 58 height 32
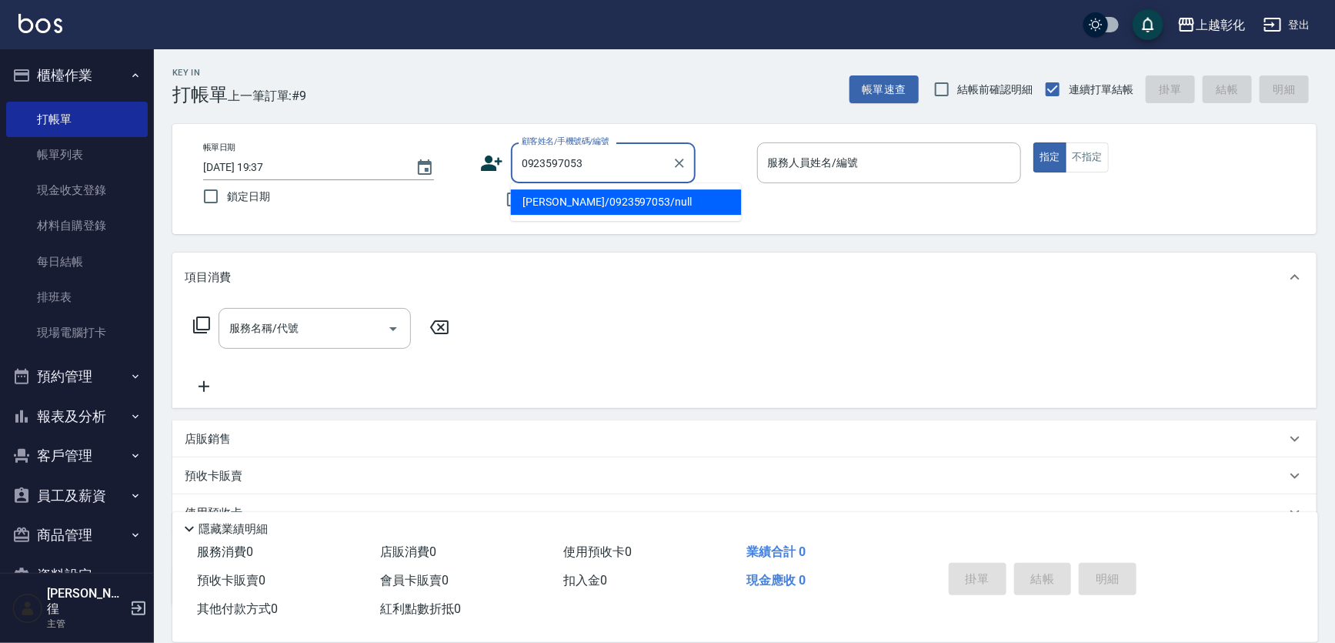
type input "[PERSON_NAME]/0923597053/null"
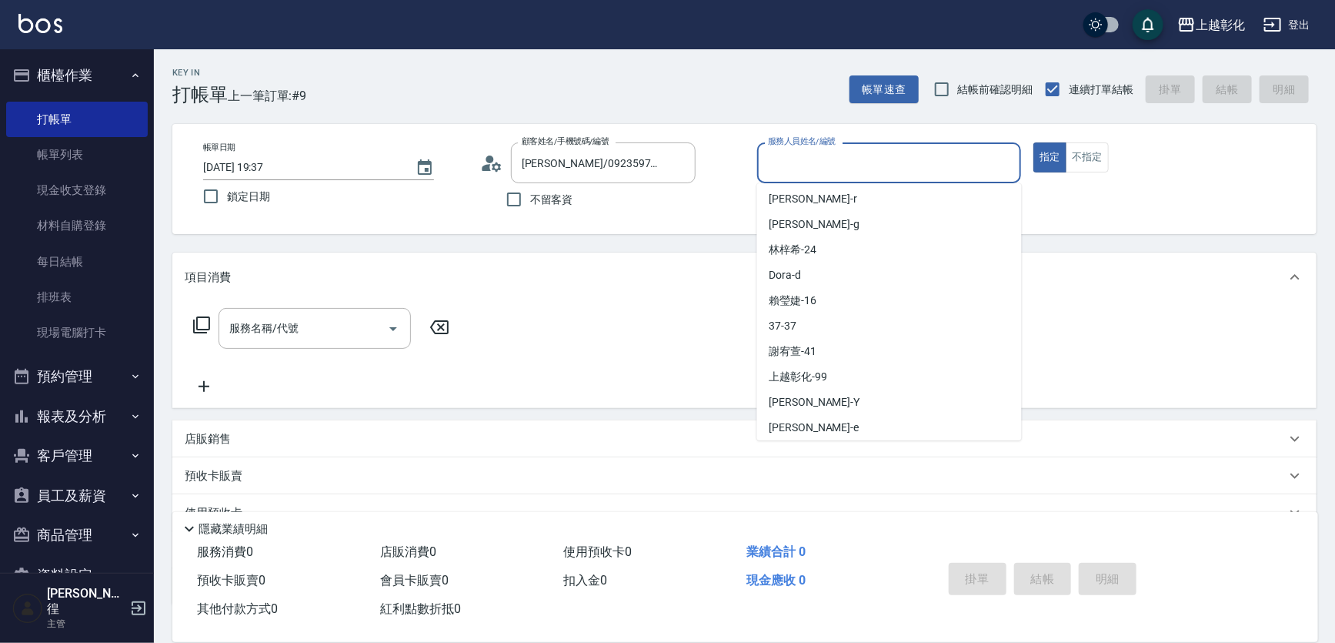
scroll to position [78, 0]
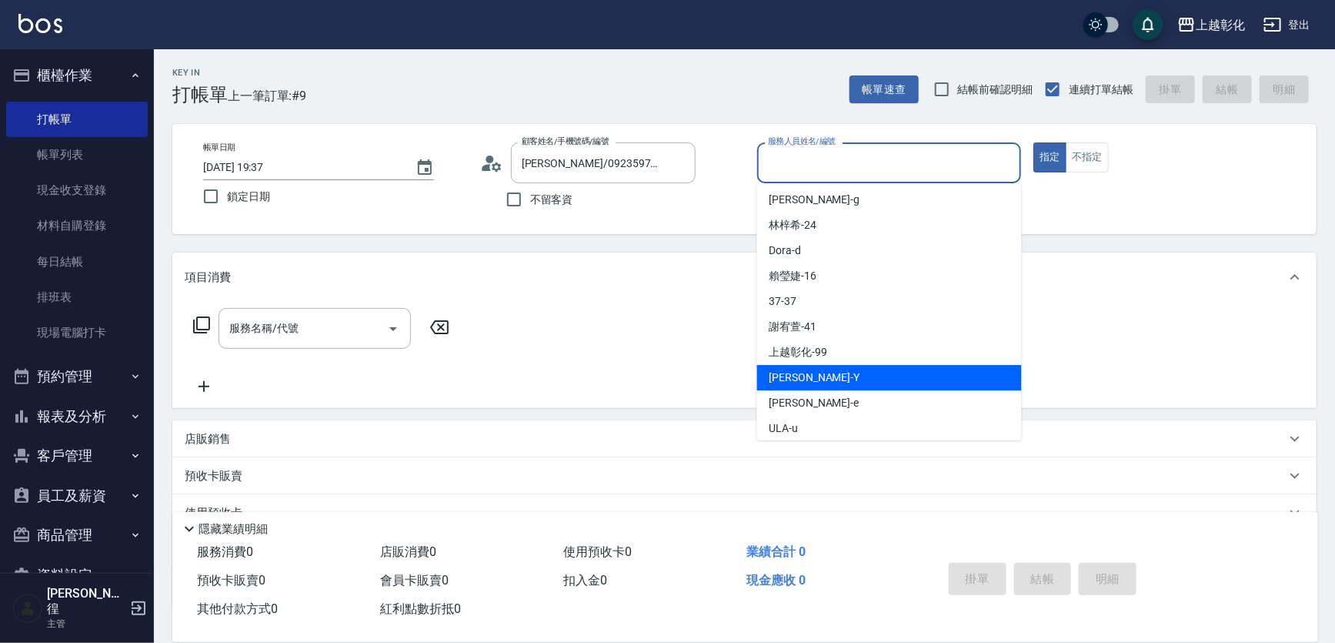
type input "[PERSON_NAME]-Y"
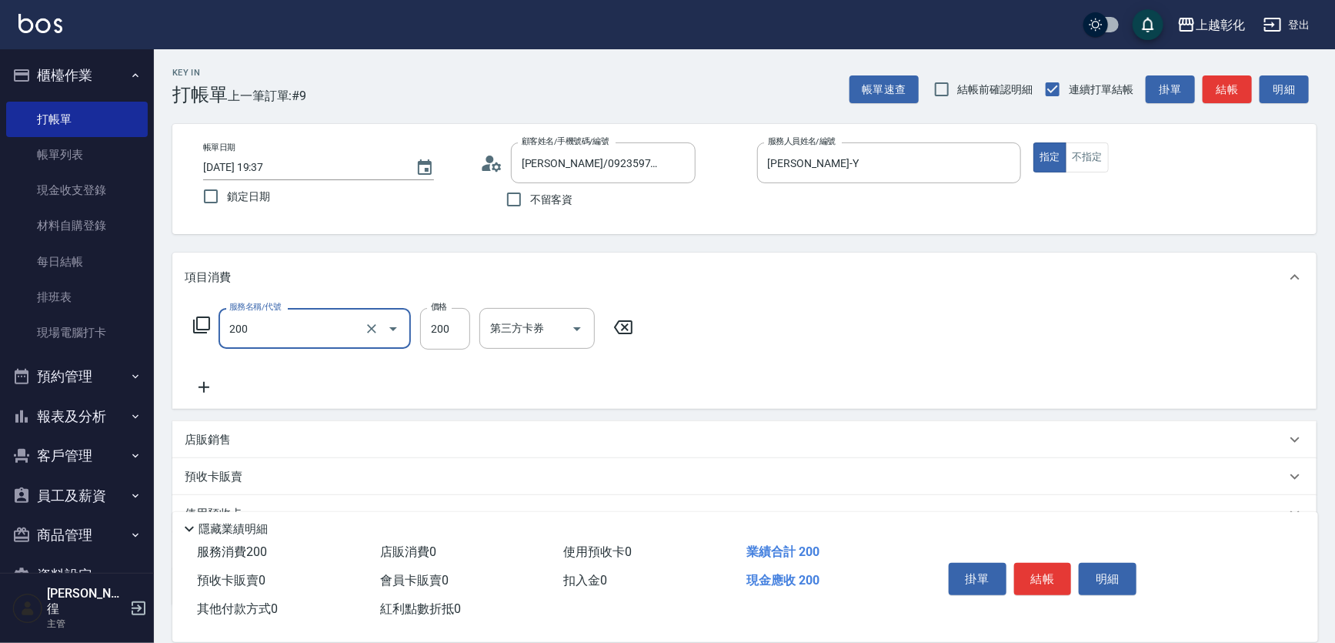
type input "New洗專案(200)"
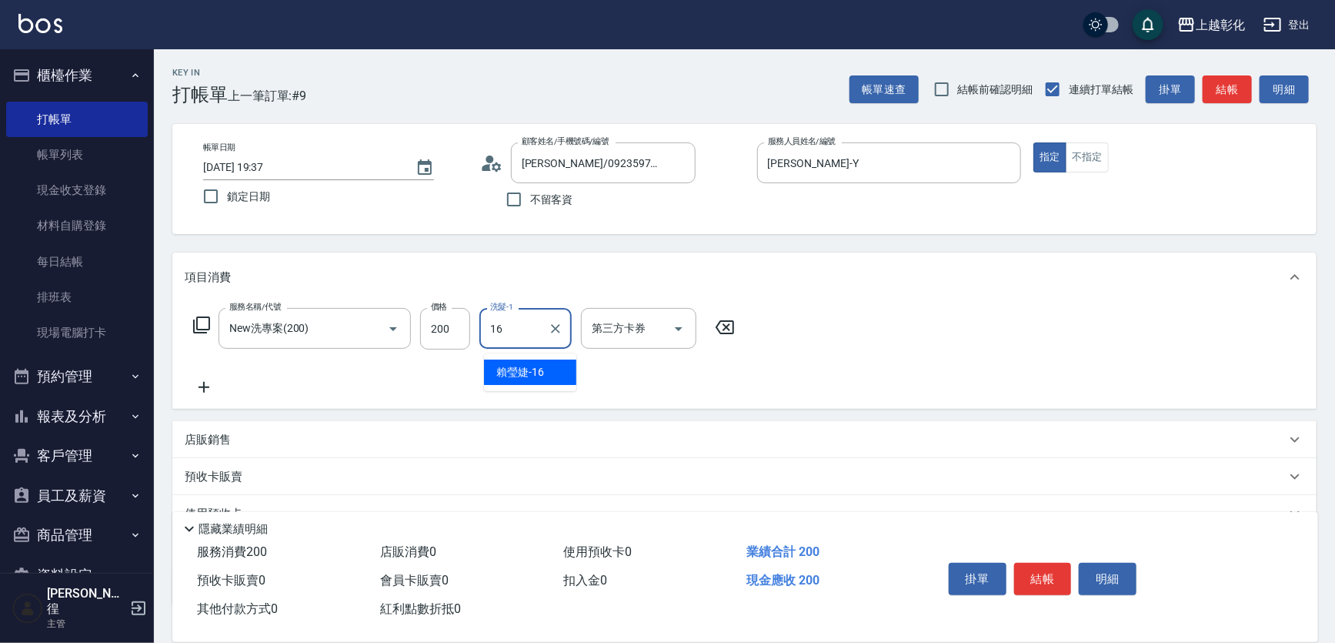
type input "[PERSON_NAME]-16"
click at [1029, 563] on button "結帳" at bounding box center [1043, 579] width 58 height 32
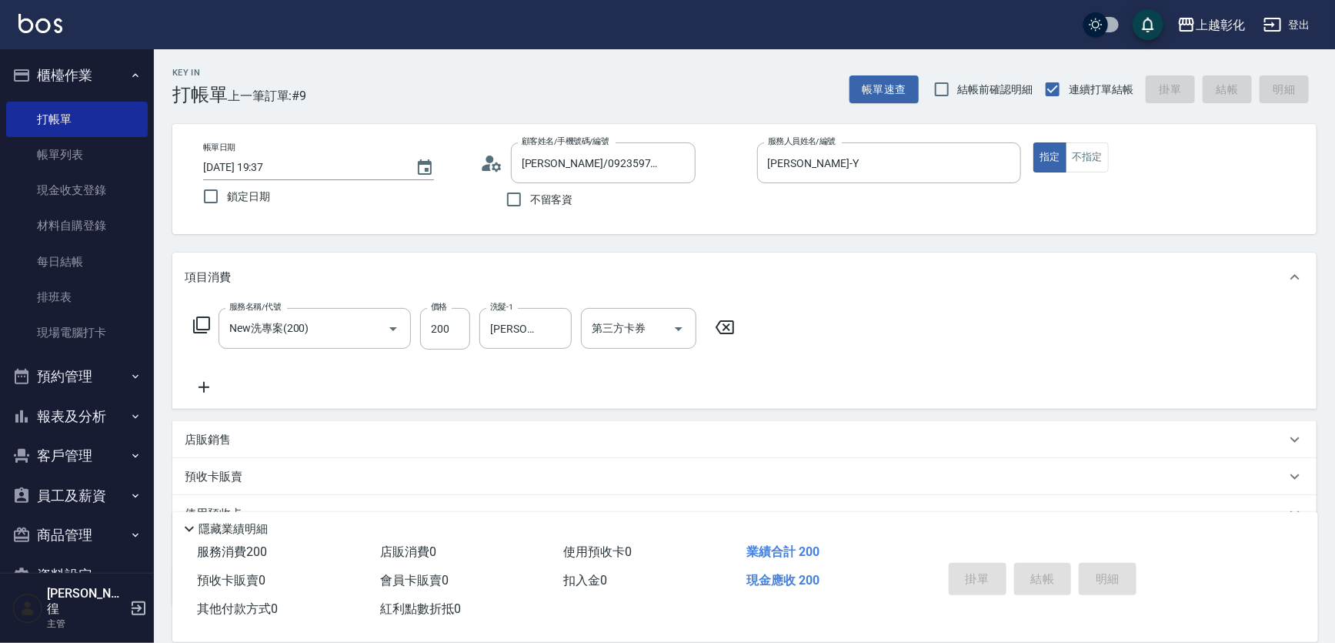
type input "[DATE] 19:38"
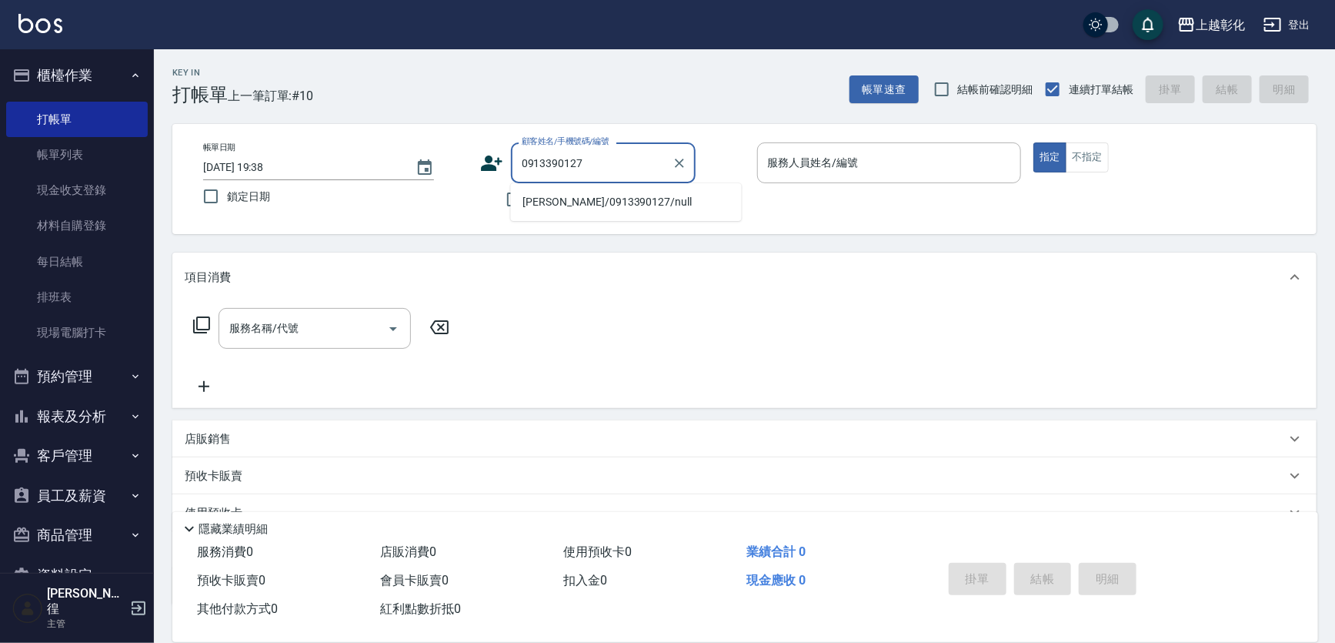
type input "[PERSON_NAME]/0913390127/null"
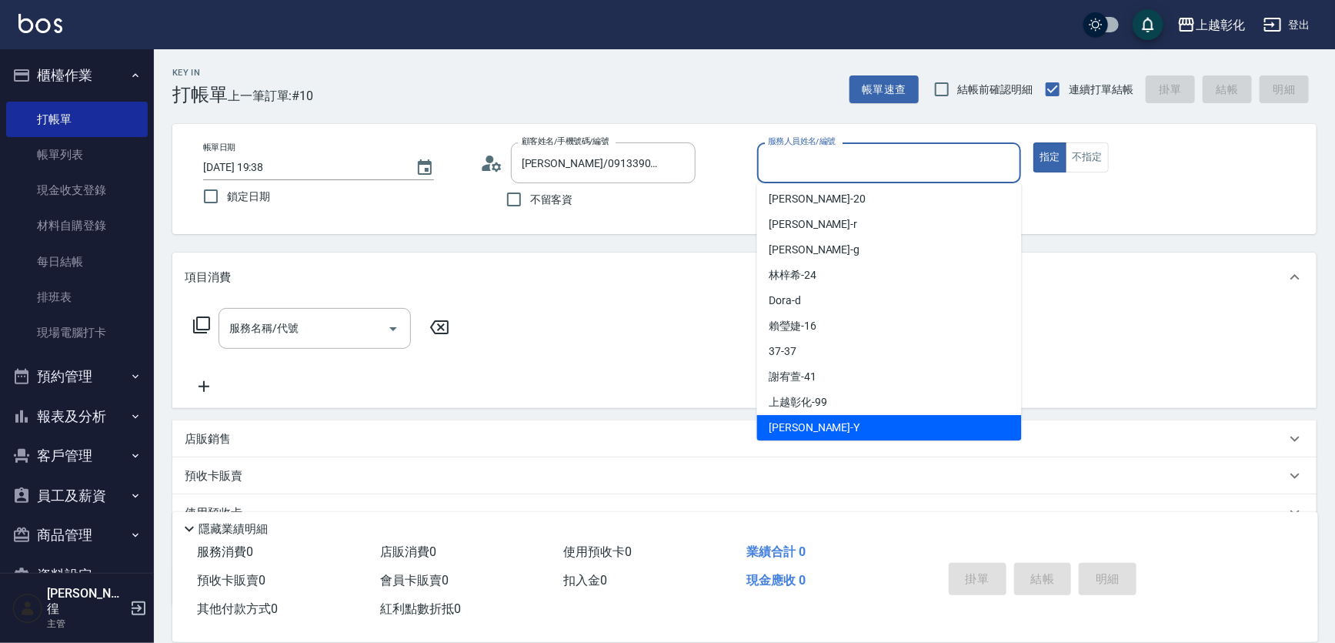
scroll to position [54, 0]
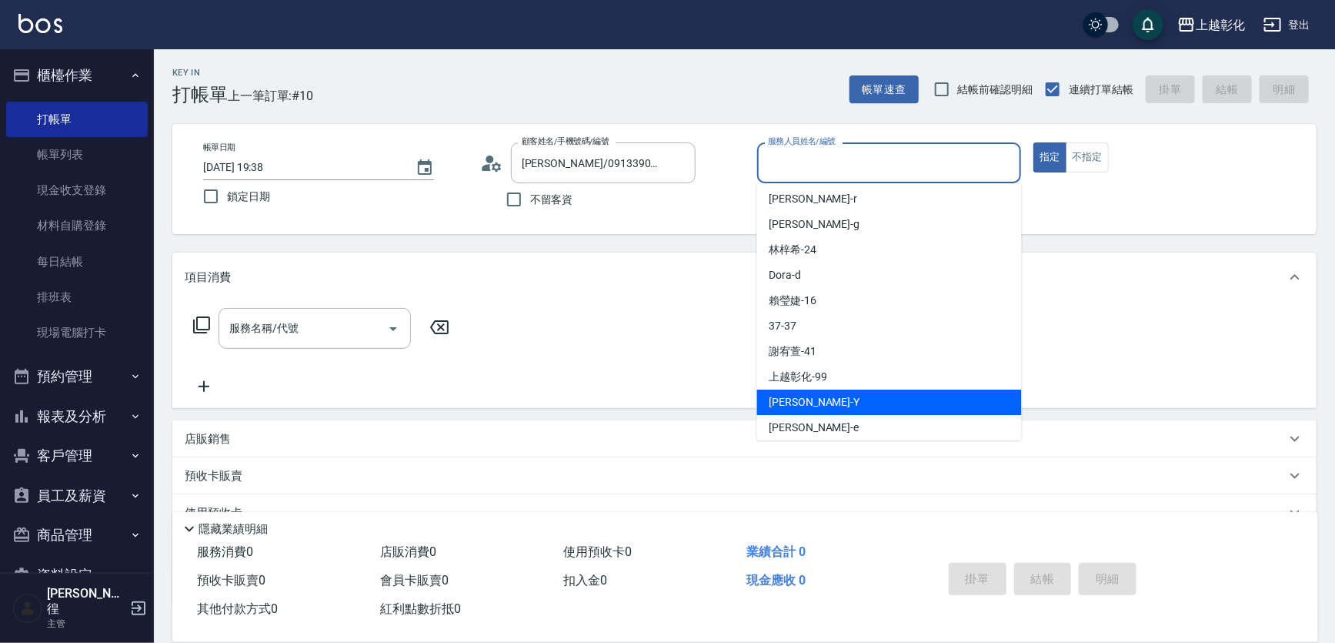
type input "[PERSON_NAME]-Y"
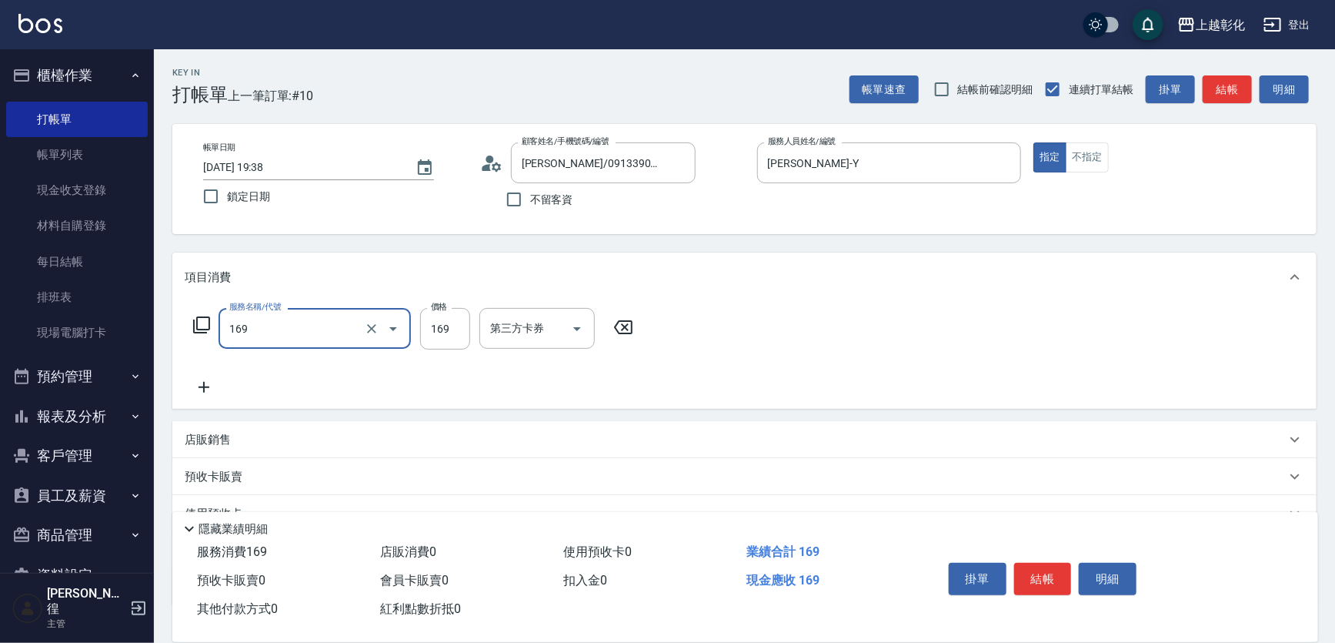
type input "剪髮(169)"
type input "250"
click at [1048, 563] on button "結帳" at bounding box center [1043, 579] width 58 height 32
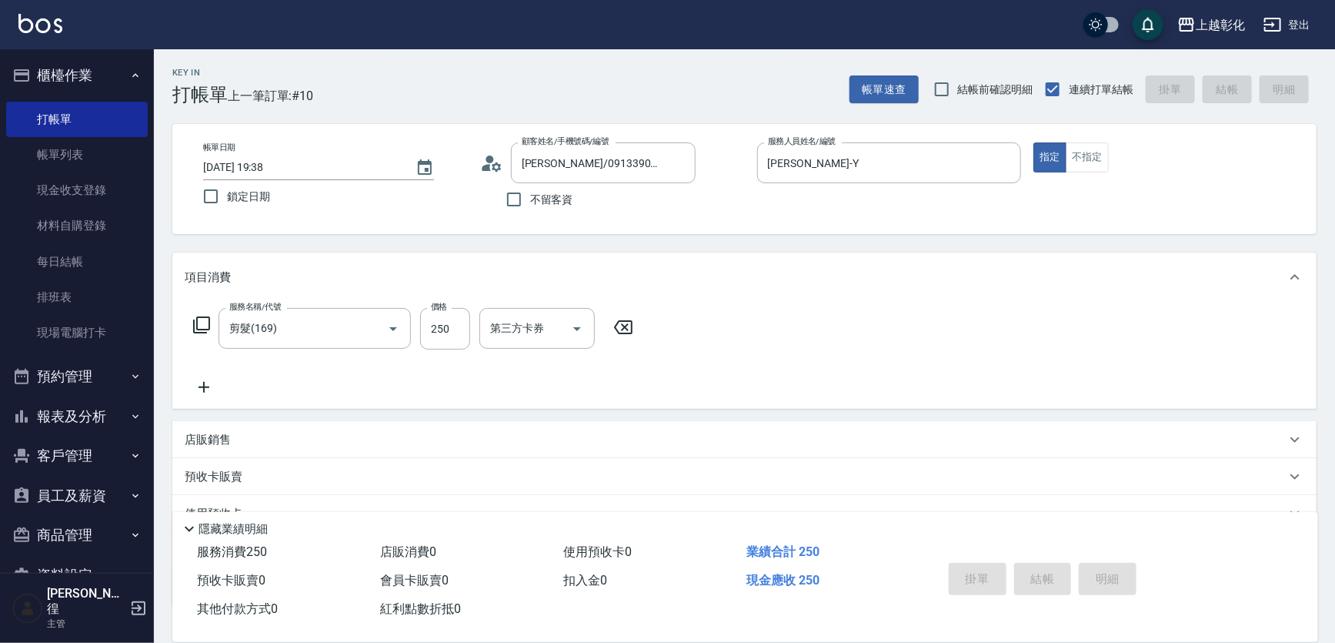
type input "[DATE] 19:39"
